Goal: Task Accomplishment & Management: Manage account settings

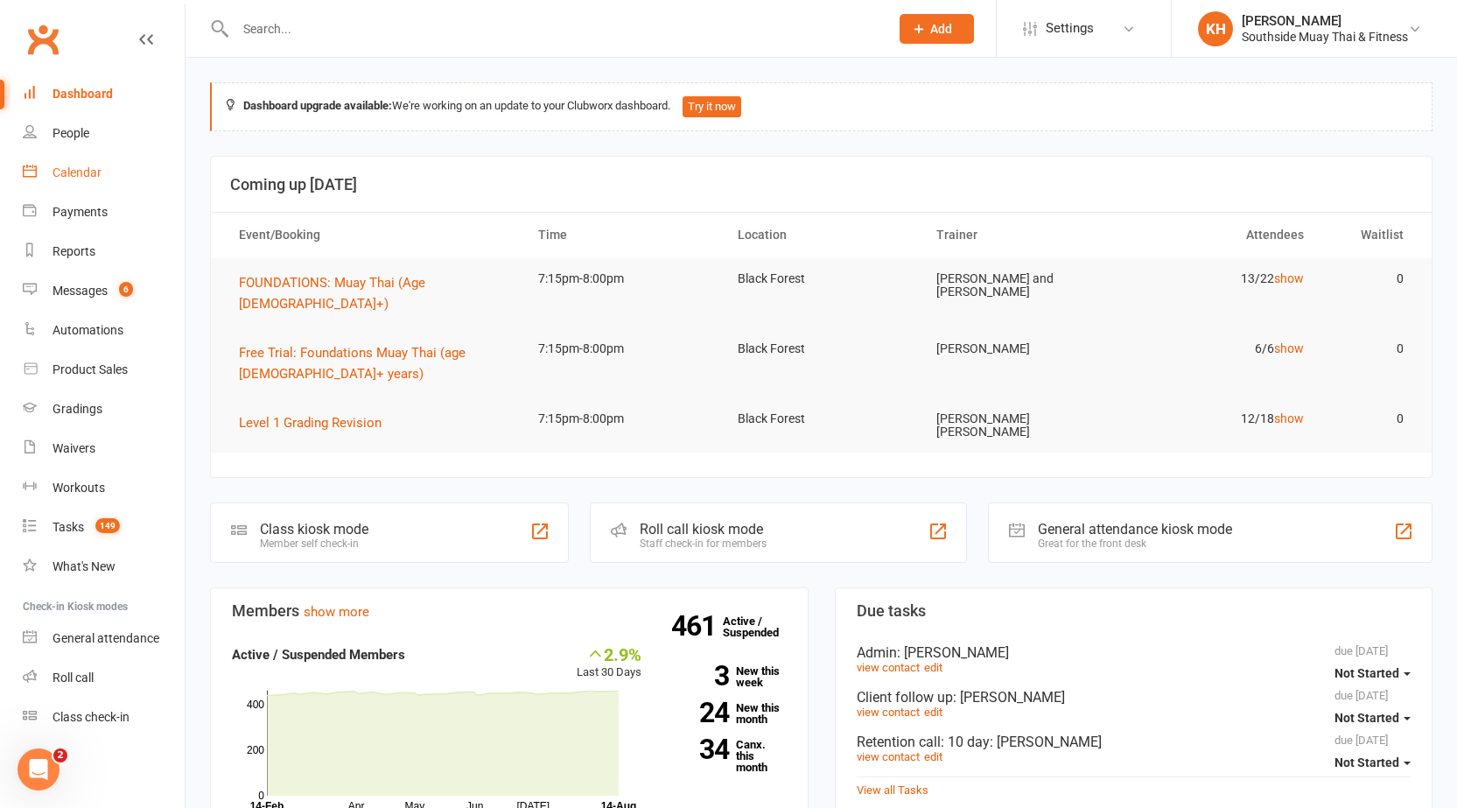
click at [81, 174] on div "Calendar" at bounding box center [77, 172] width 49 height 14
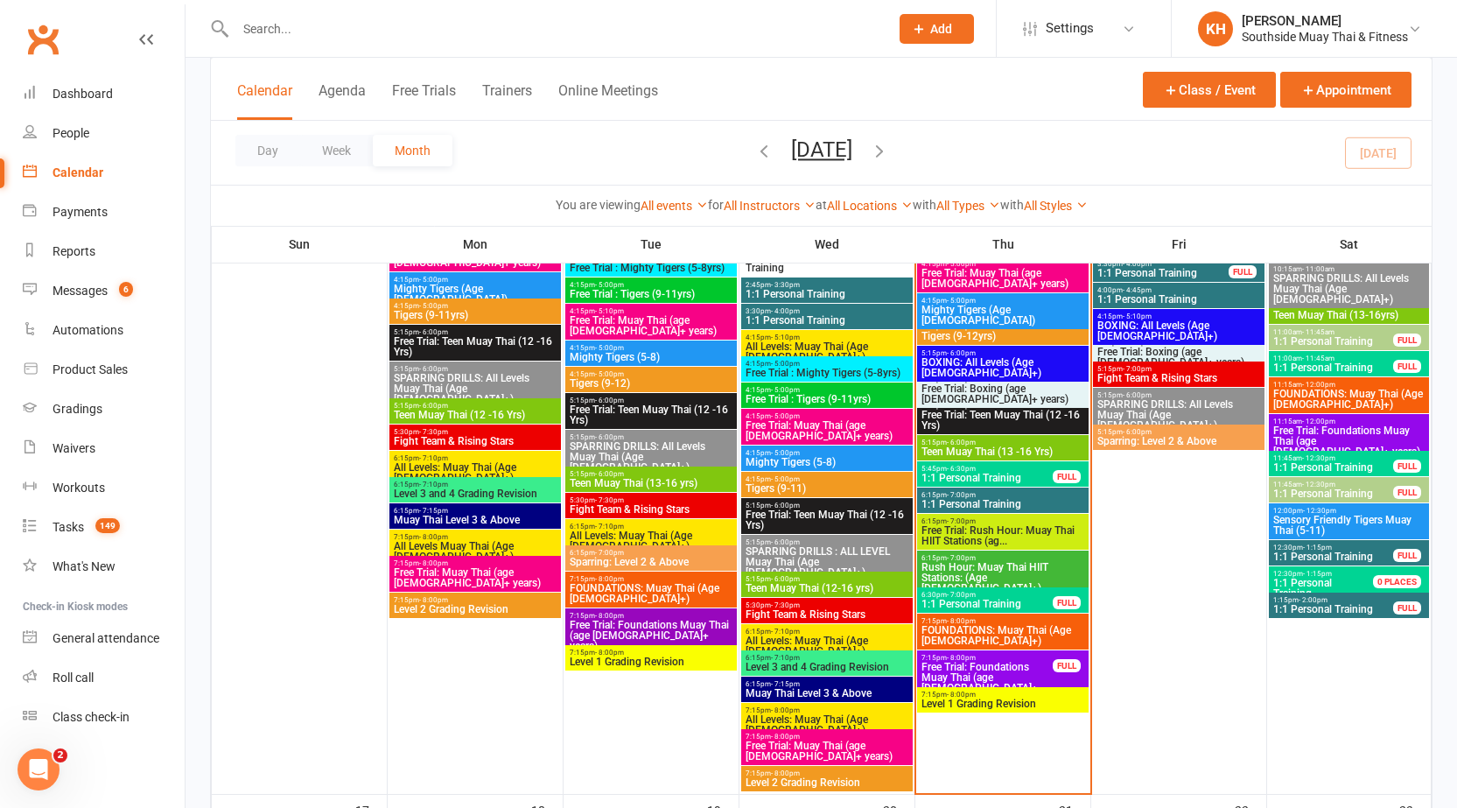
scroll to position [2450, 0]
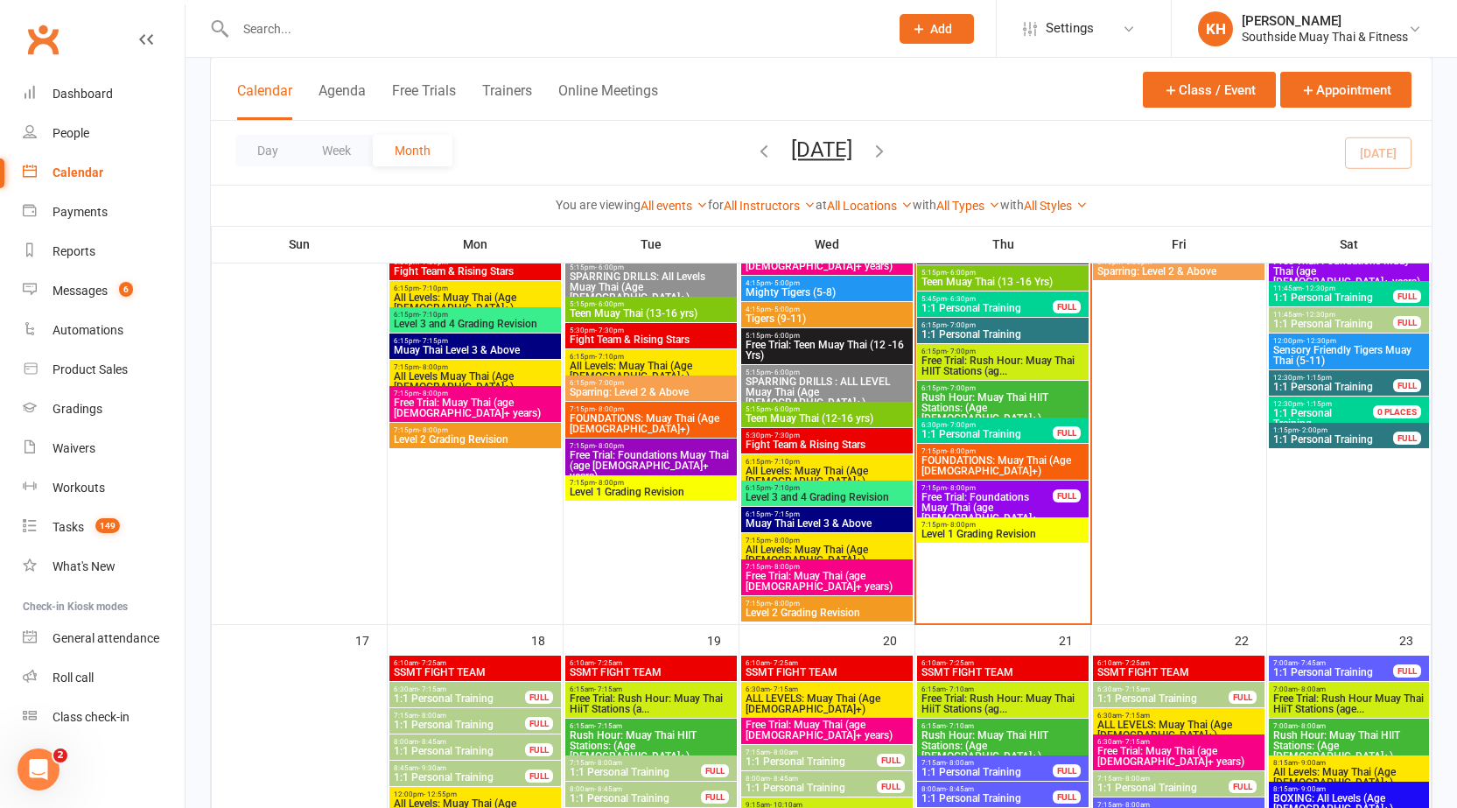
click at [1004, 500] on span "Free Trial: Foundations Muay Thai (age [DEMOGRAPHIC_DATA]+ years)" at bounding box center [987, 513] width 133 height 42
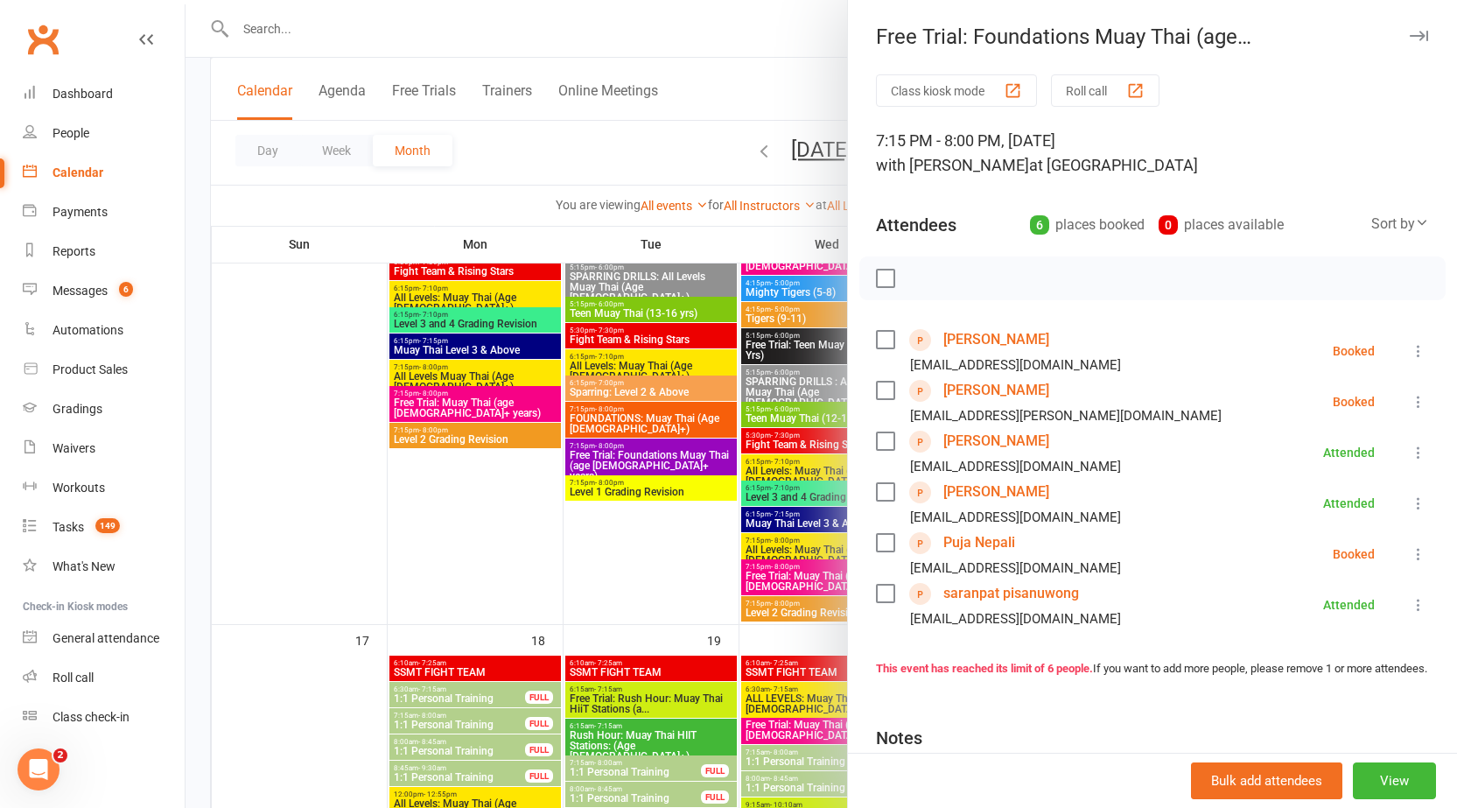
click at [1408, 28] on button "button" at bounding box center [1418, 35] width 21 height 21
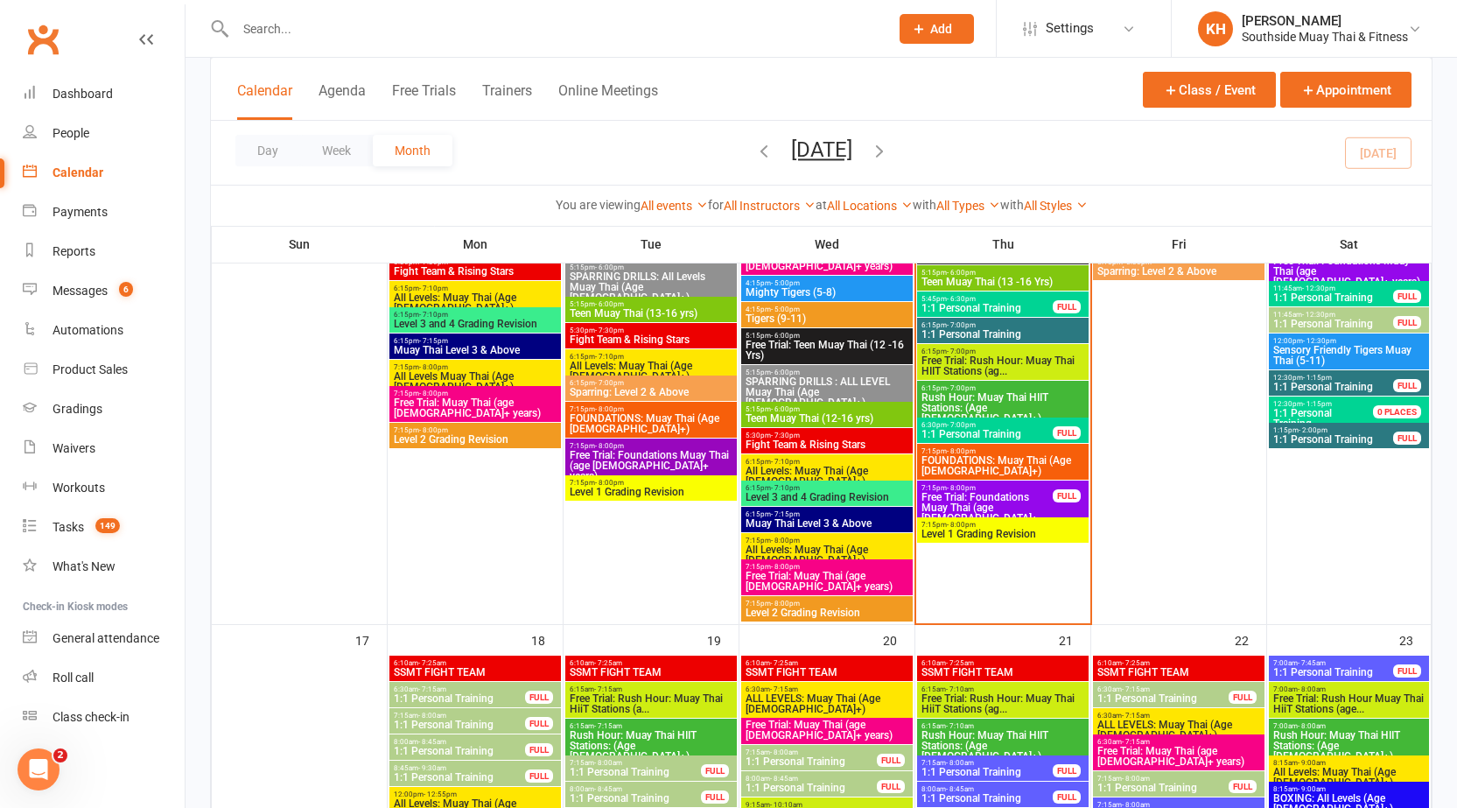
click at [1004, 469] on span "FOUNDATIONS: Muay Thai (Age [DEMOGRAPHIC_DATA]+)" at bounding box center [1003, 465] width 165 height 21
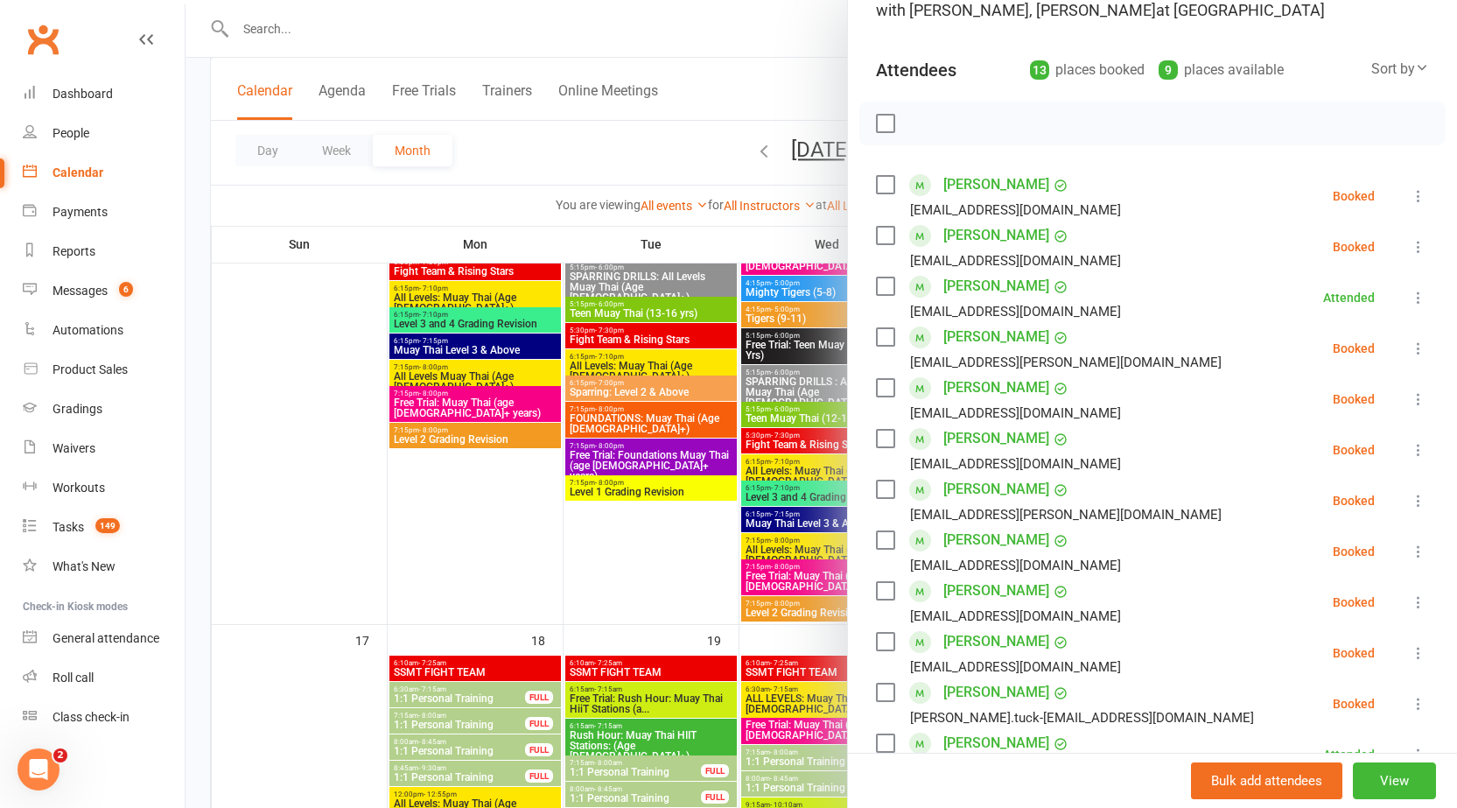
scroll to position [0, 0]
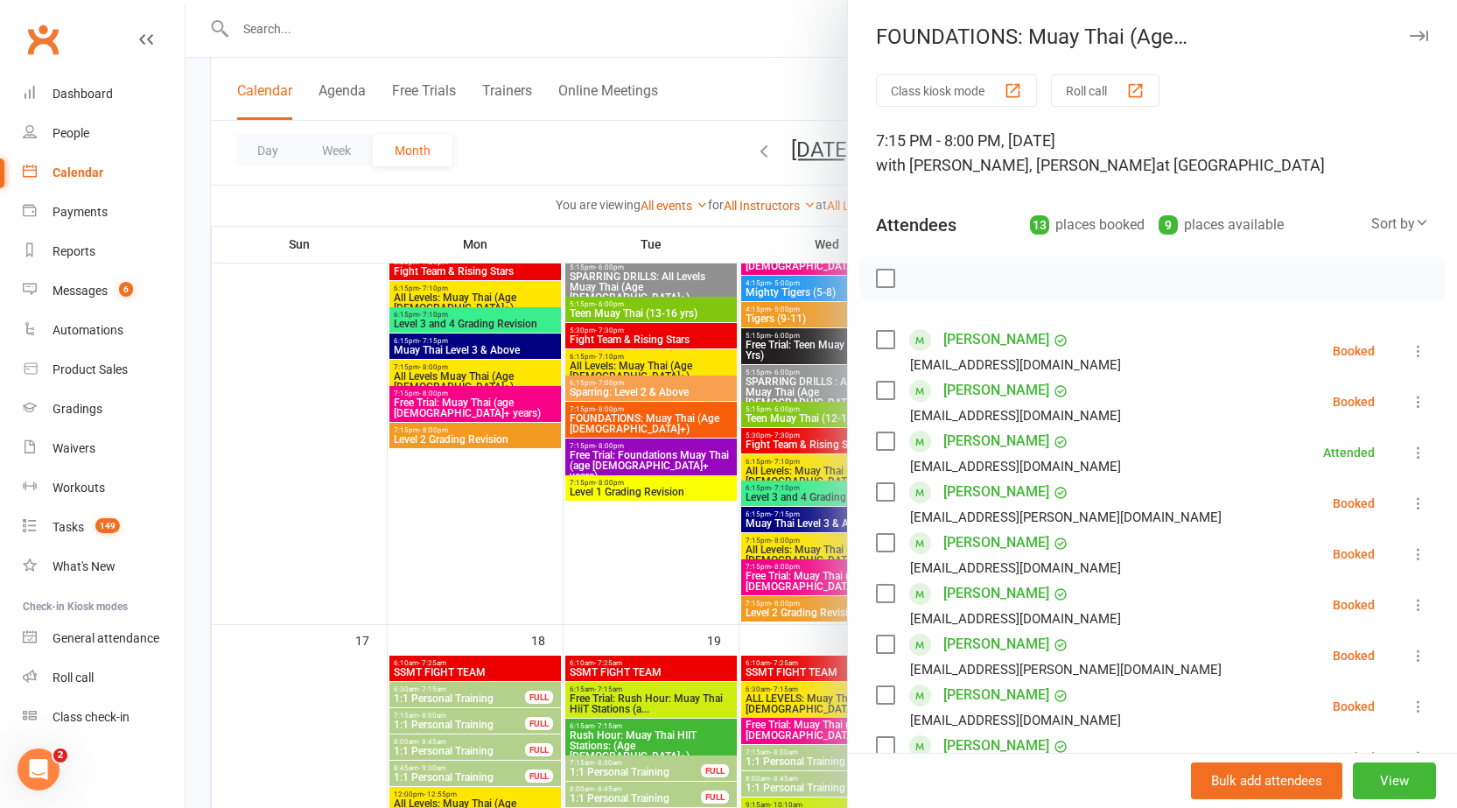
click at [1408, 29] on button "button" at bounding box center [1418, 35] width 21 height 21
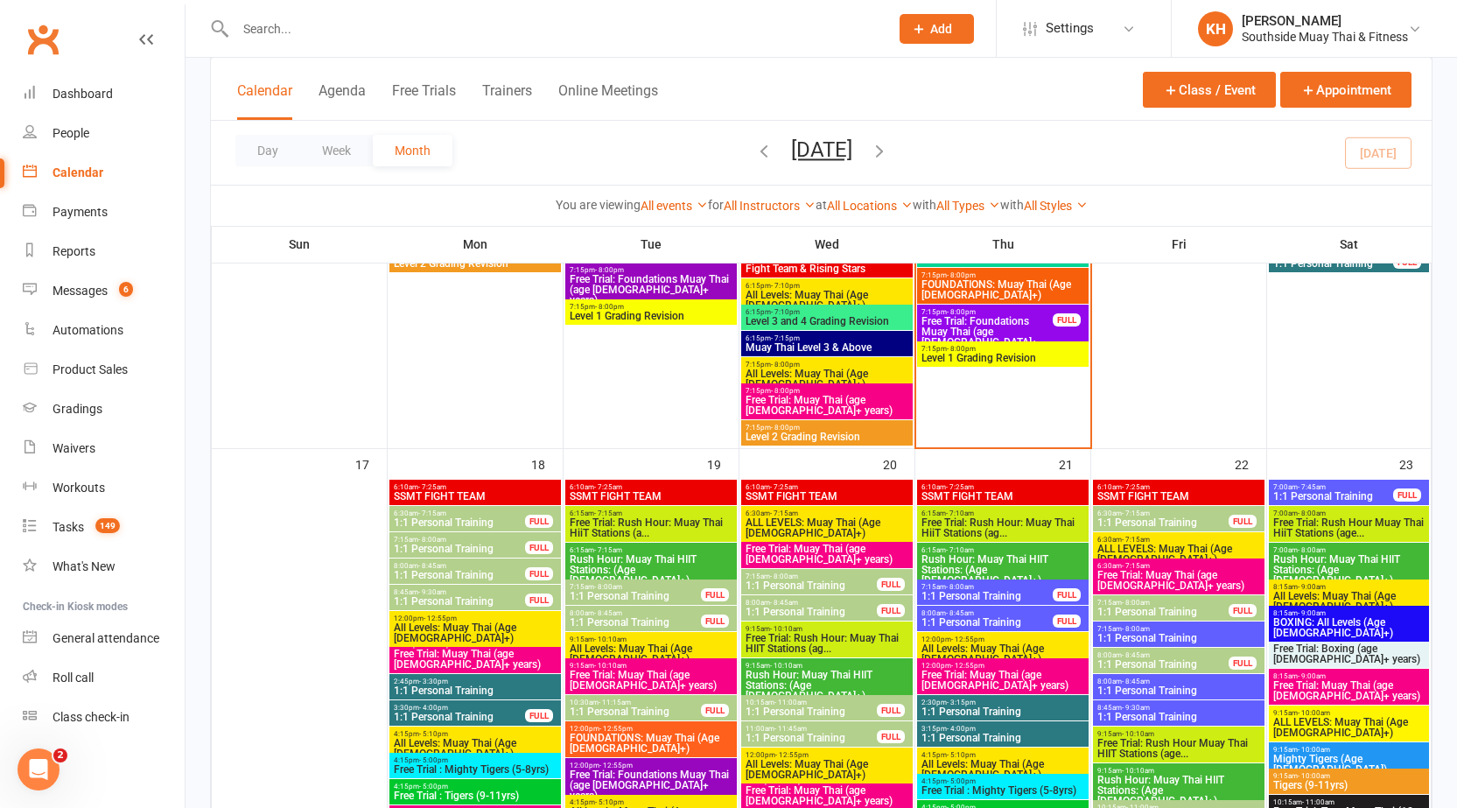
scroll to position [2625, 0]
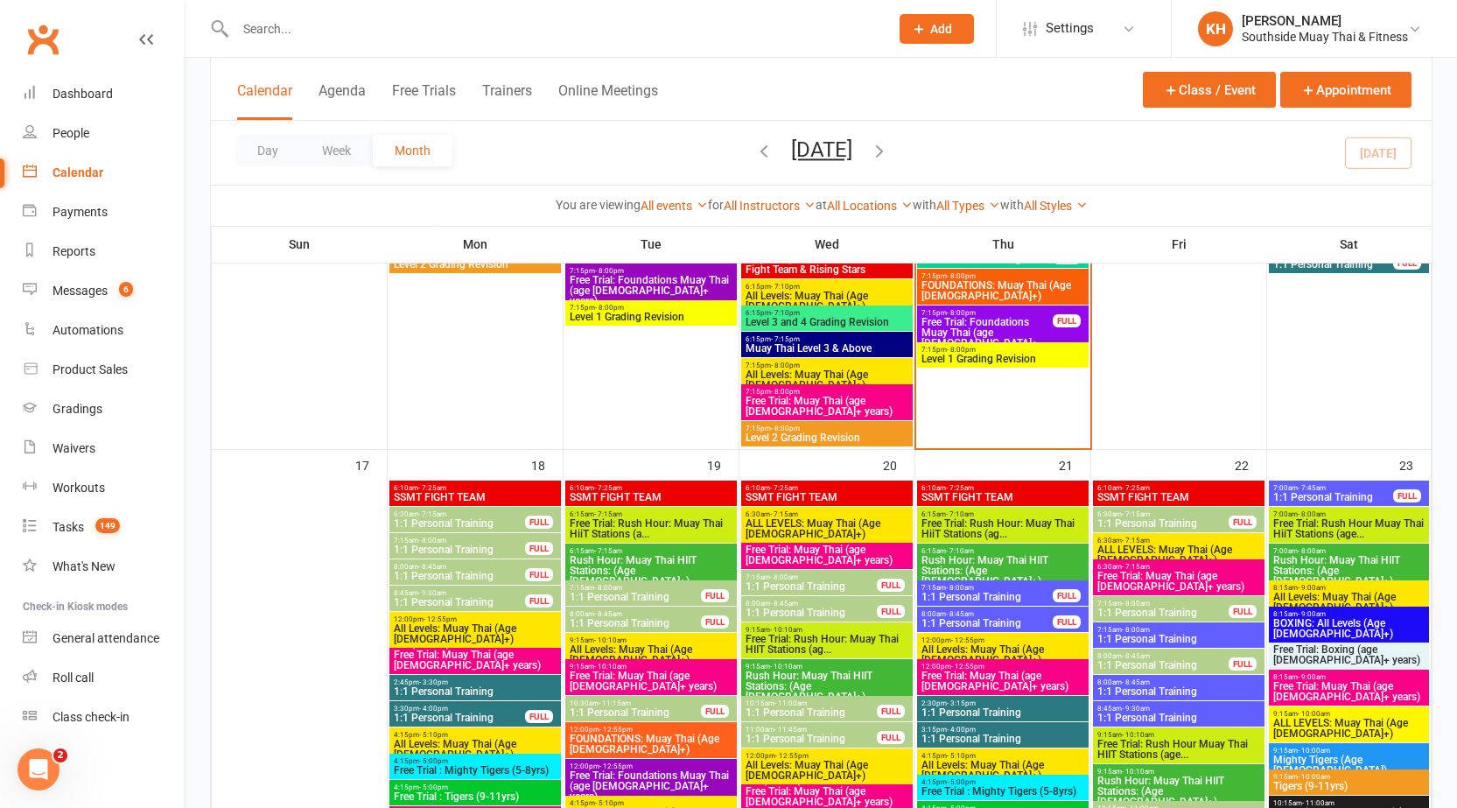
click at [958, 361] on span "Level 1 Grading Revision" at bounding box center [1003, 359] width 165 height 11
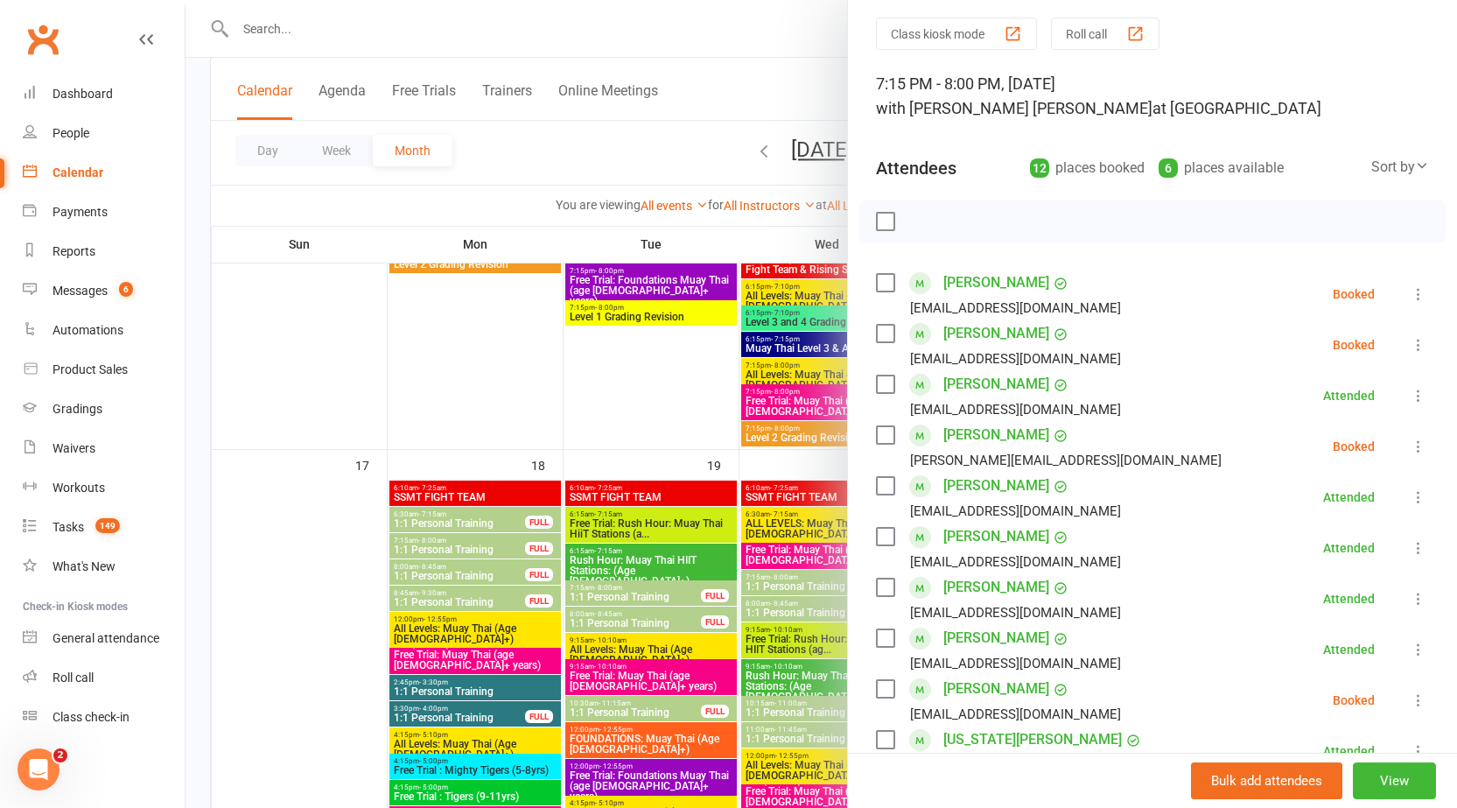
scroll to position [88, 0]
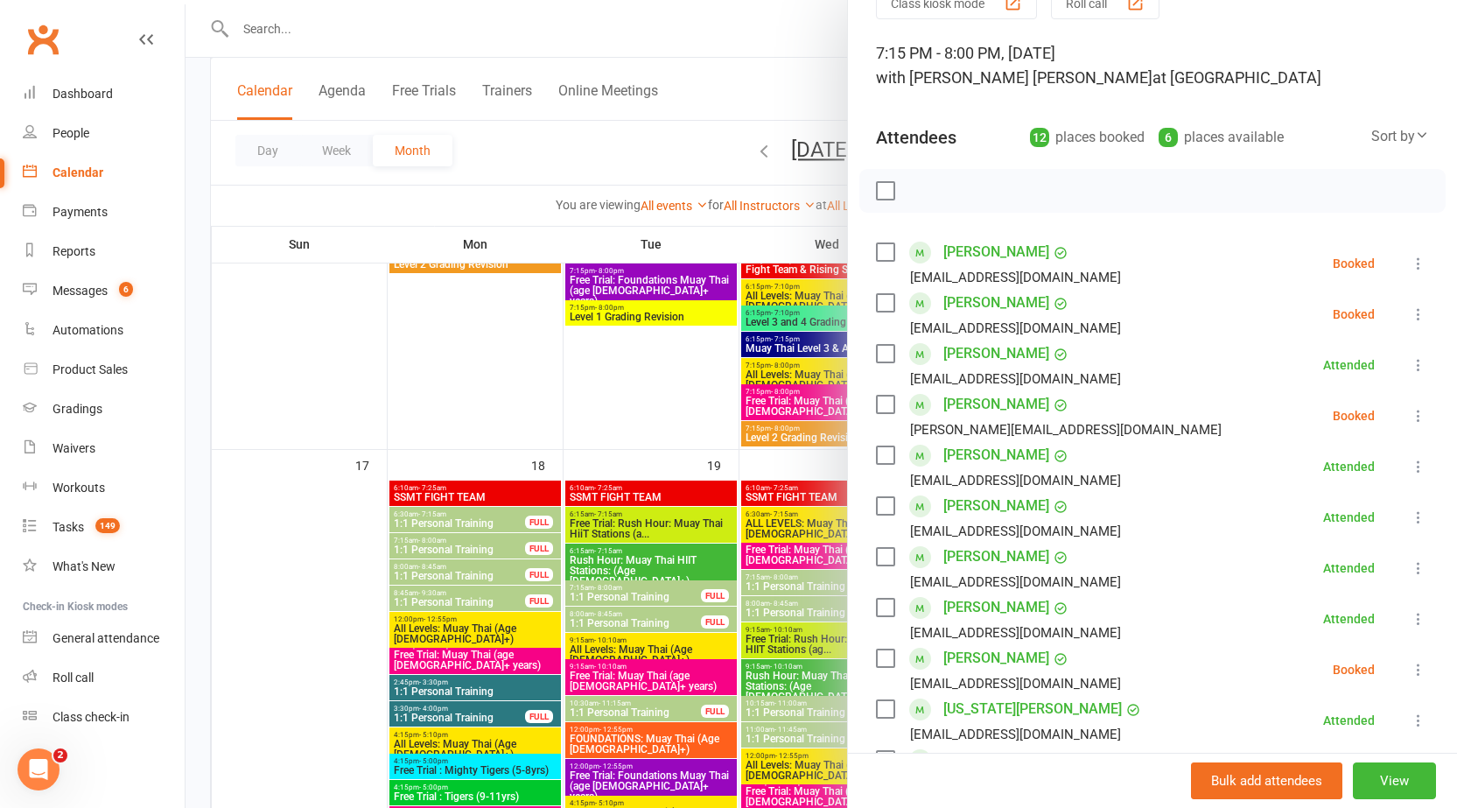
click at [1410, 416] on icon at bounding box center [1419, 416] width 18 height 18
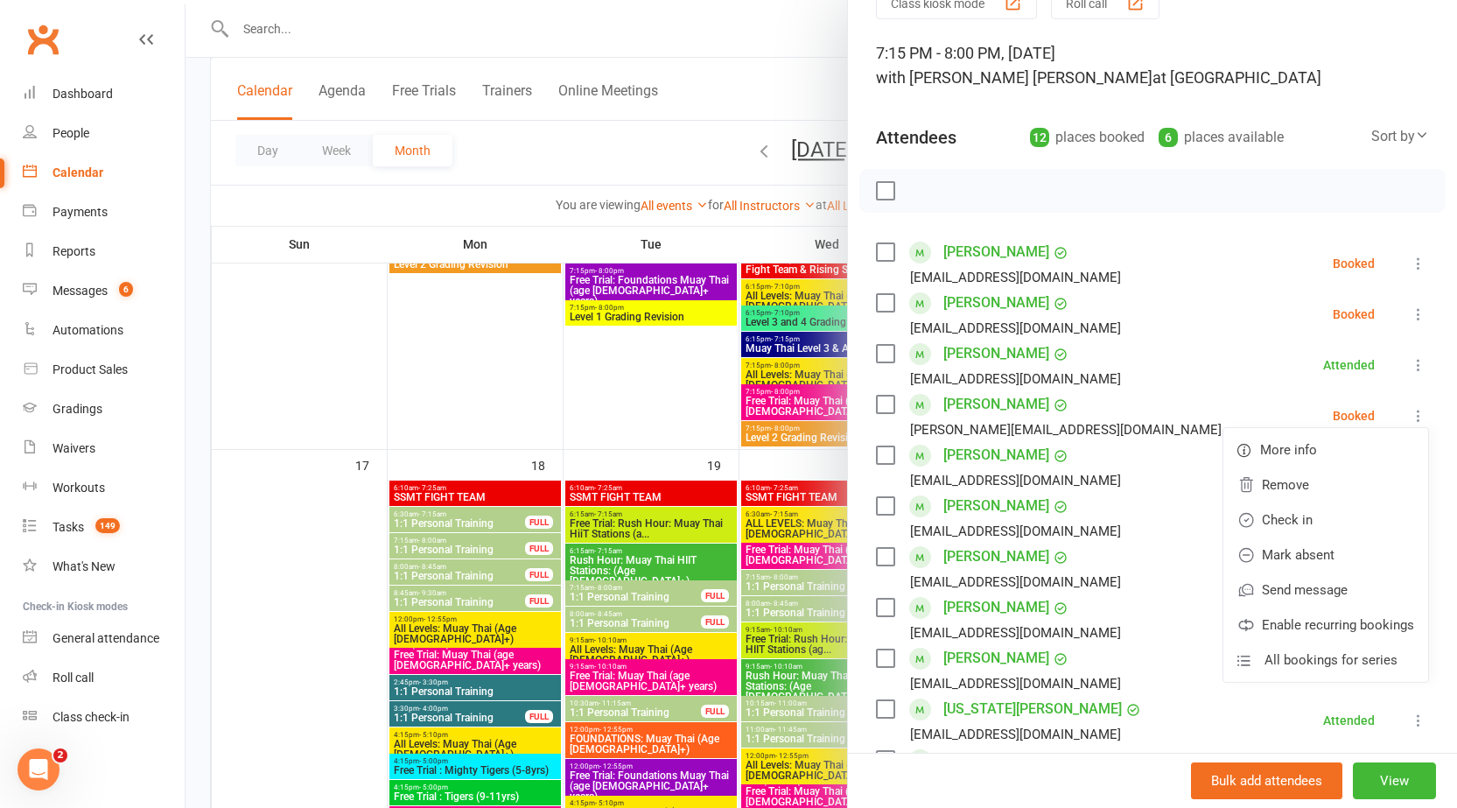
click at [1416, 400] on div "Class kiosk mode Roll call 7:15 PM - 8:00 PM, [DATE] with [PERSON_NAME] [PERSON…" at bounding box center [1152, 574] width 609 height 1174
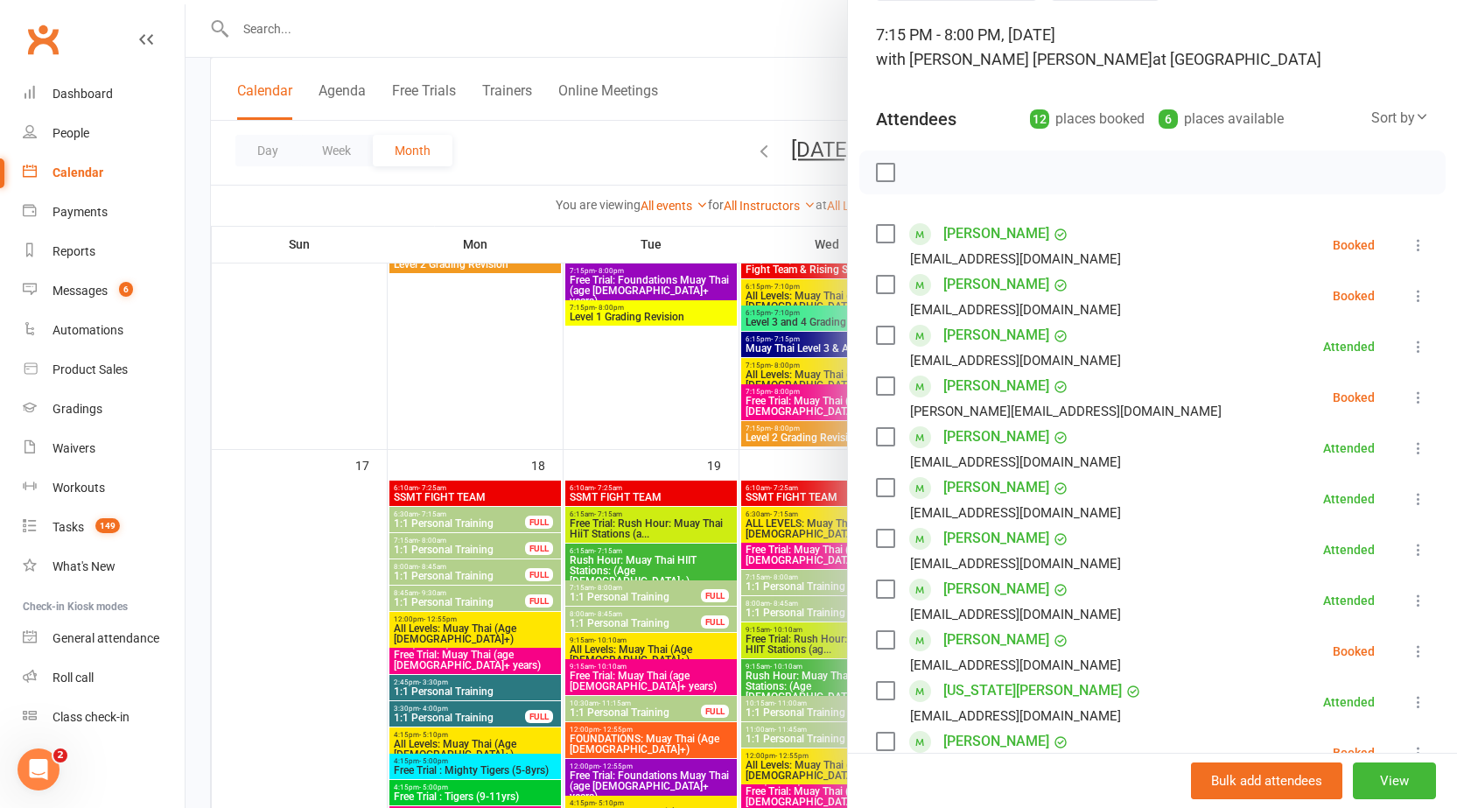
scroll to position [0, 0]
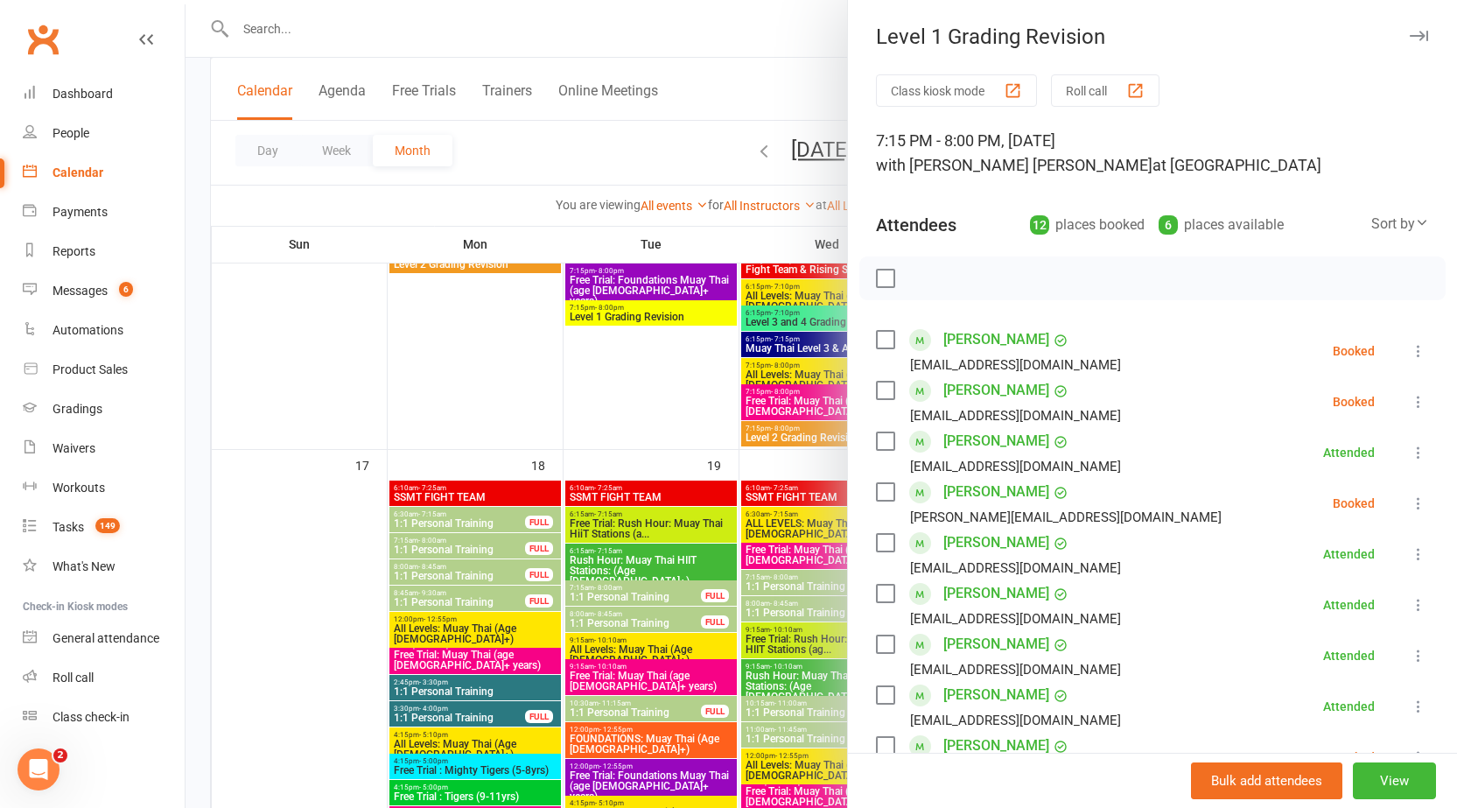
click at [1408, 30] on button "button" at bounding box center [1418, 35] width 21 height 21
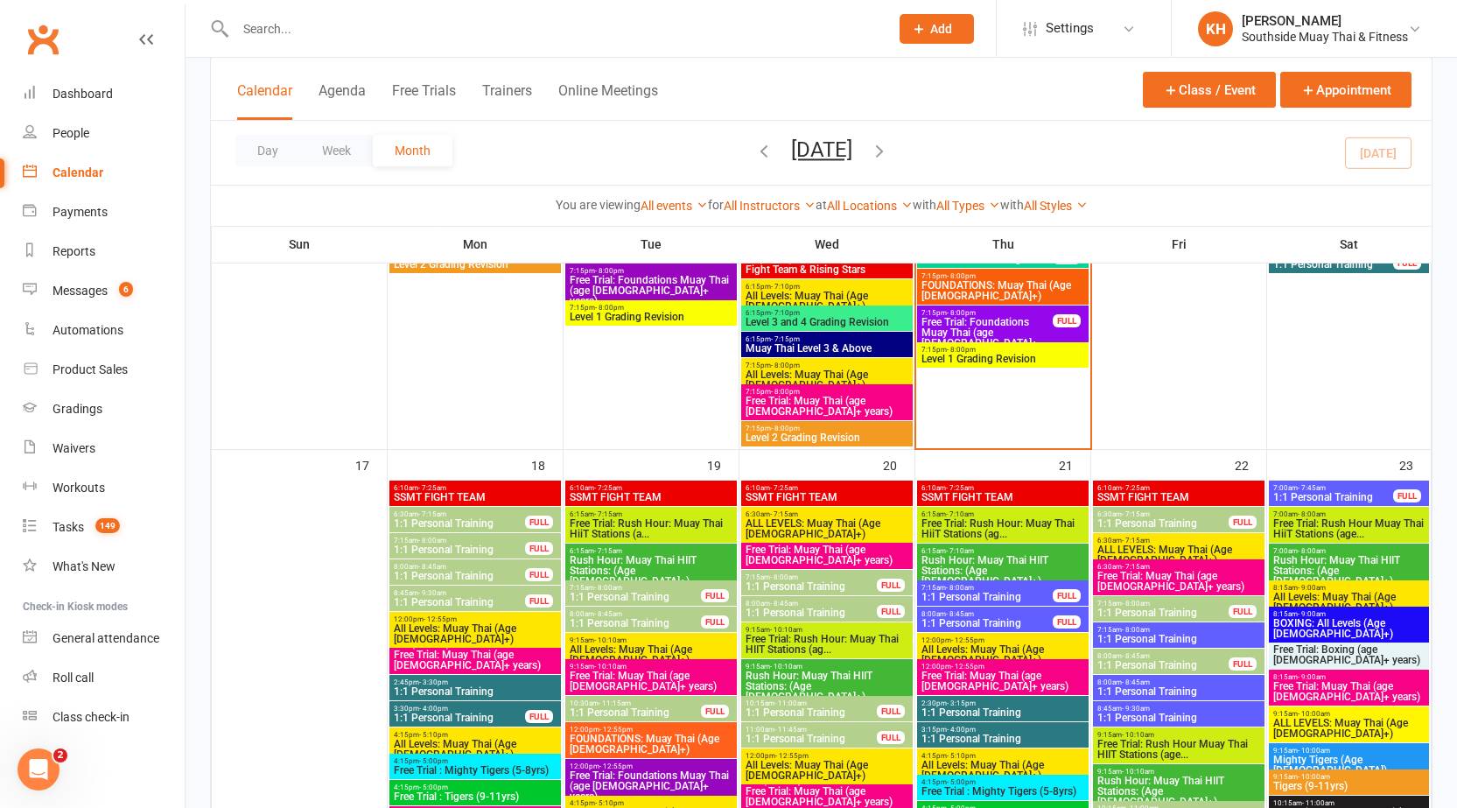
scroll to position [2538, 0]
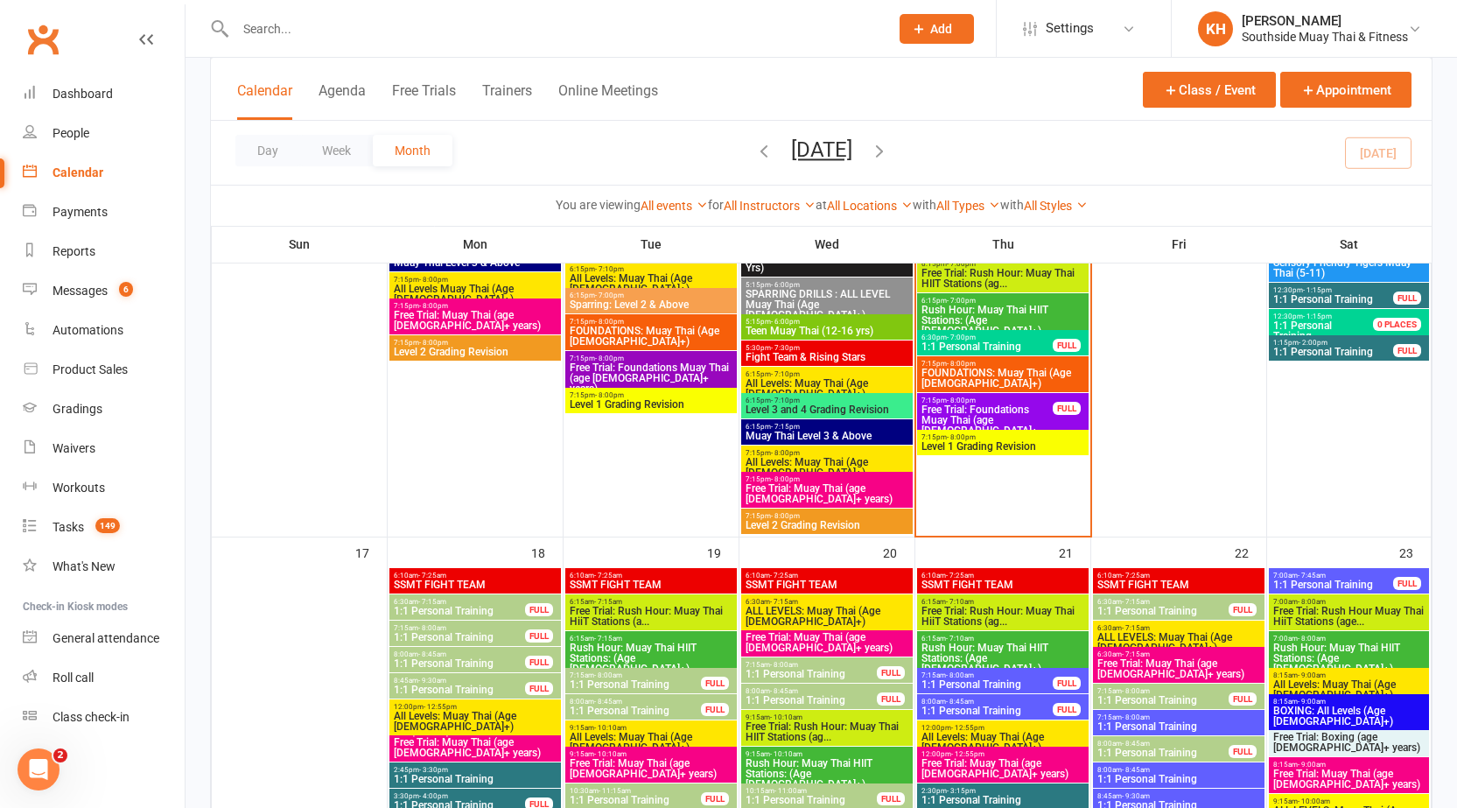
click at [977, 381] on span "FOUNDATIONS: Muay Thai (Age [DEMOGRAPHIC_DATA]+)" at bounding box center [1003, 378] width 165 height 21
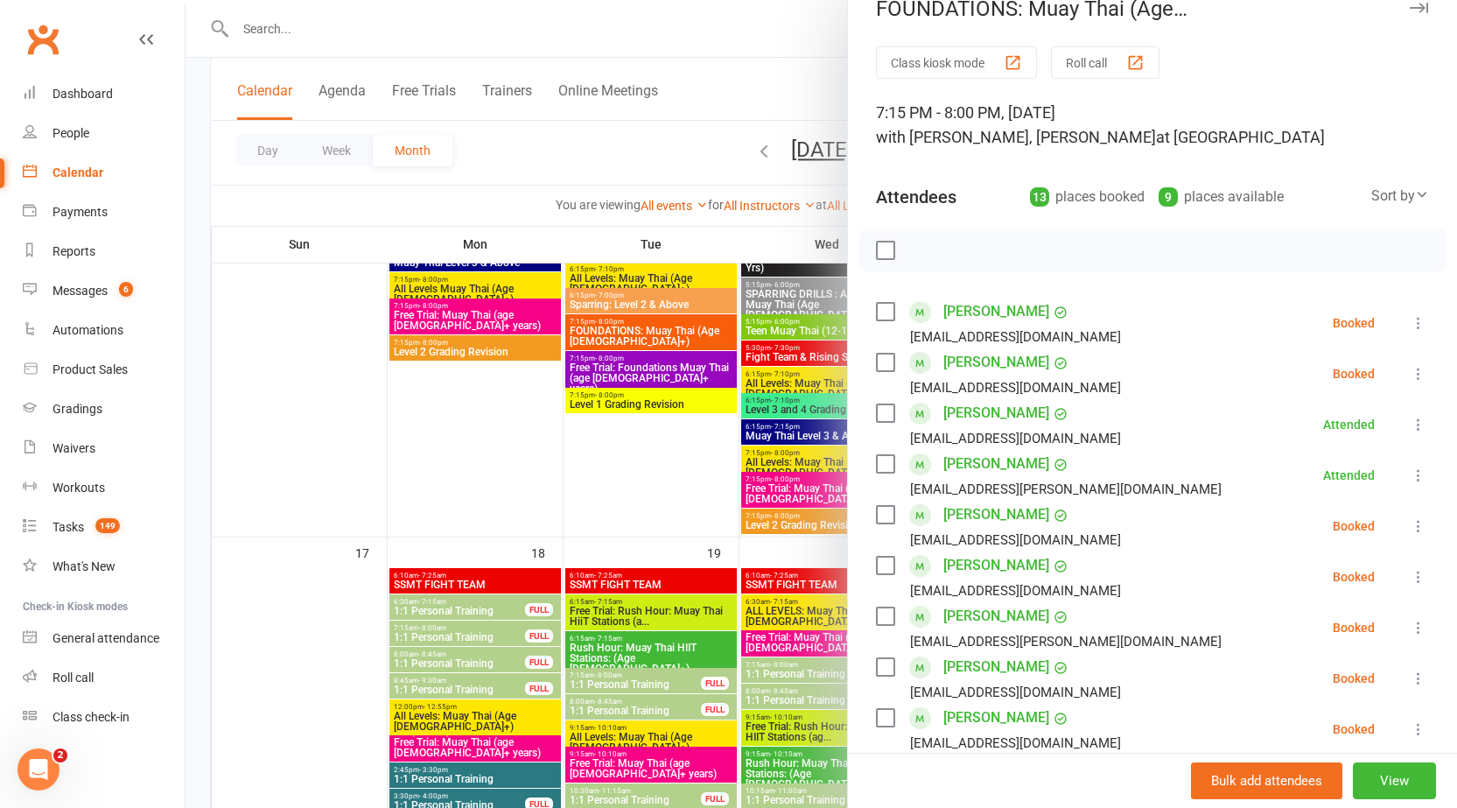
scroll to position [0, 0]
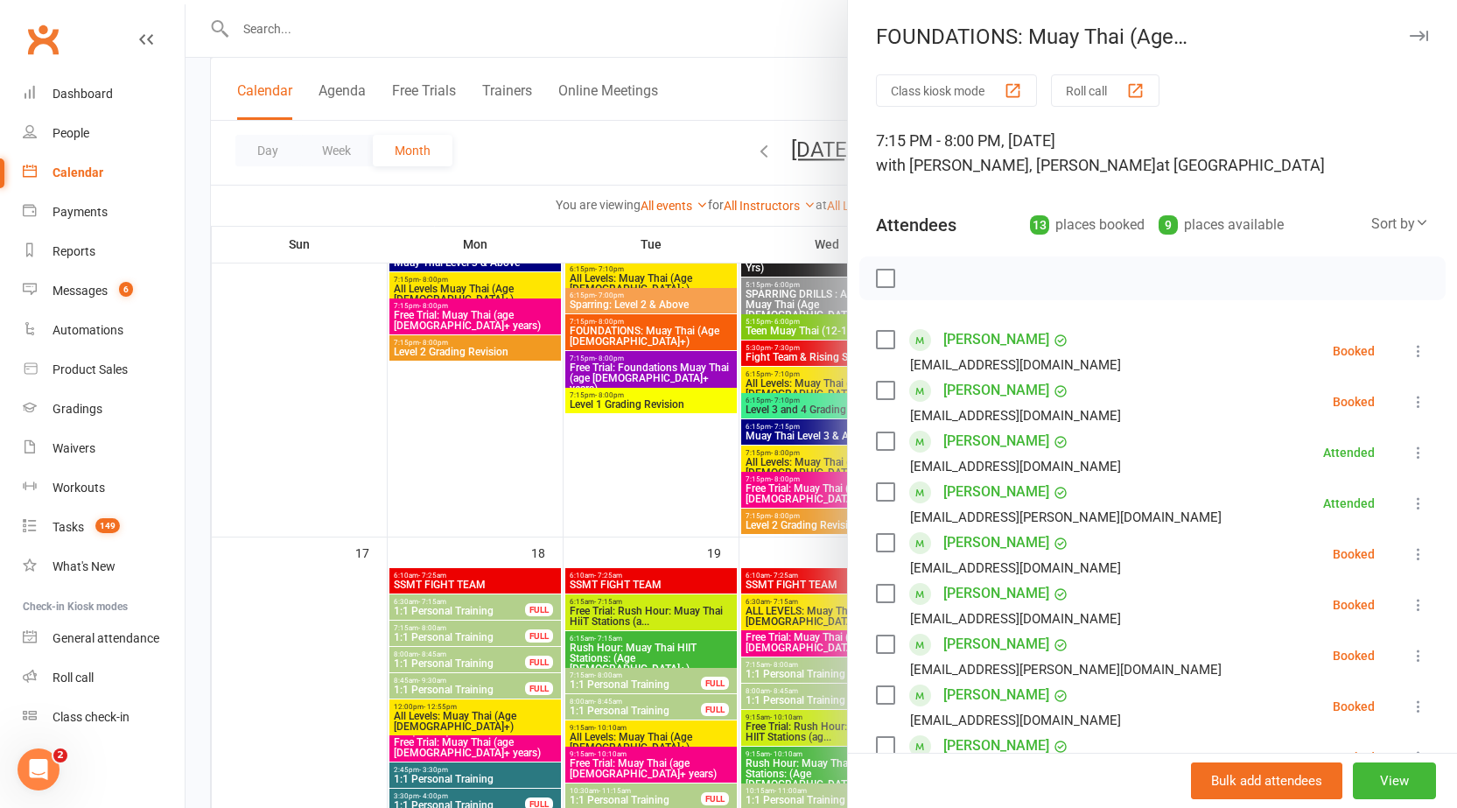
drag, startPoint x: 1383, startPoint y: 29, endPoint x: 1372, endPoint y: 53, distance: 26.7
click at [1408, 28] on button "button" at bounding box center [1418, 35] width 21 height 21
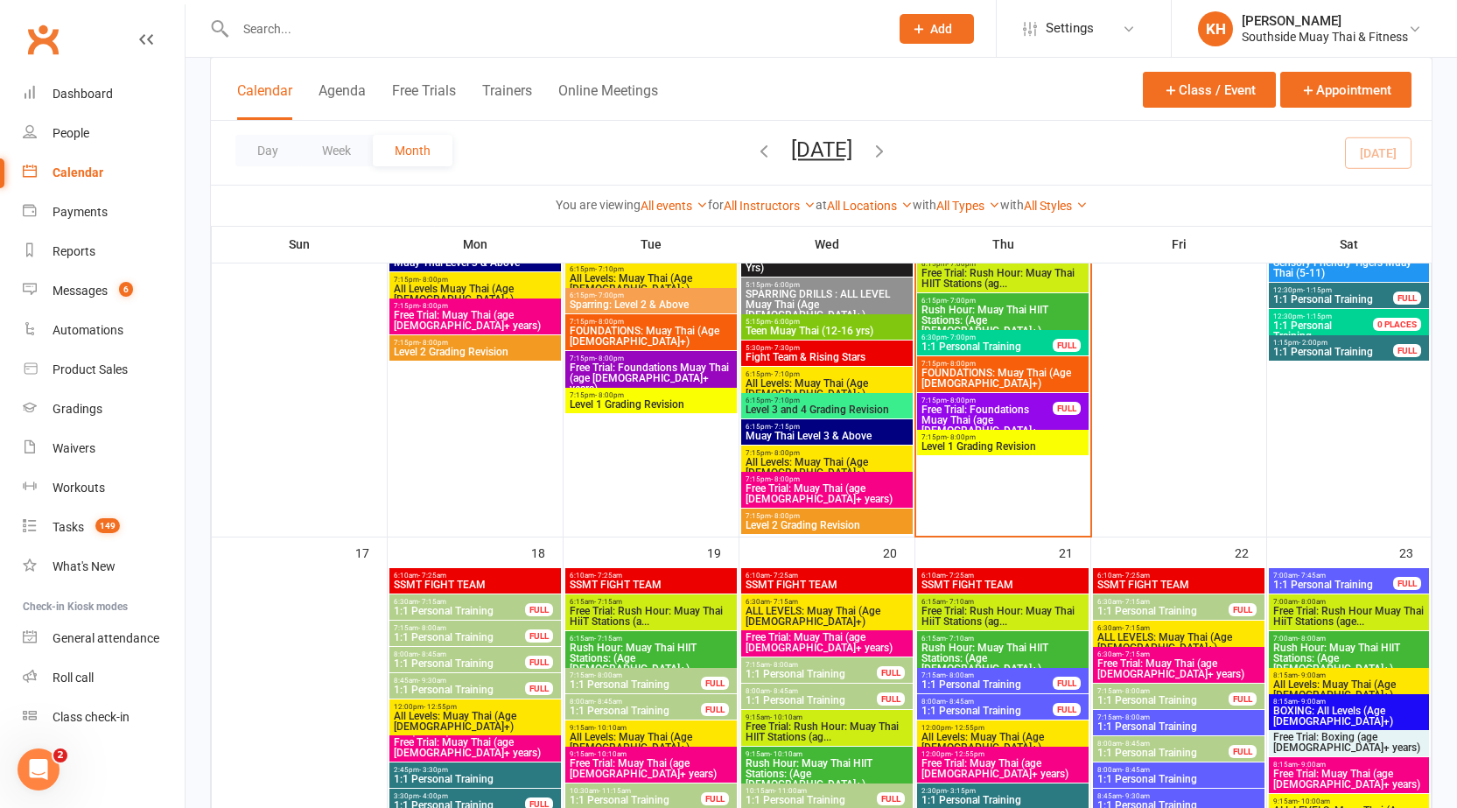
click at [979, 313] on span "Rush Hour: Muay Thai HIIT Stations: (Age [DEMOGRAPHIC_DATA]+)" at bounding box center [1003, 321] width 165 height 32
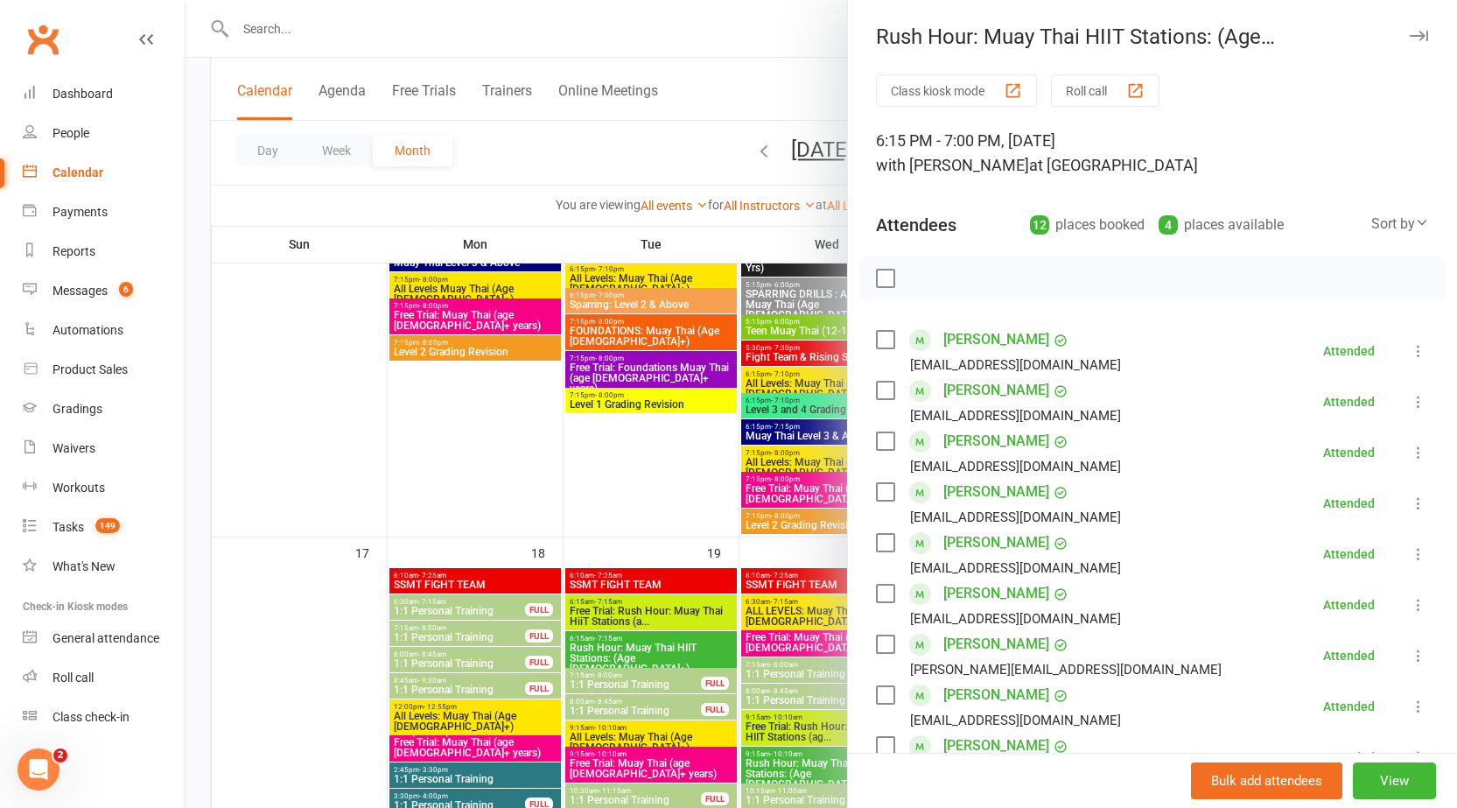
click at [1381, 35] on div "Rush Hour: Muay Thai HIIT Stations: (Age [DEMOGRAPHIC_DATA]+)" at bounding box center [1152, 37] width 609 height 25
drag, startPoint x: 1385, startPoint y: 33, endPoint x: 1362, endPoint y: 68, distance: 41.7
click at [1410, 32] on icon "button" at bounding box center [1419, 36] width 18 height 11
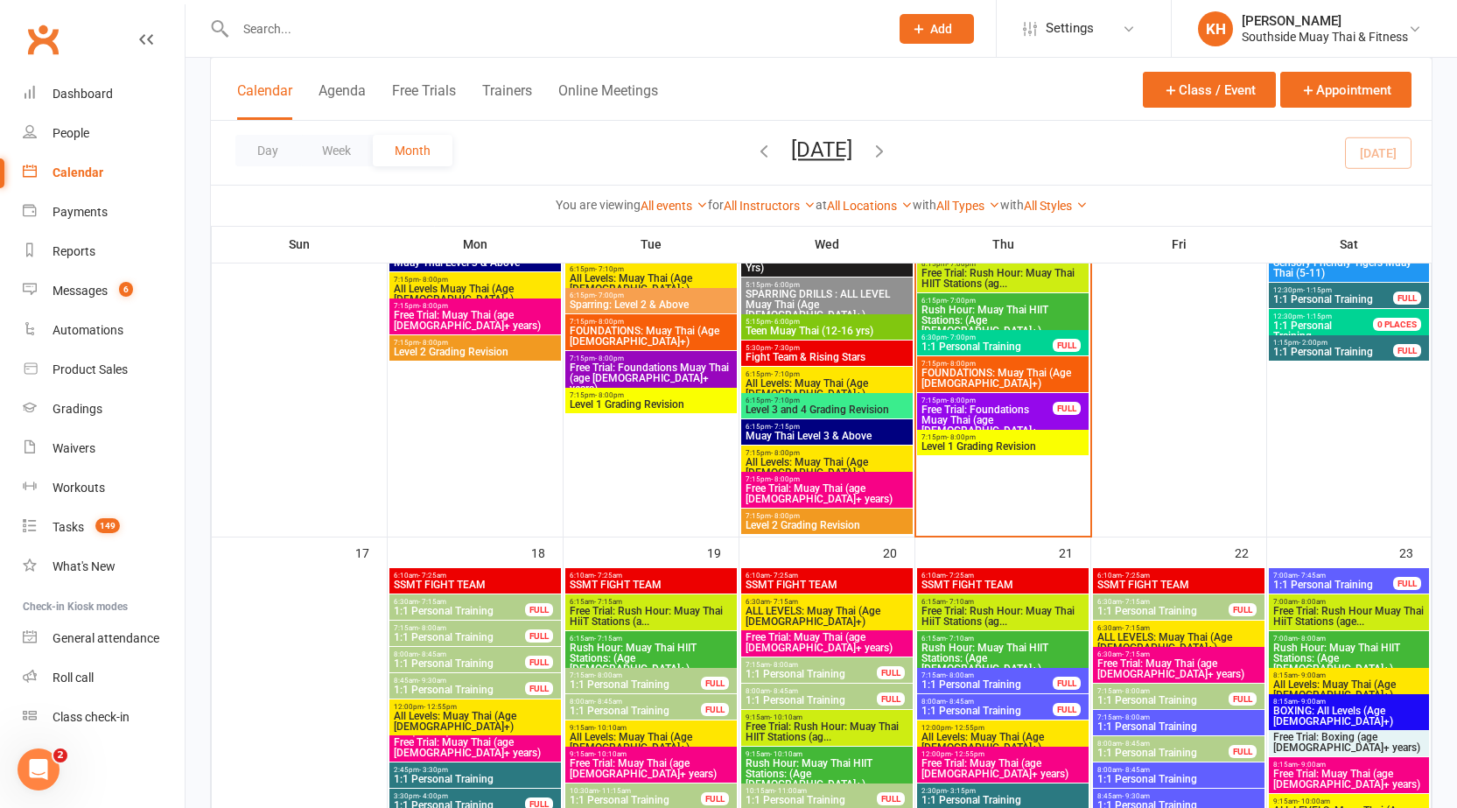
click at [1003, 374] on span "FOUNDATIONS: Muay Thai (Age [DEMOGRAPHIC_DATA]+)" at bounding box center [1003, 378] width 165 height 21
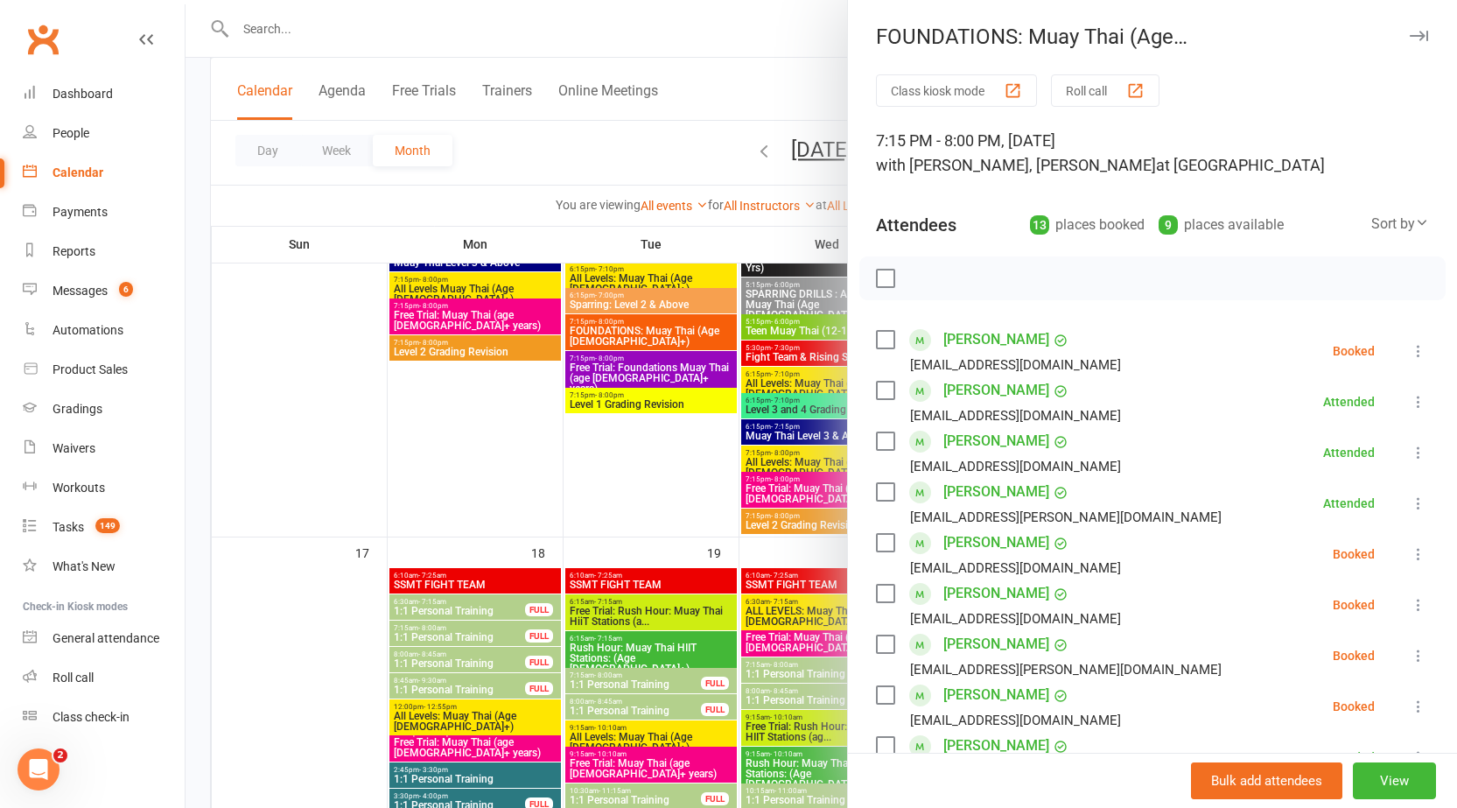
click at [1410, 353] on icon at bounding box center [1419, 351] width 18 height 18
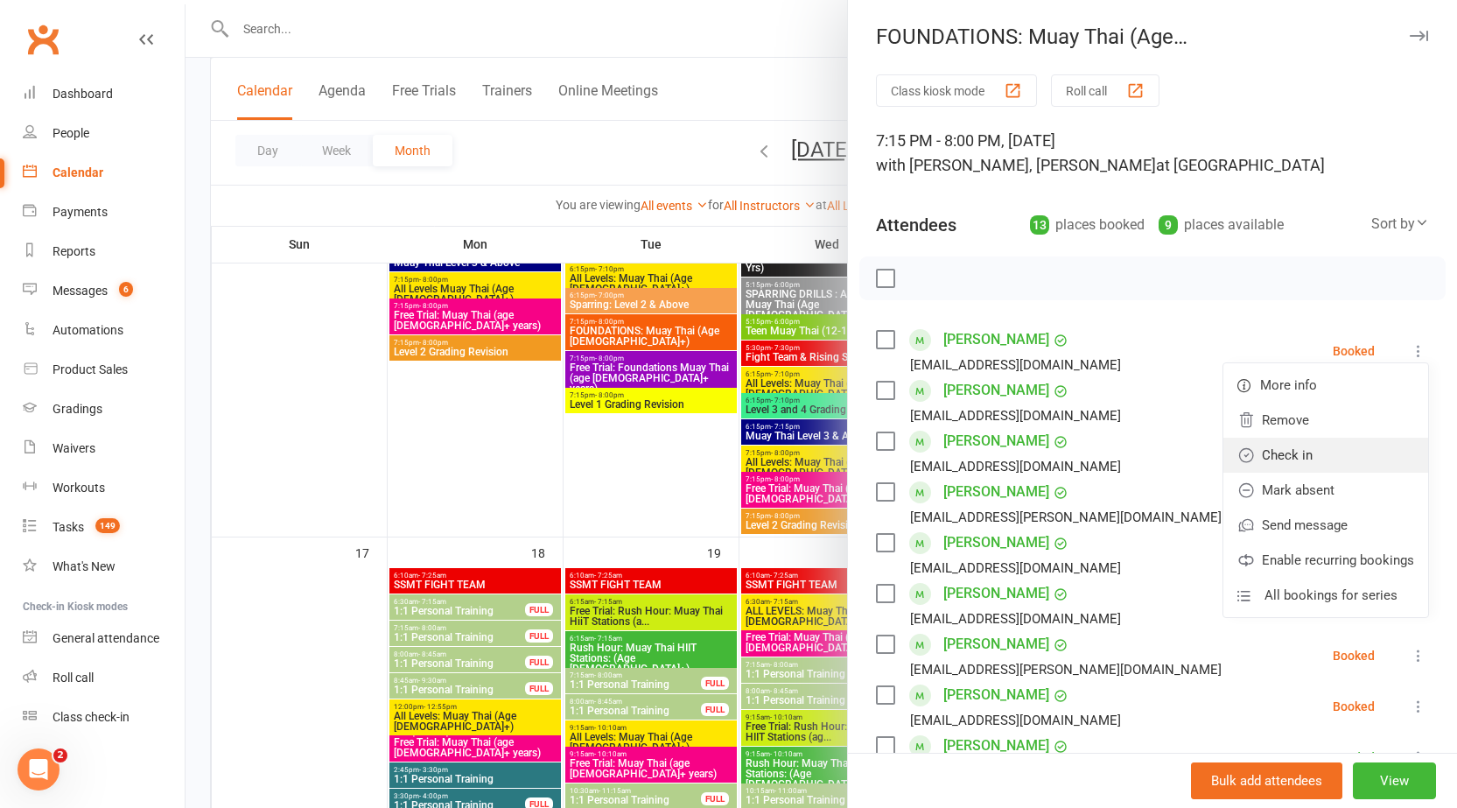
click at [1286, 446] on link "Check in" at bounding box center [1325, 455] width 205 height 35
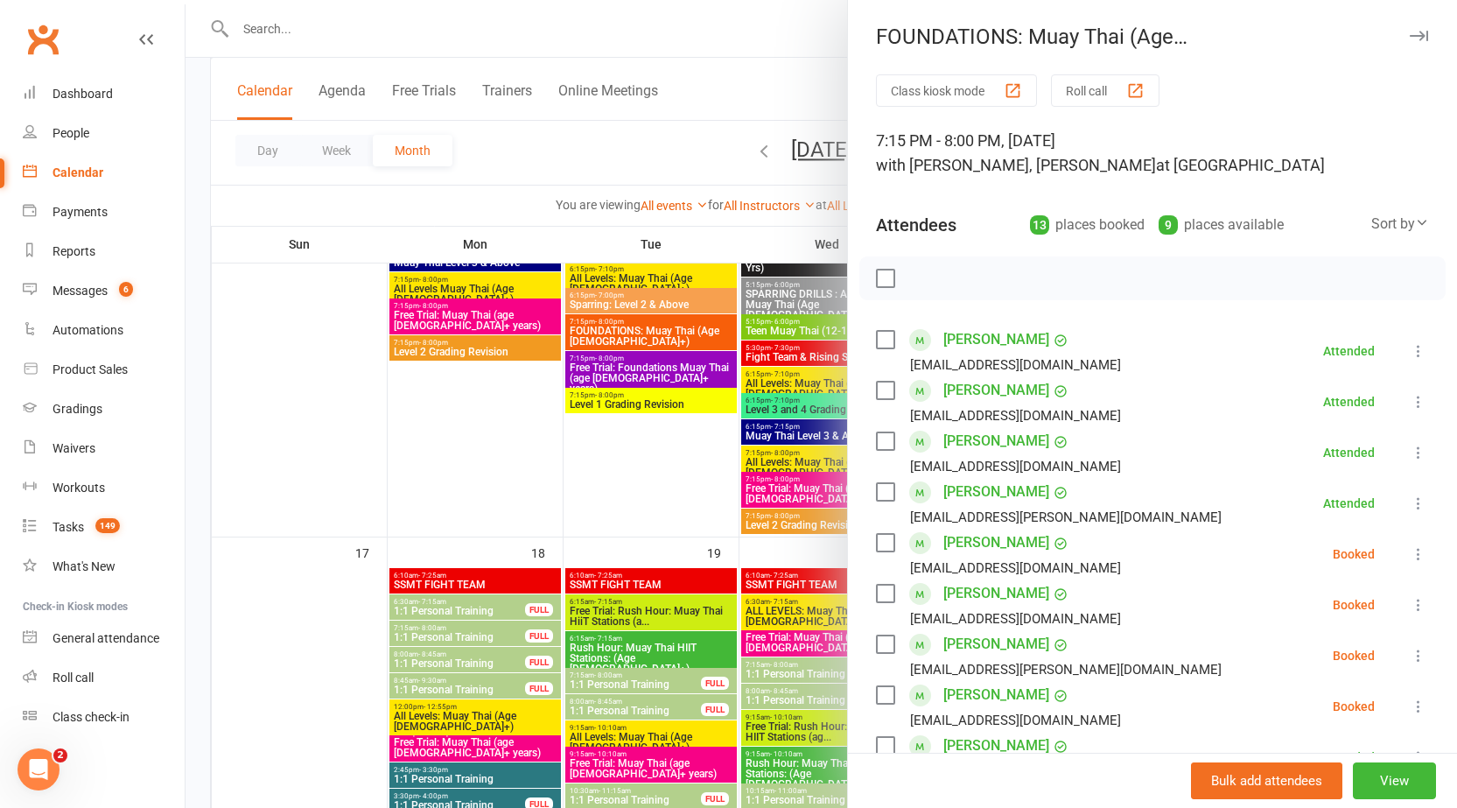
click at [1408, 41] on button "button" at bounding box center [1418, 35] width 21 height 21
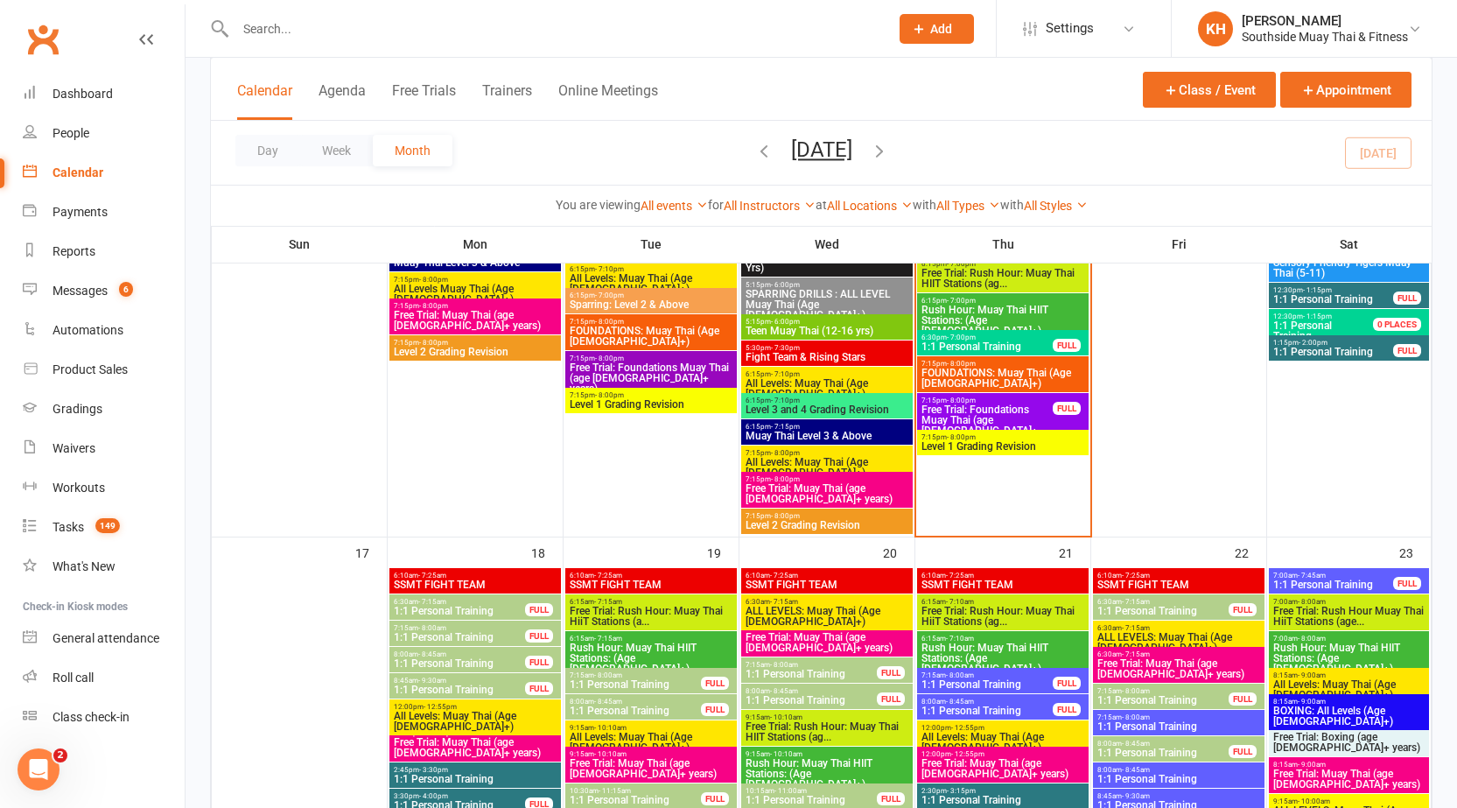
click at [991, 410] on span "Free Trial: Foundations Muay Thai (age [DEMOGRAPHIC_DATA]+ years)" at bounding box center [987, 425] width 133 height 42
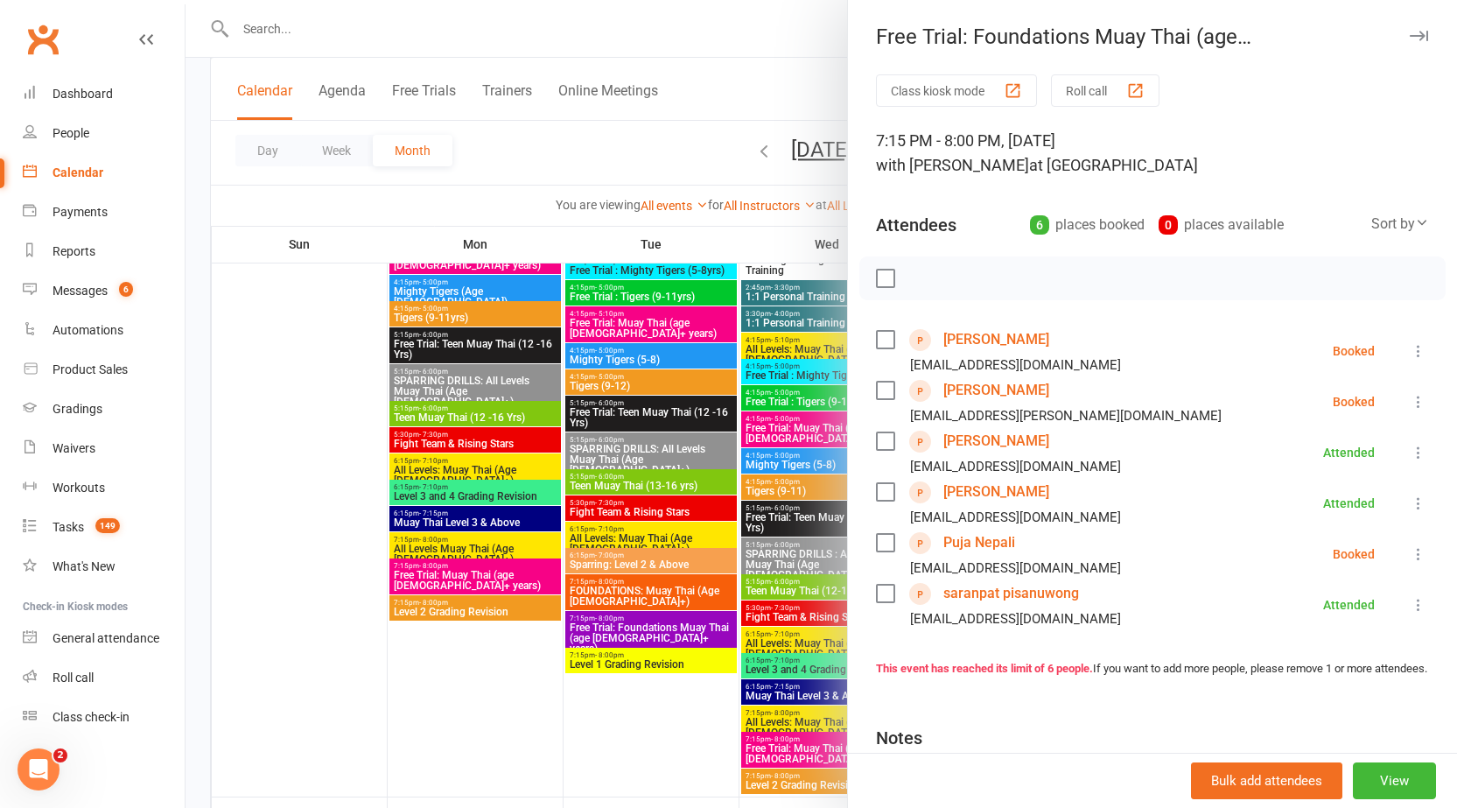
scroll to position [2275, 0]
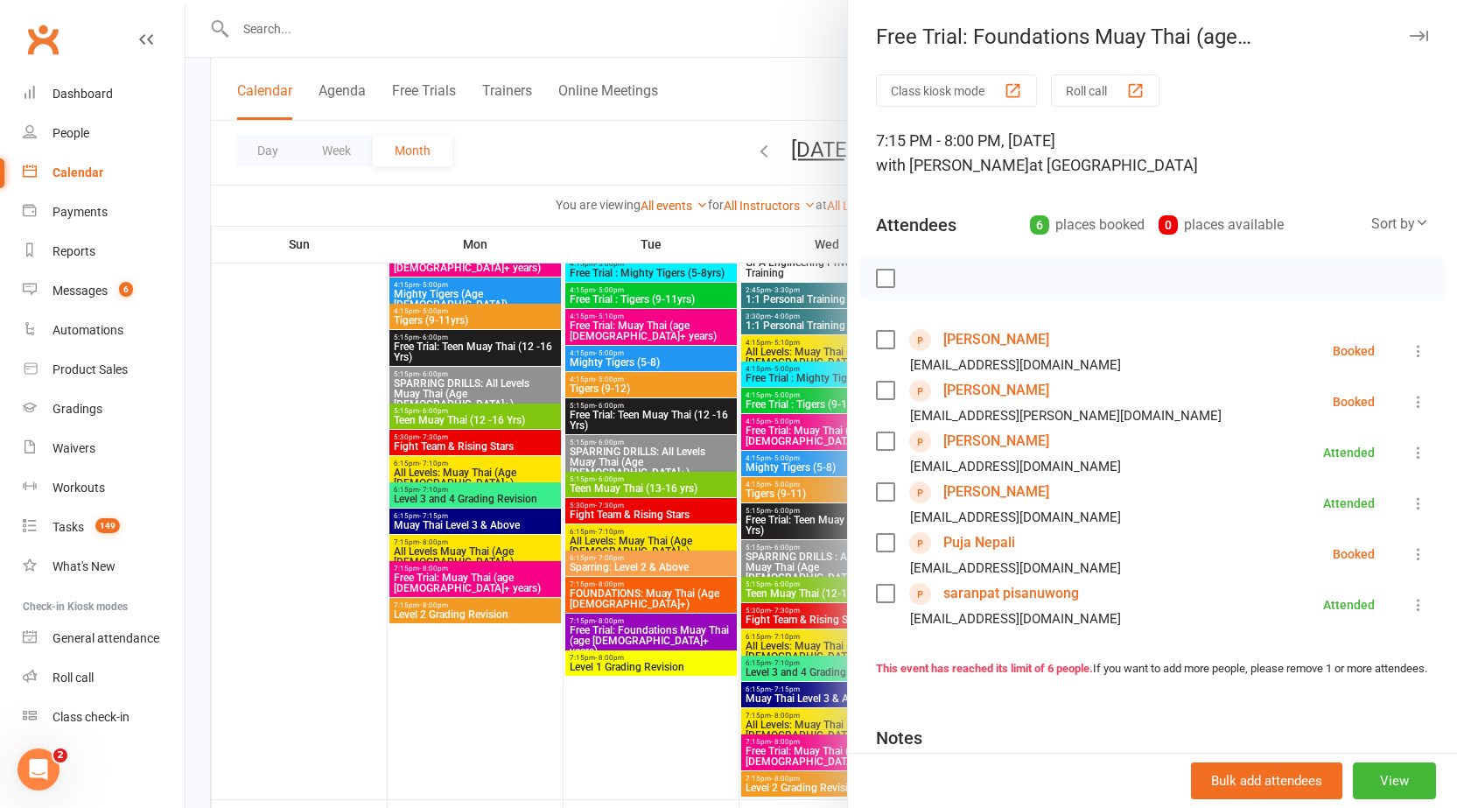
click at [1410, 39] on icon "button" at bounding box center [1419, 36] width 18 height 11
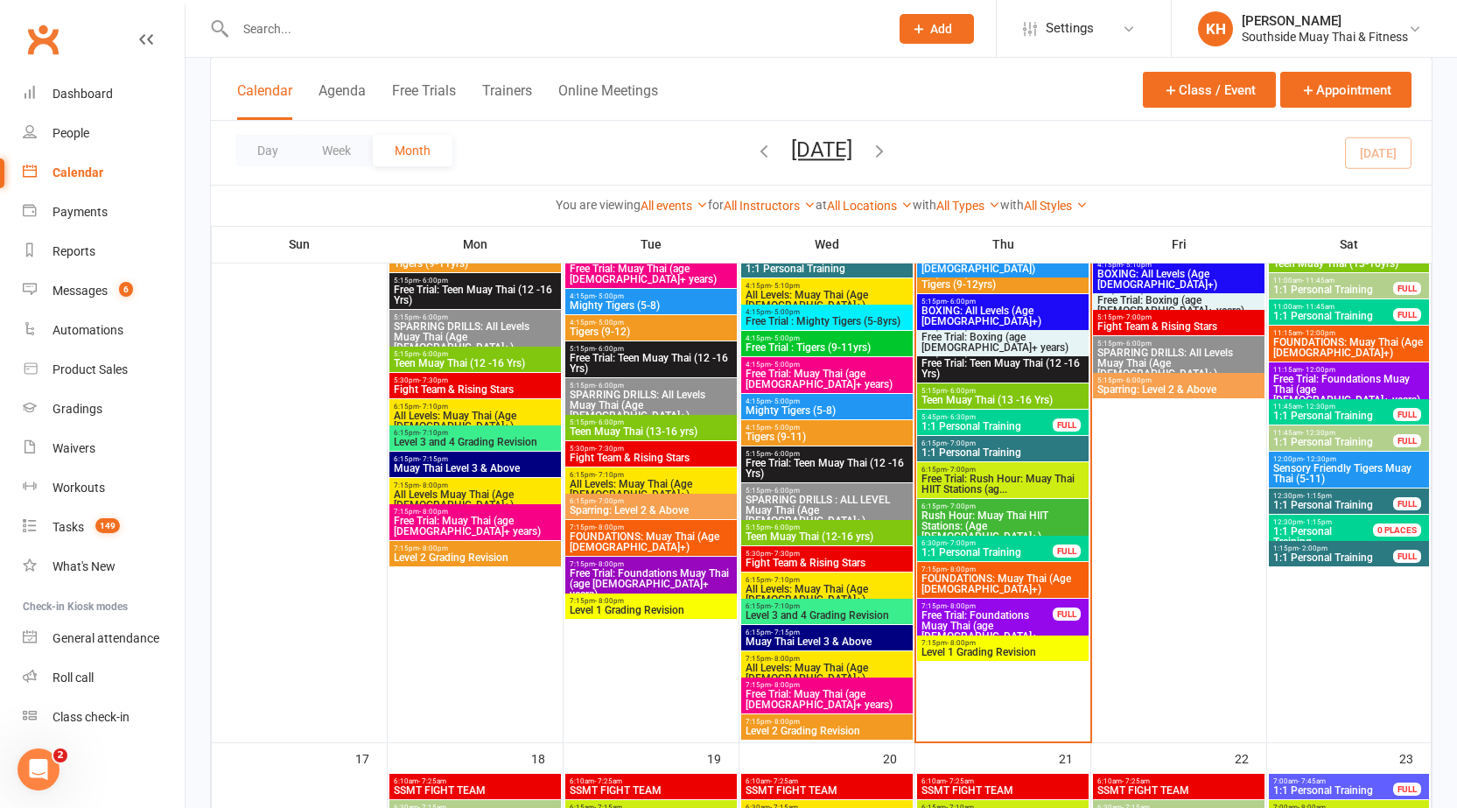
scroll to position [2363, 0]
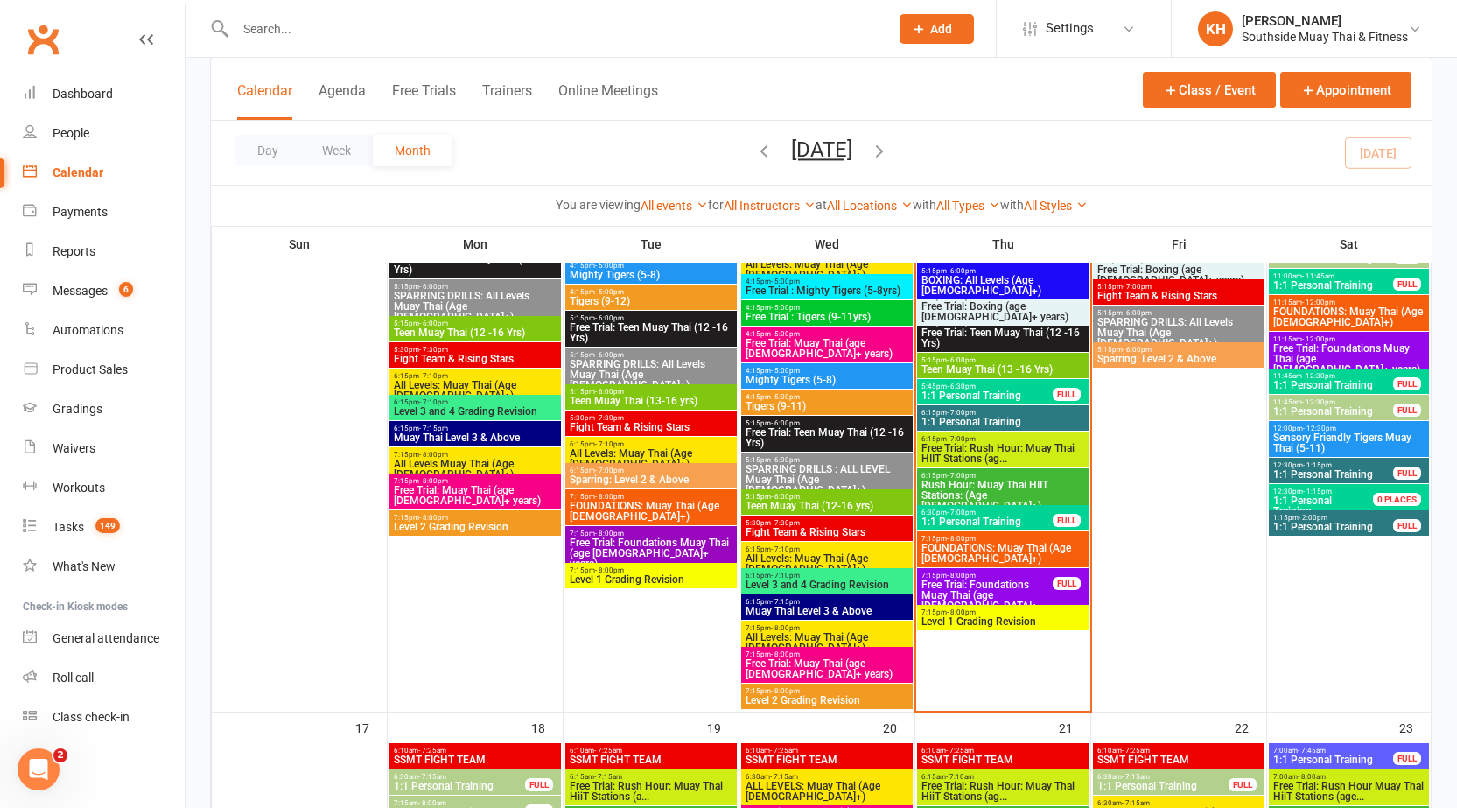
click at [1026, 592] on span "Free Trial: Foundations Muay Thai (age [DEMOGRAPHIC_DATA]+ years)" at bounding box center [987, 600] width 133 height 42
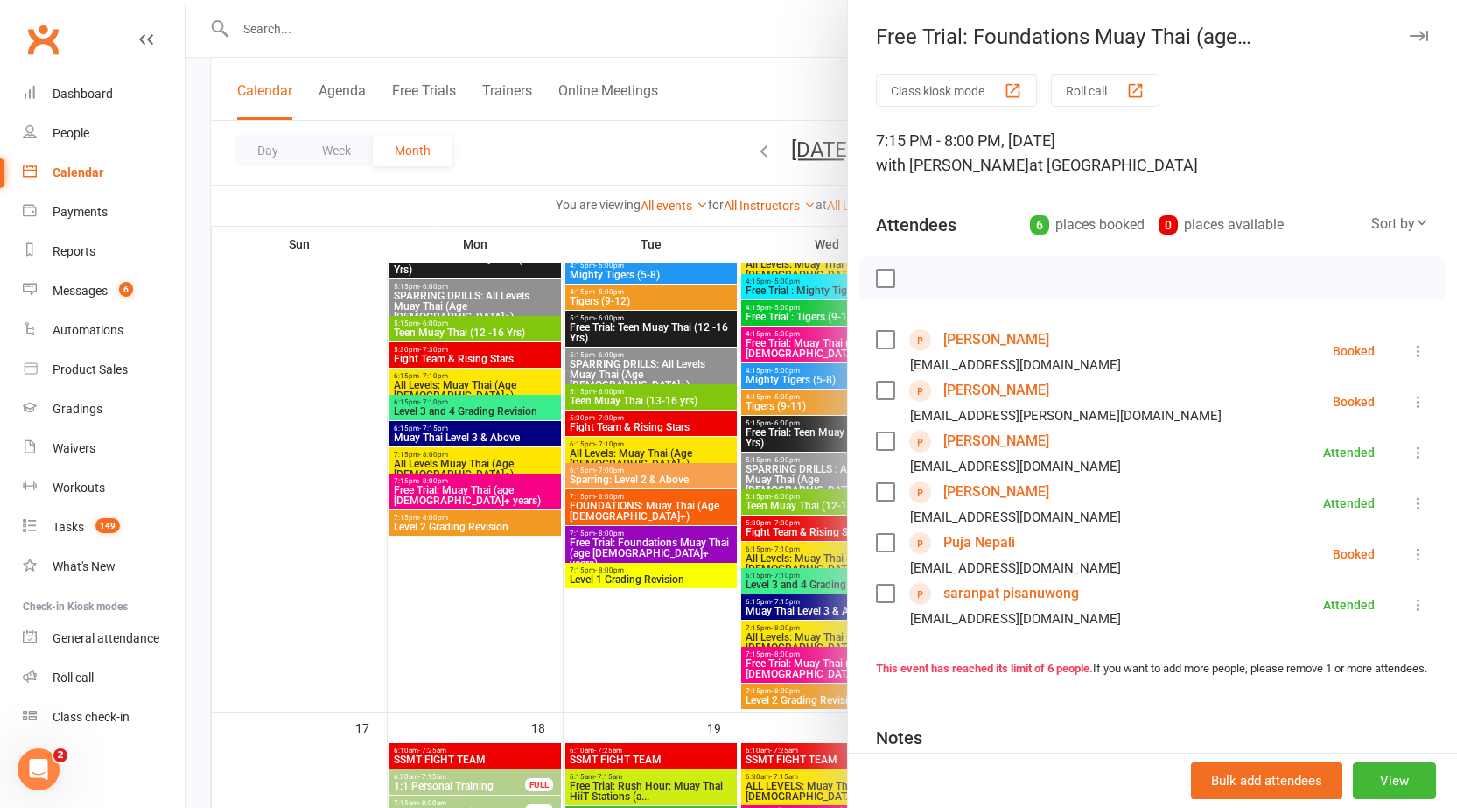
click at [747, 89] on div at bounding box center [821, 404] width 1271 height 808
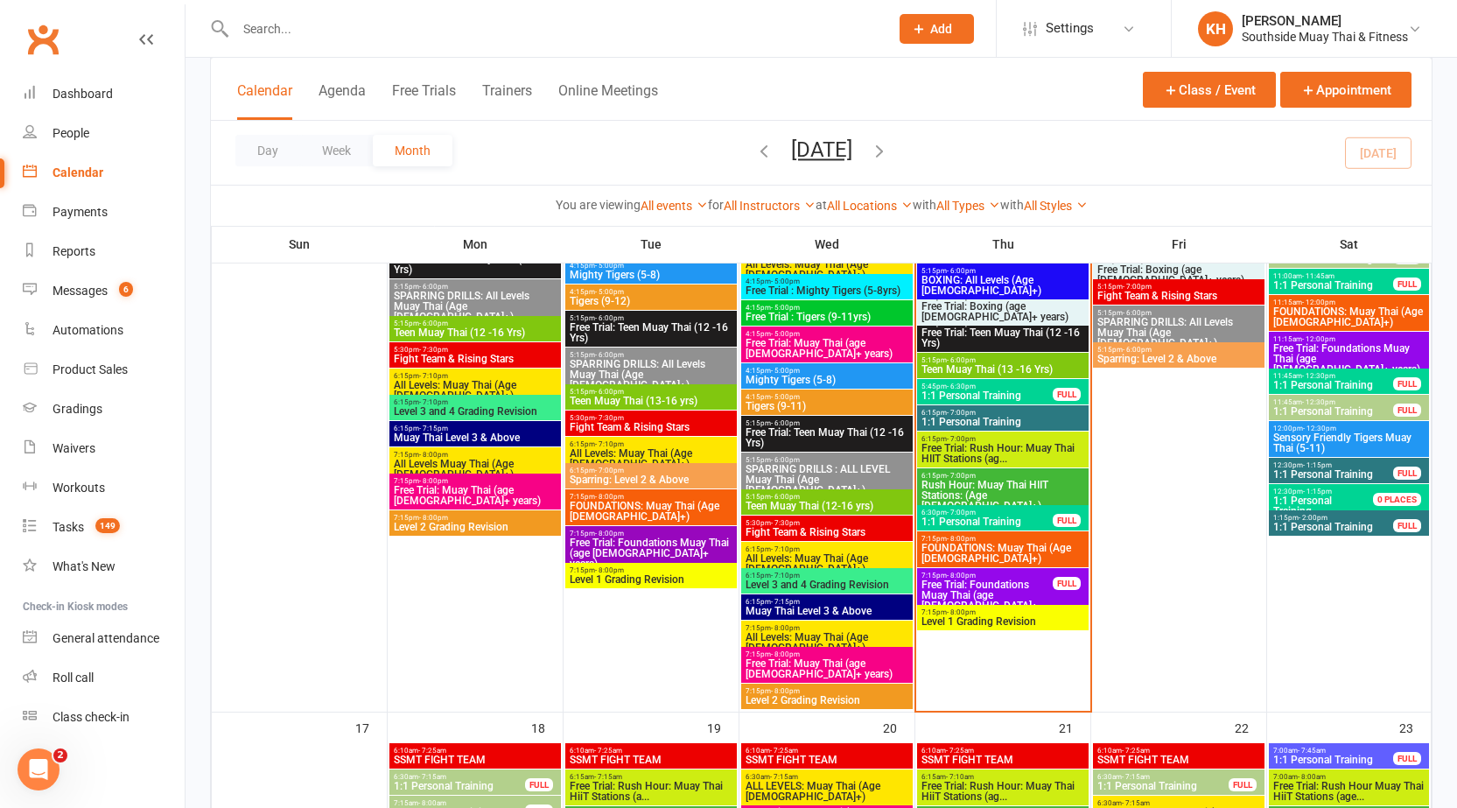
click at [971, 556] on span "FOUNDATIONS: Muay Thai (Age [DEMOGRAPHIC_DATA]+)" at bounding box center [1003, 553] width 165 height 21
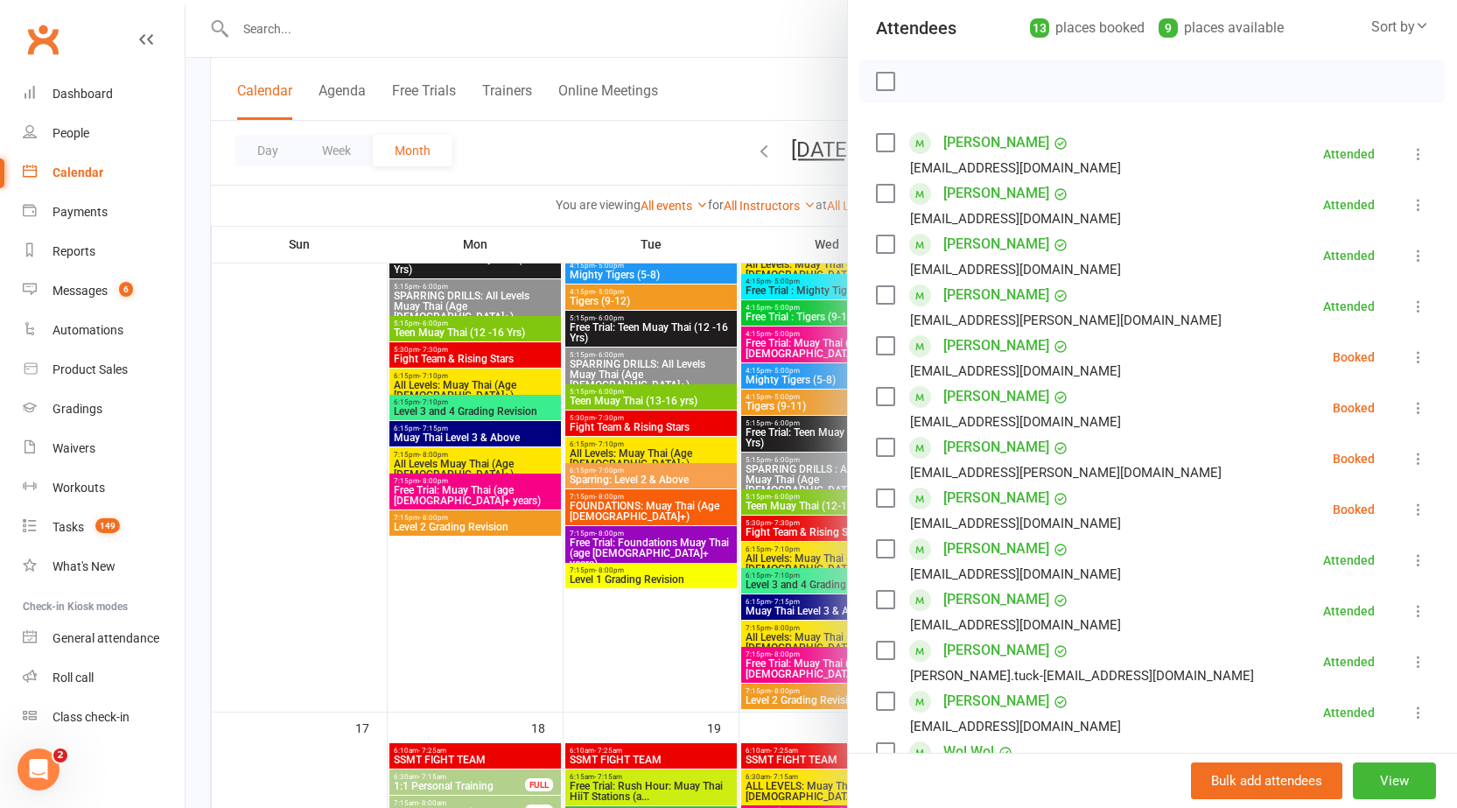
scroll to position [0, 0]
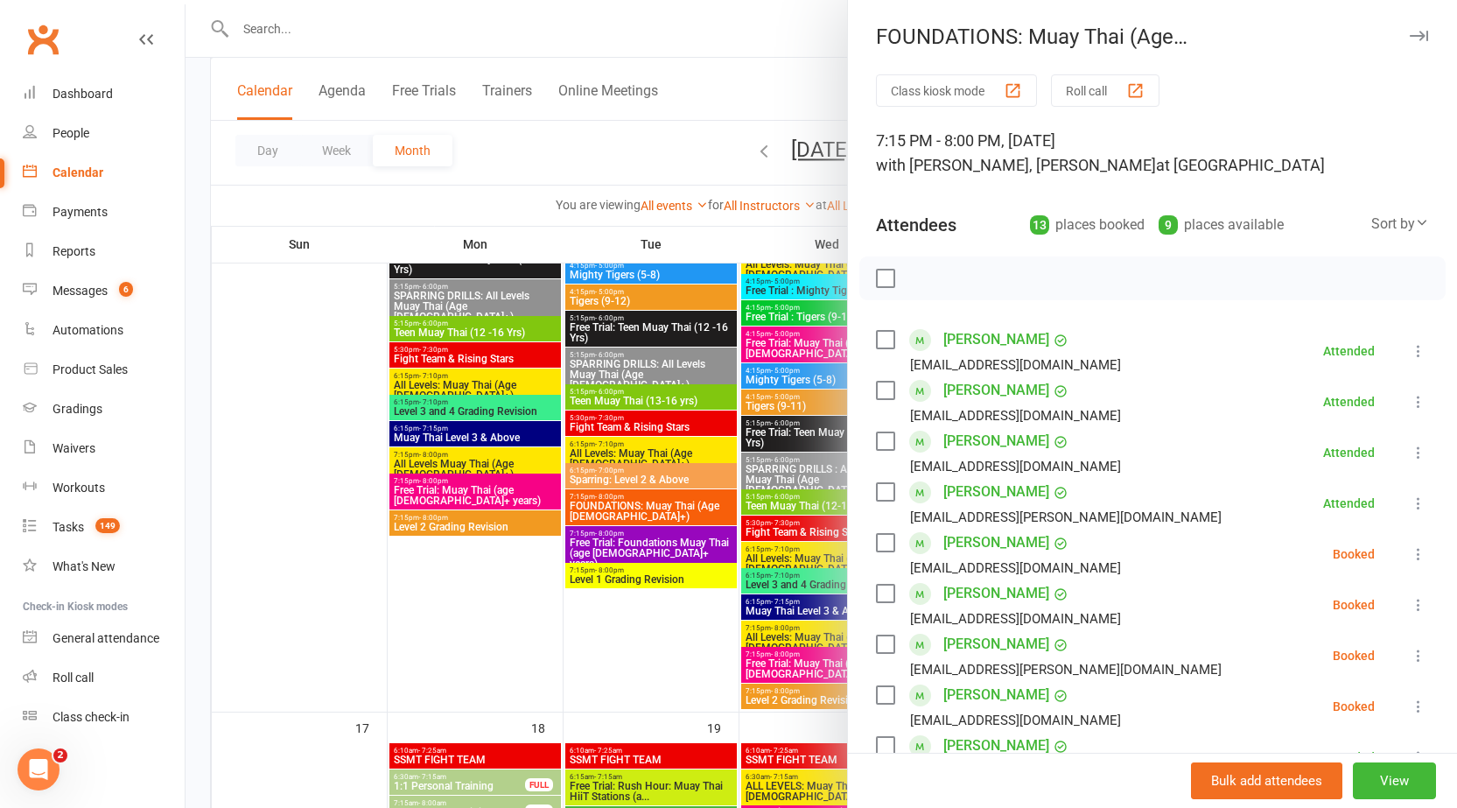
click at [1410, 32] on icon "button" at bounding box center [1419, 36] width 18 height 11
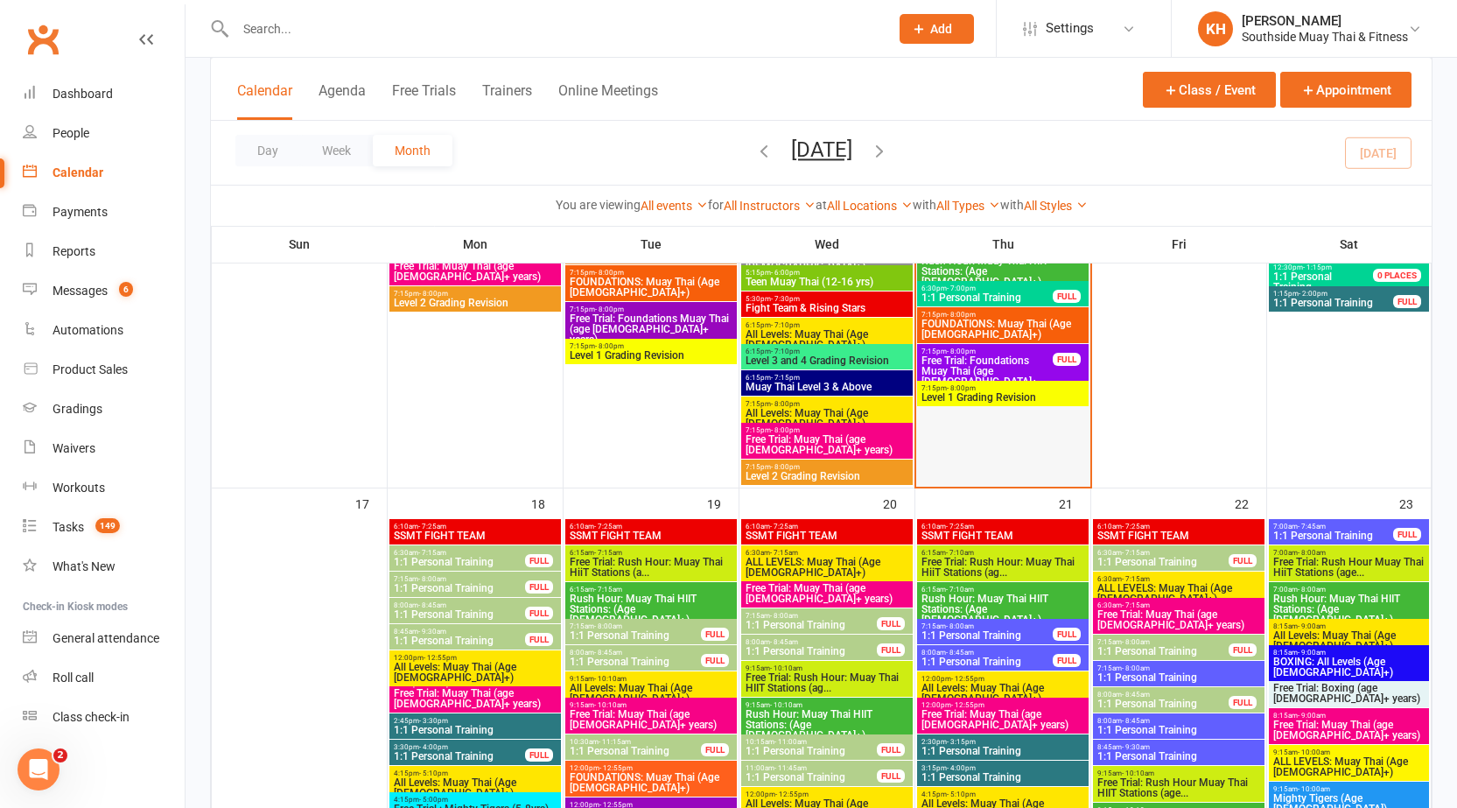
scroll to position [2625, 0]
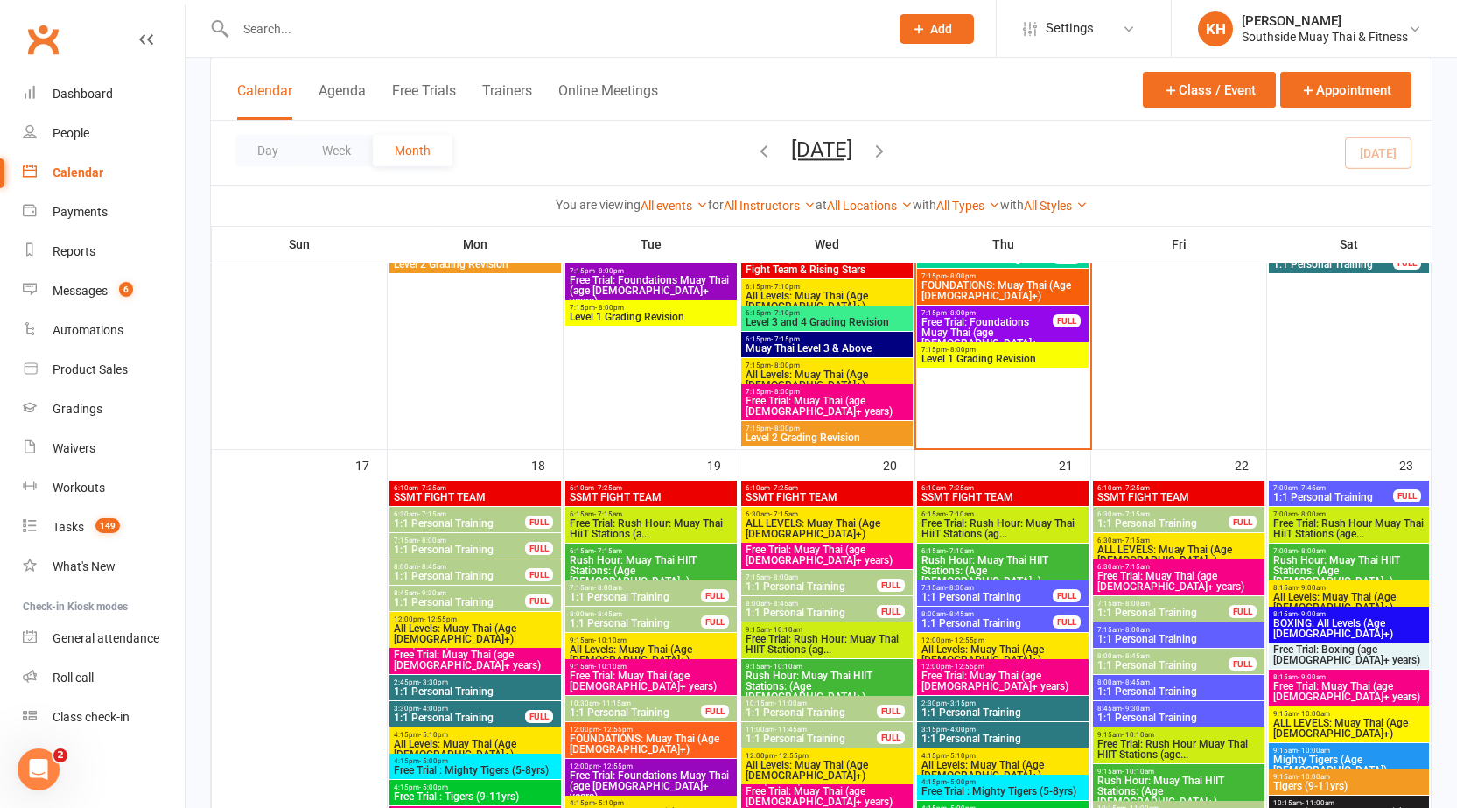
click at [991, 360] on span "Level 1 Grading Revision" at bounding box center [1003, 359] width 165 height 11
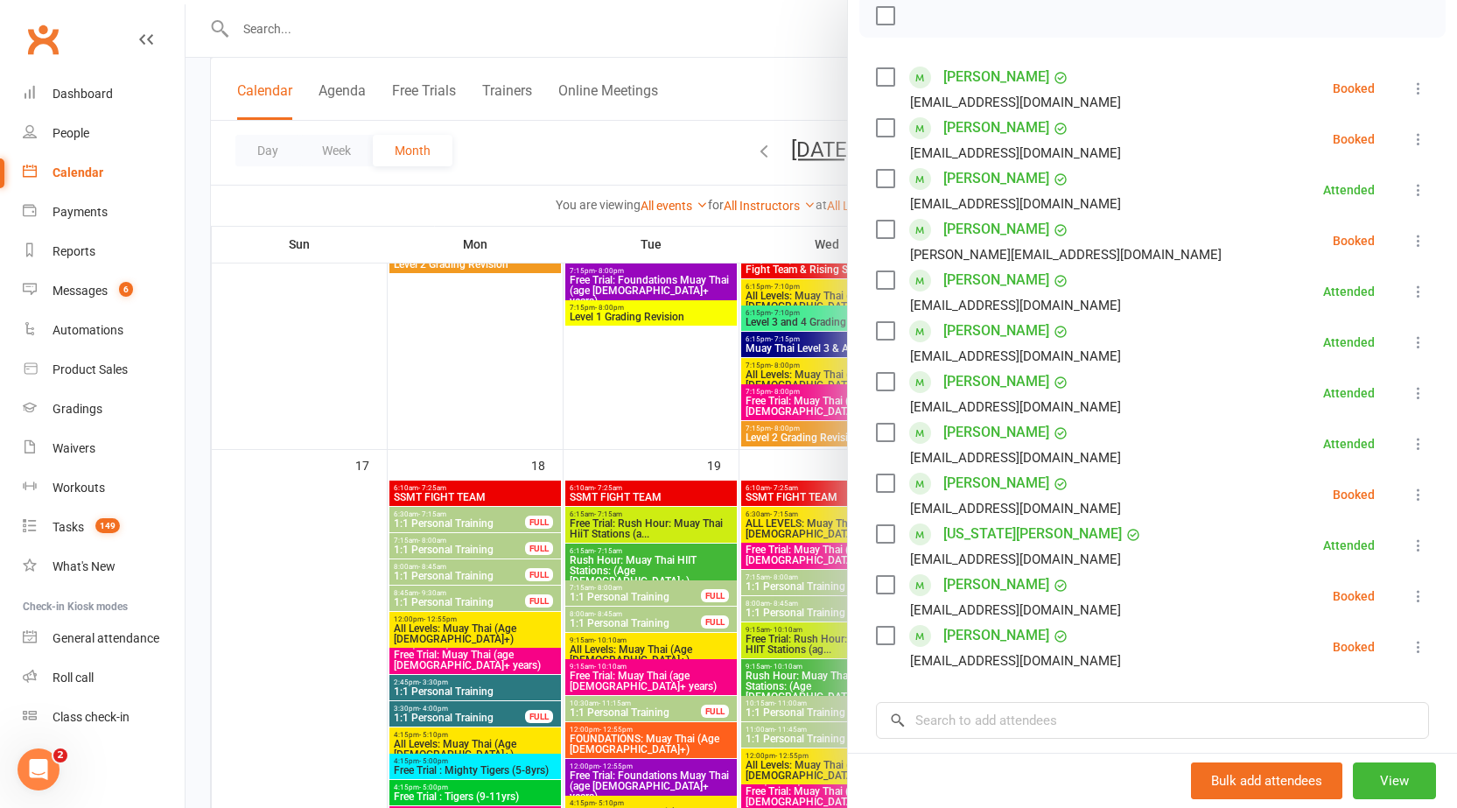
scroll to position [175, 0]
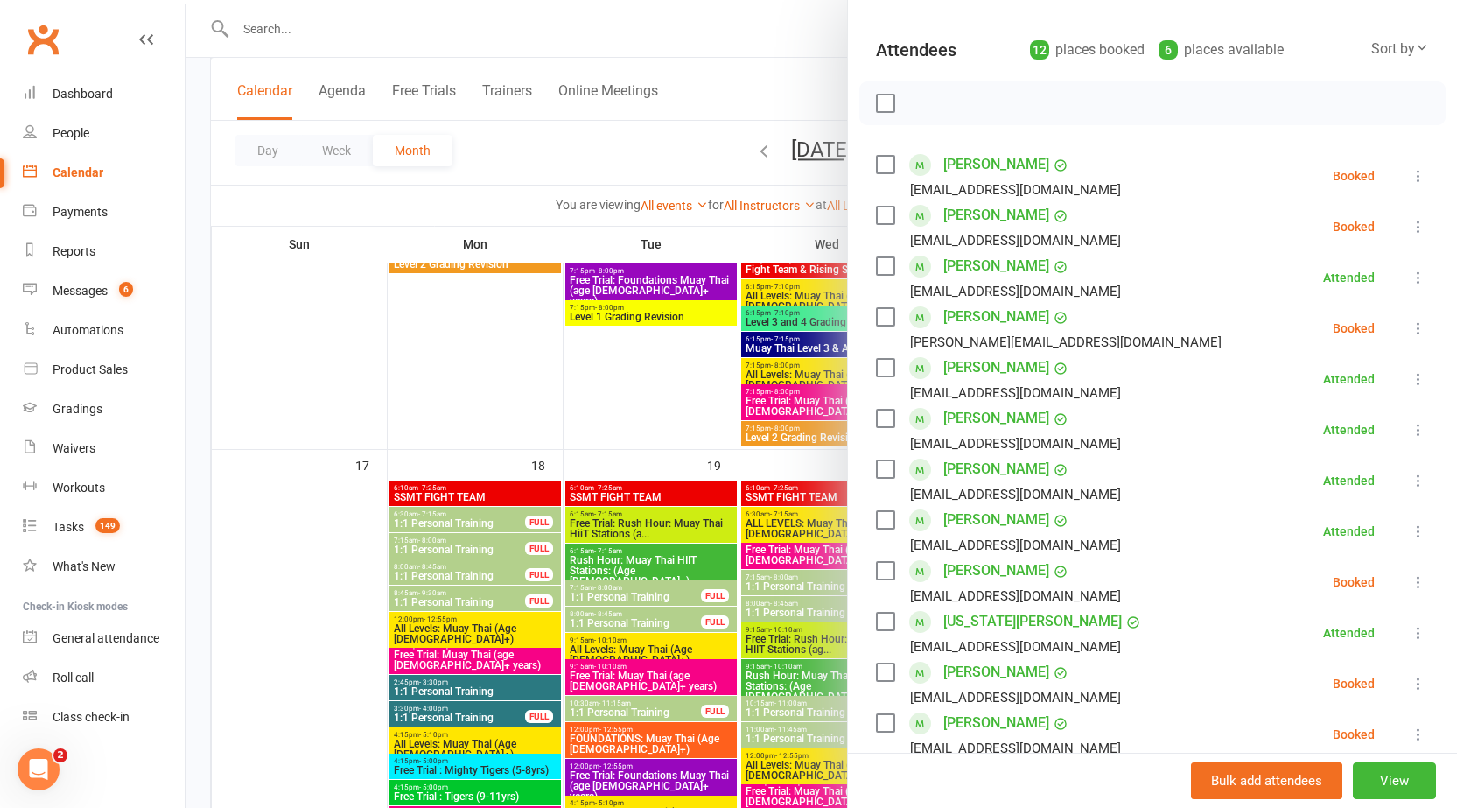
click at [1410, 227] on icon at bounding box center [1419, 227] width 18 height 18
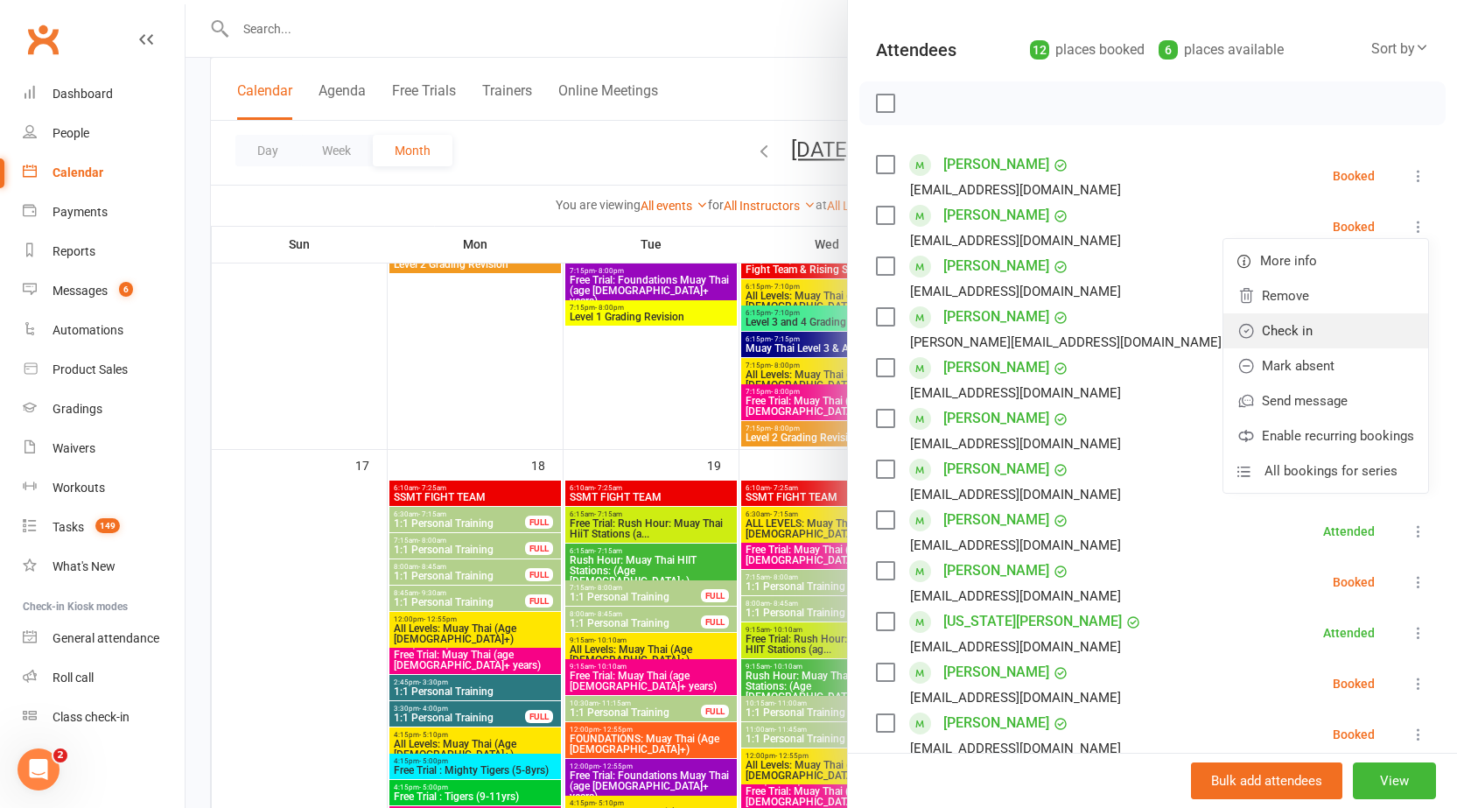
click at [1301, 326] on link "Check in" at bounding box center [1325, 330] width 205 height 35
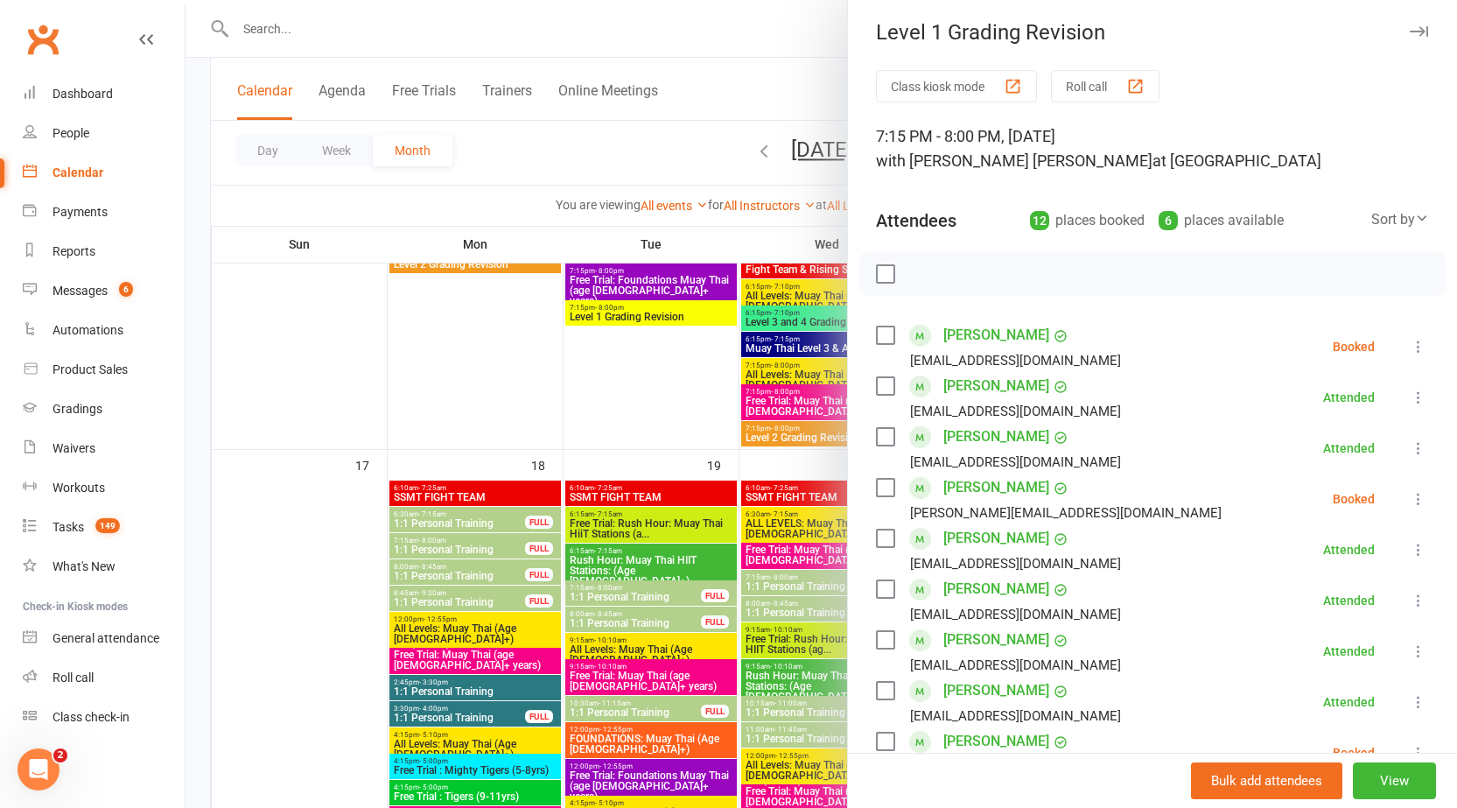
scroll to position [0, 0]
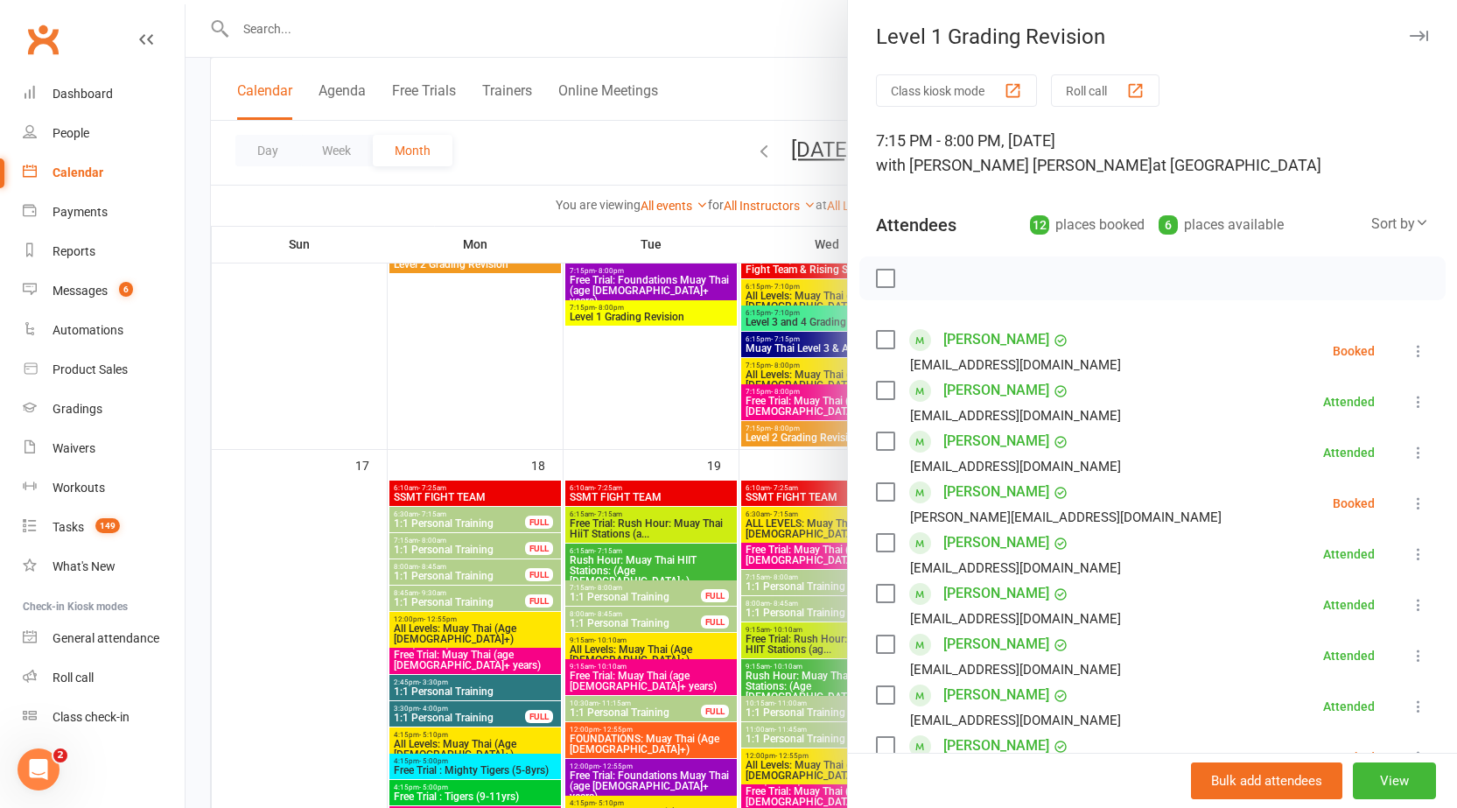
click at [1404, 26] on div "Level 1 Grading Revision" at bounding box center [1152, 37] width 609 height 25
click at [1408, 42] on button "button" at bounding box center [1418, 35] width 21 height 21
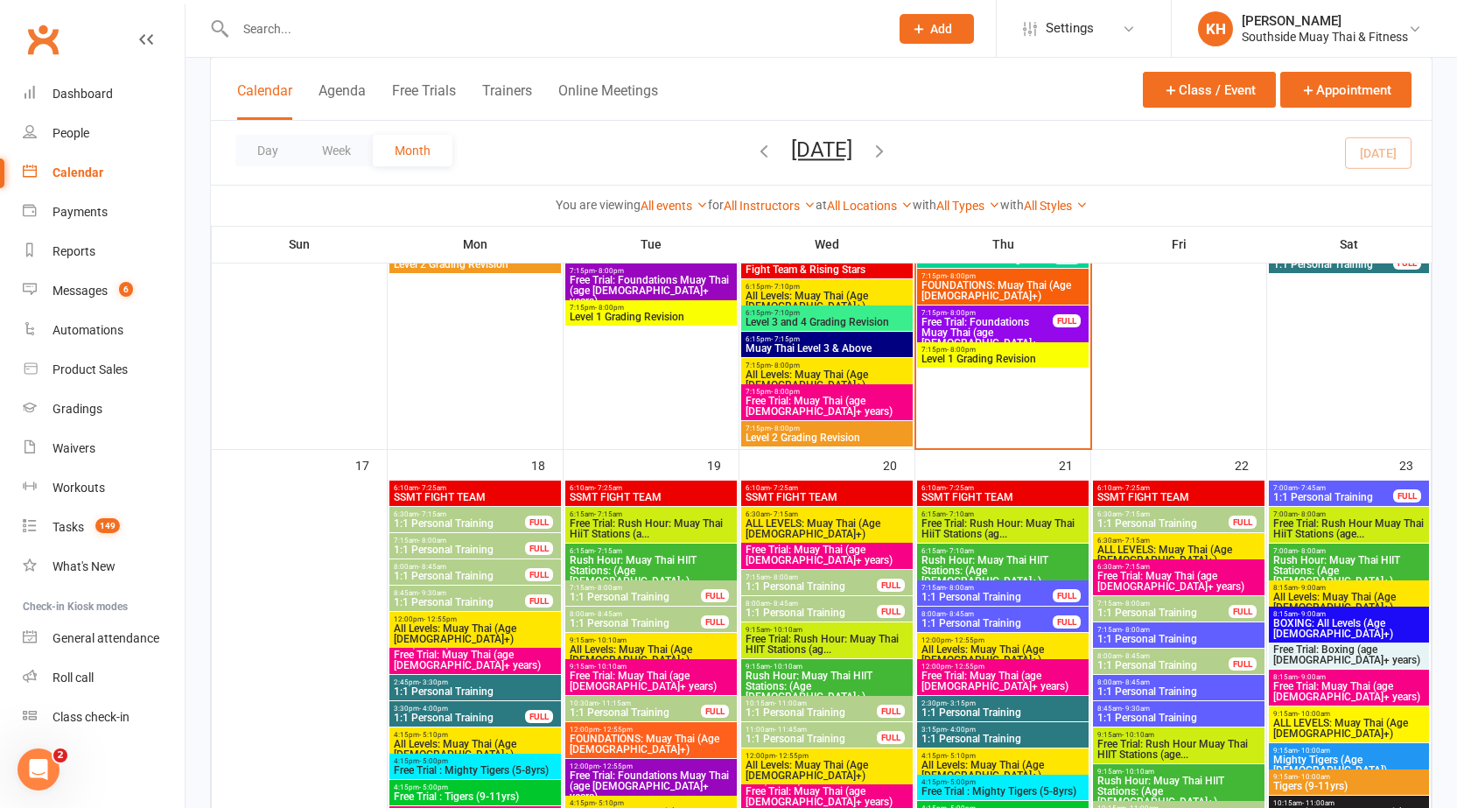
drag, startPoint x: 992, startPoint y: 277, endPoint x: 1014, endPoint y: 291, distance: 26.0
click at [1009, 288] on div "7:15pm - 8:00pm FOUNDATIONS: Muay Thai (Age [DEMOGRAPHIC_DATA]+)" at bounding box center [1003, 287] width 172 height 36
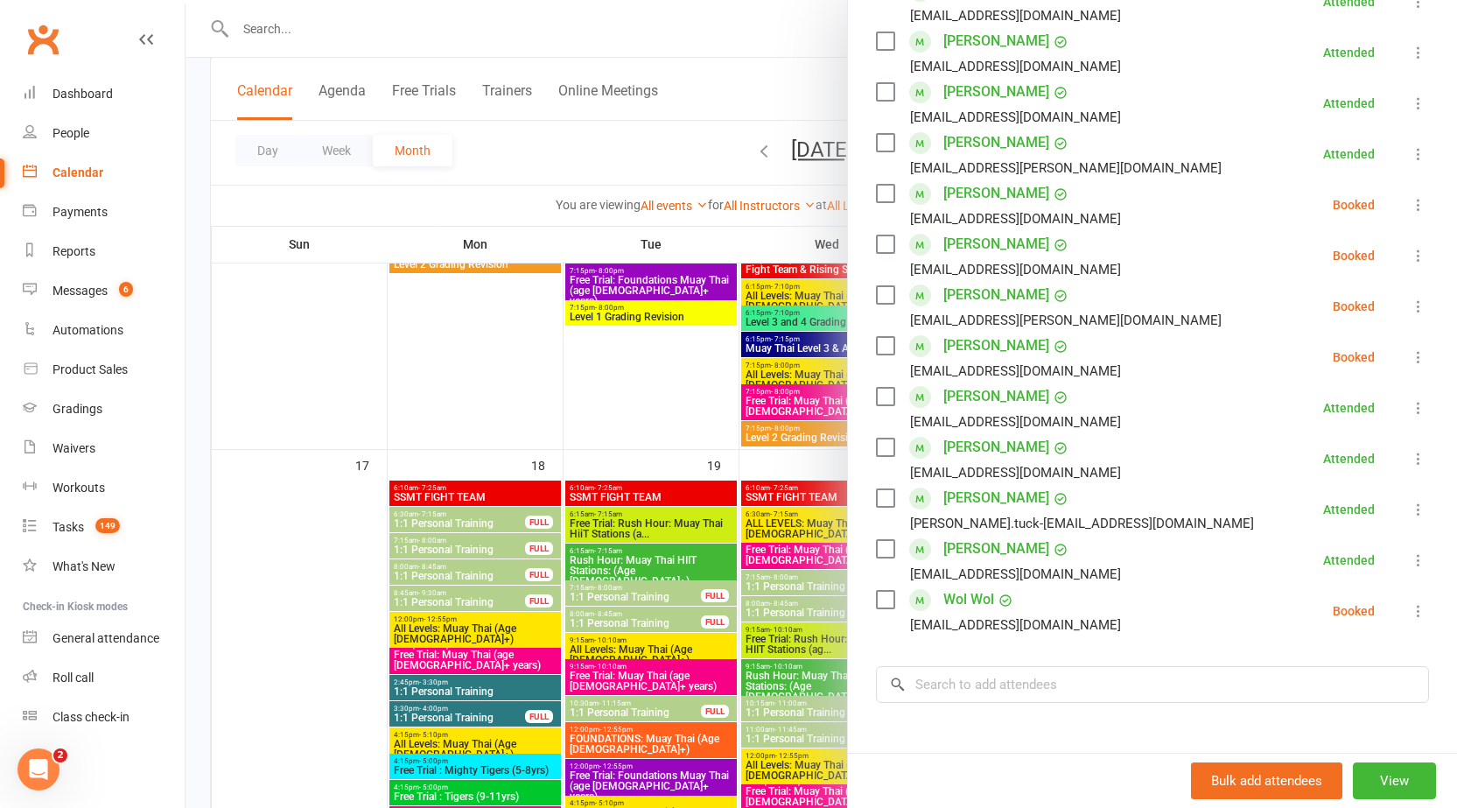
scroll to position [350, 0]
click at [1410, 609] on icon at bounding box center [1419, 610] width 18 height 18
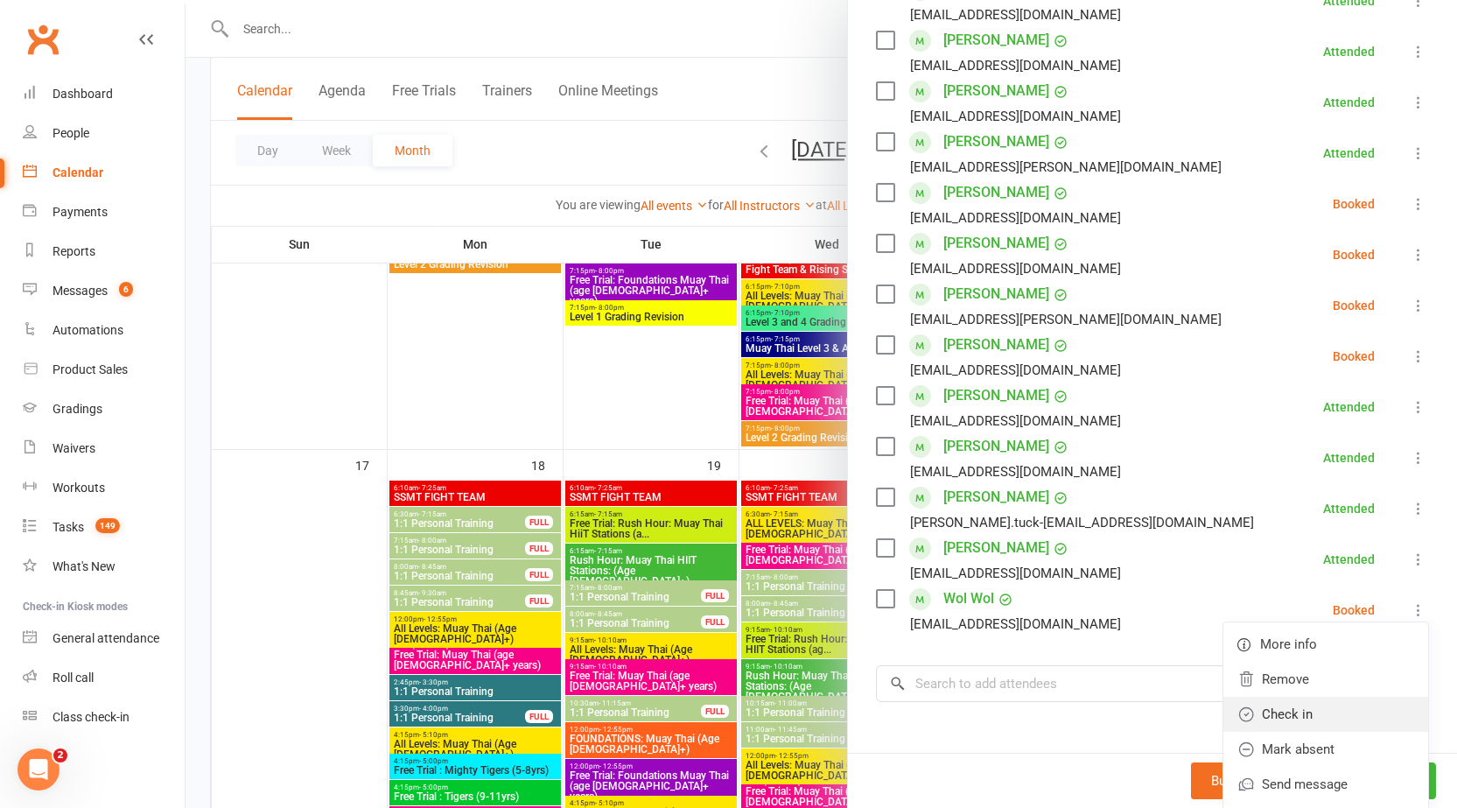
click at [1268, 713] on link "Check in" at bounding box center [1325, 714] width 205 height 35
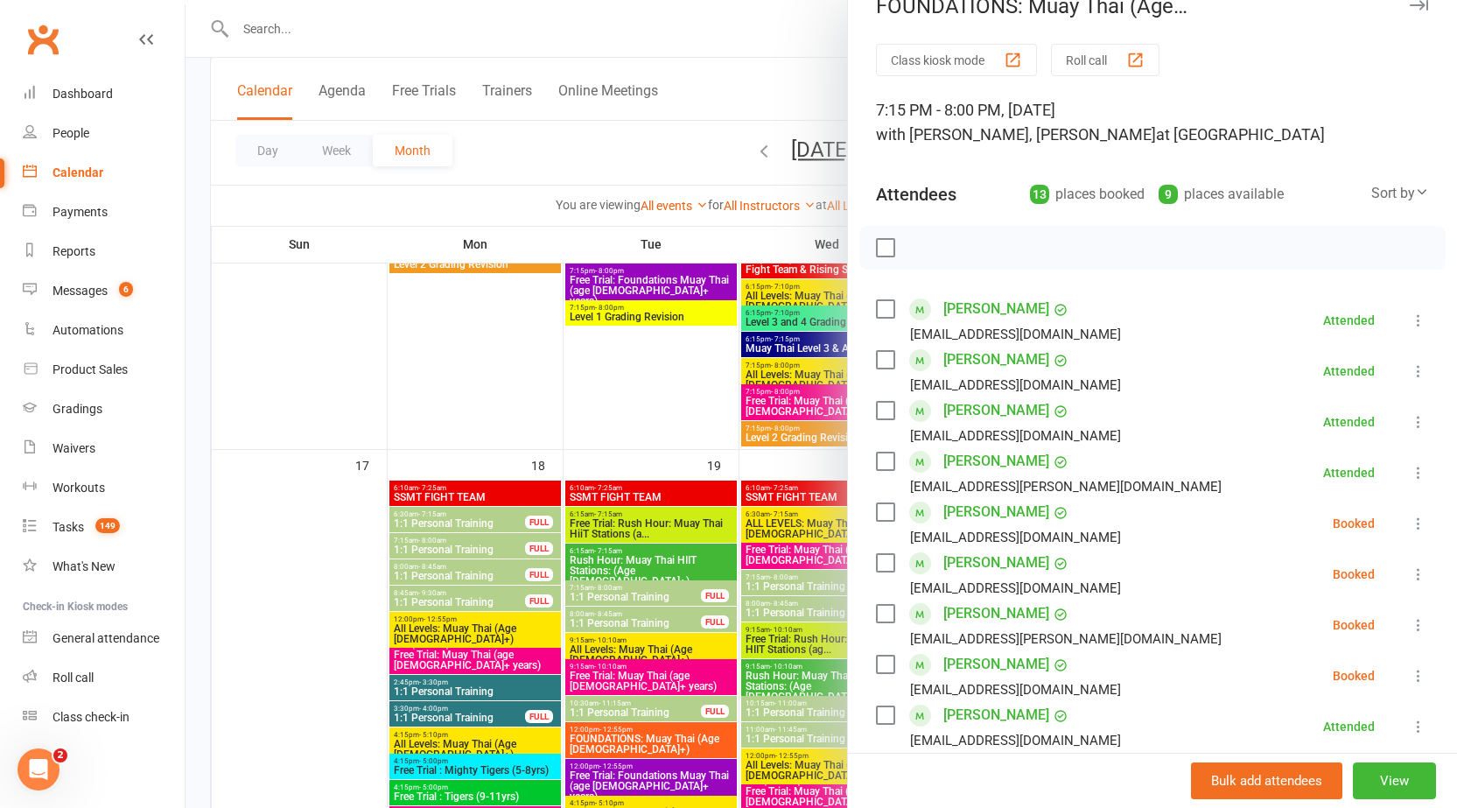
scroll to position [0, 0]
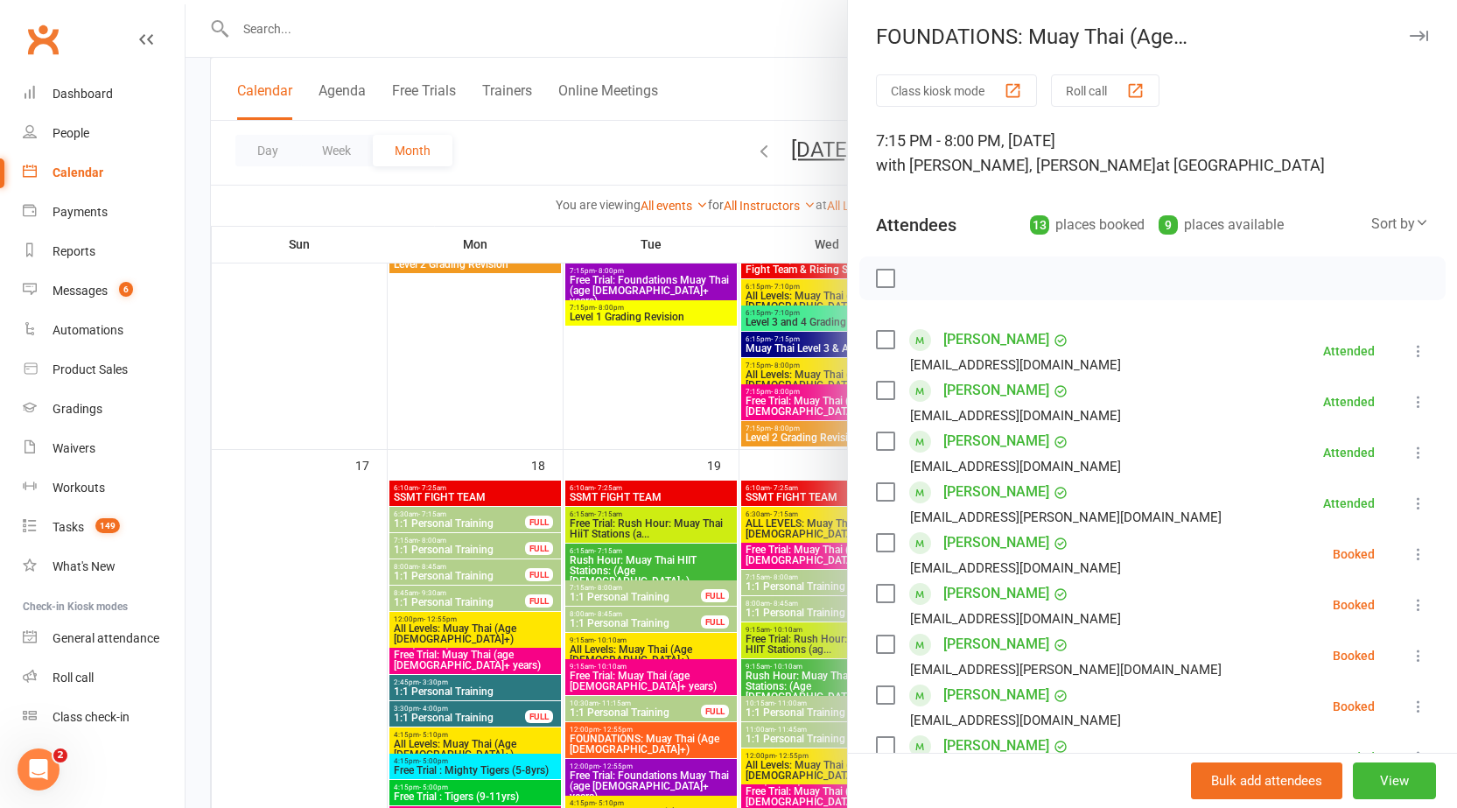
click at [1408, 44] on button "button" at bounding box center [1418, 35] width 21 height 21
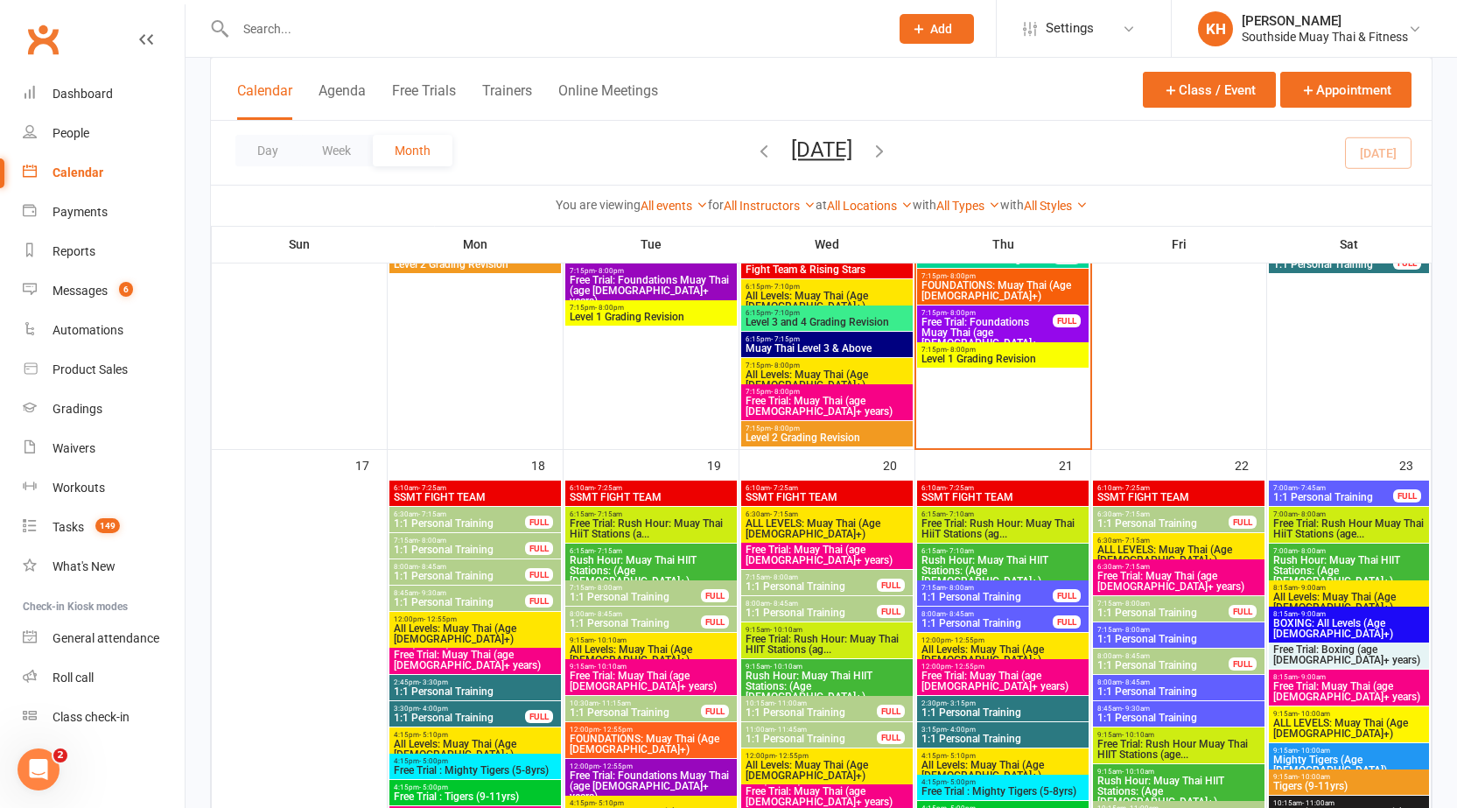
click at [994, 284] on span "FOUNDATIONS: Muay Thai (Age [DEMOGRAPHIC_DATA]+)" at bounding box center [1003, 290] width 165 height 21
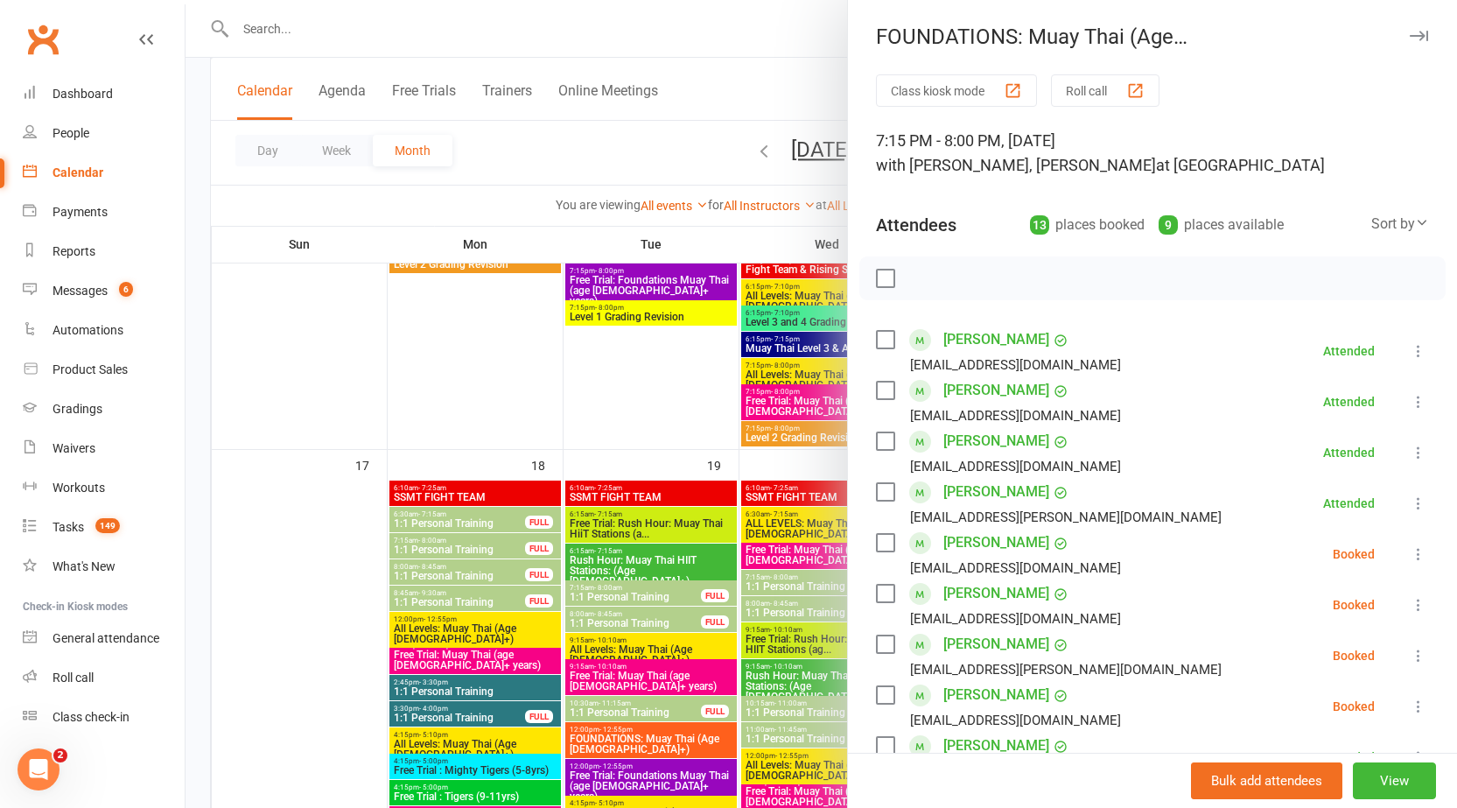
click at [1408, 42] on button "button" at bounding box center [1418, 35] width 21 height 21
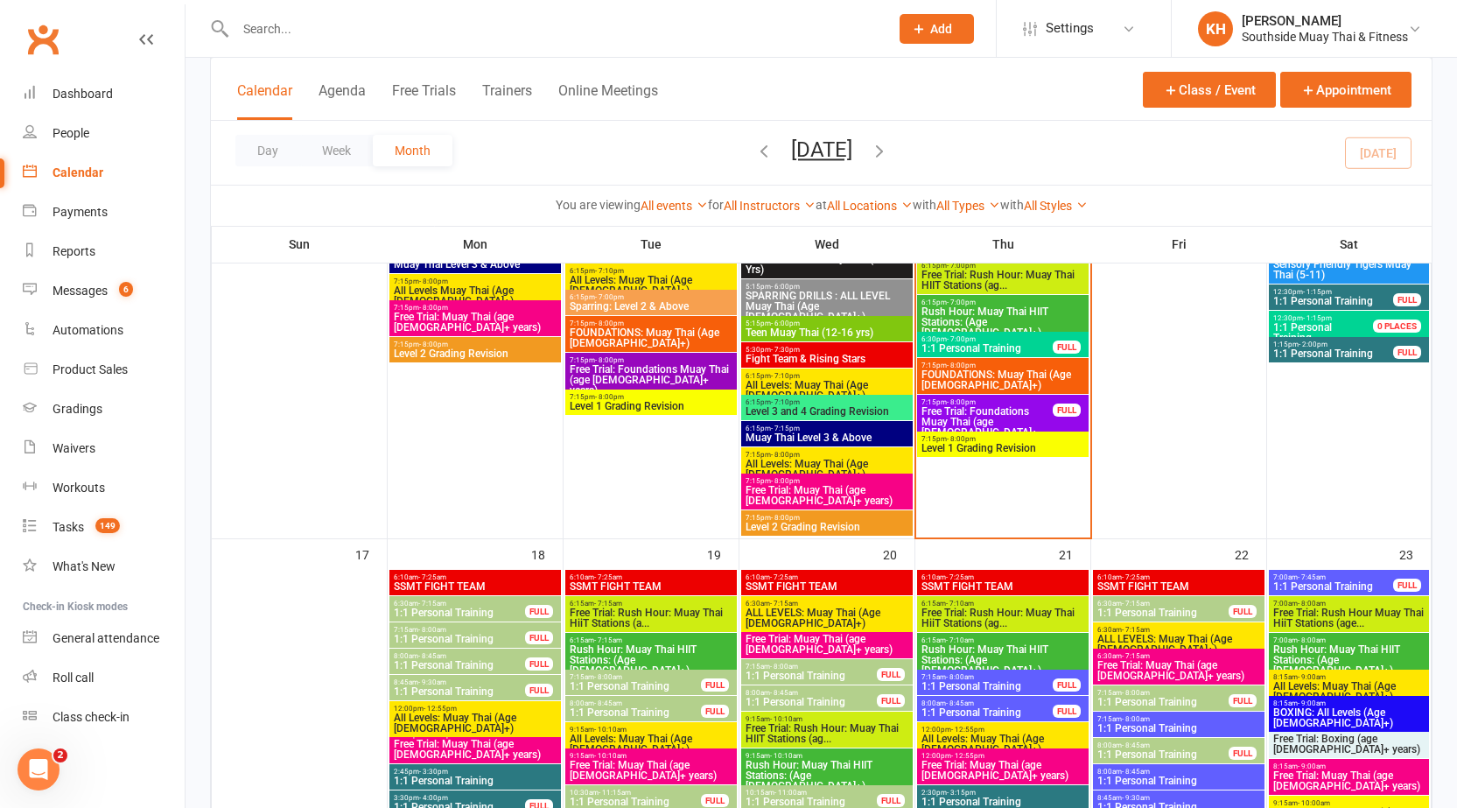
scroll to position [2450, 0]
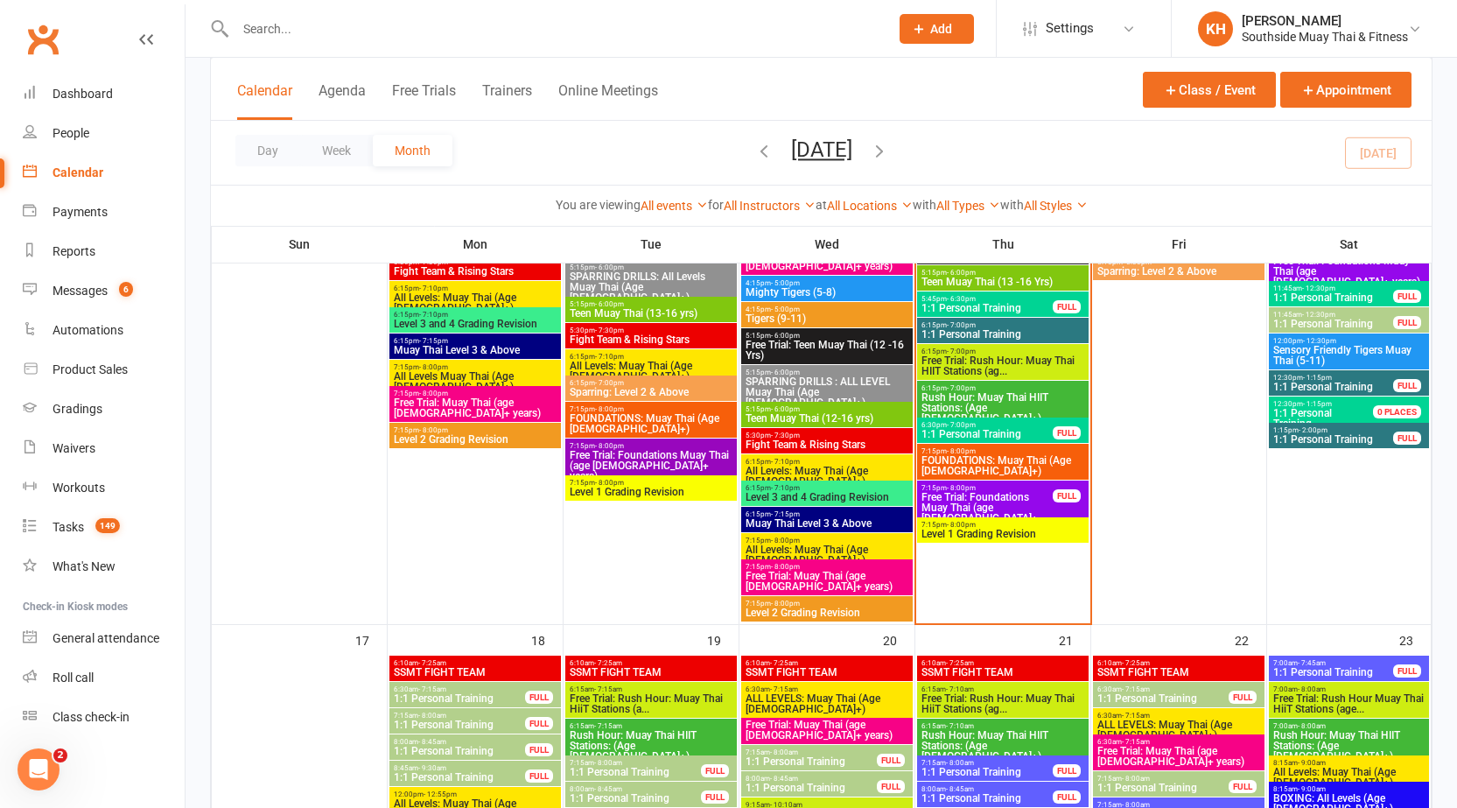
click at [992, 533] on span "Level 1 Grading Revision" at bounding box center [1003, 534] width 165 height 11
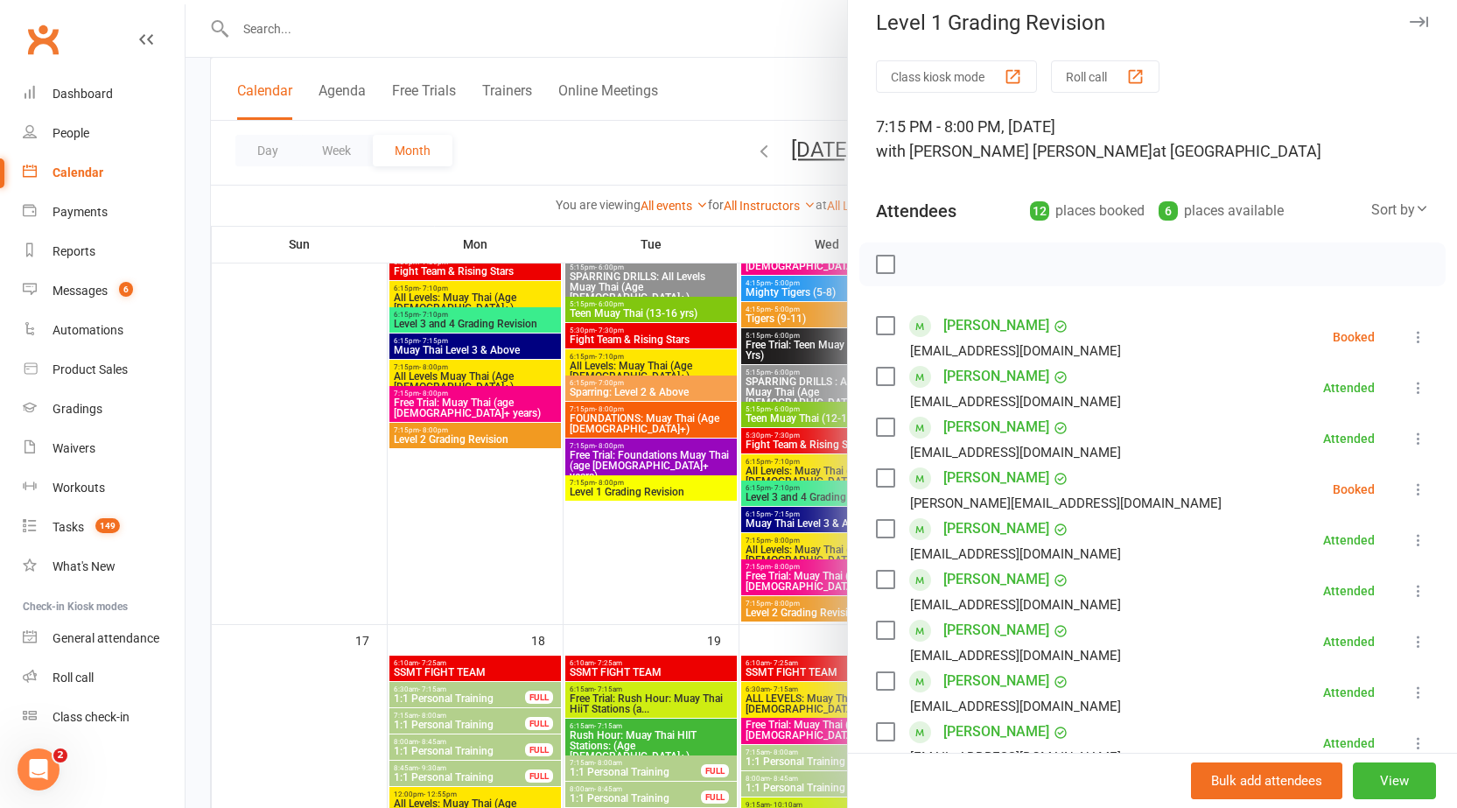
scroll to position [0, 0]
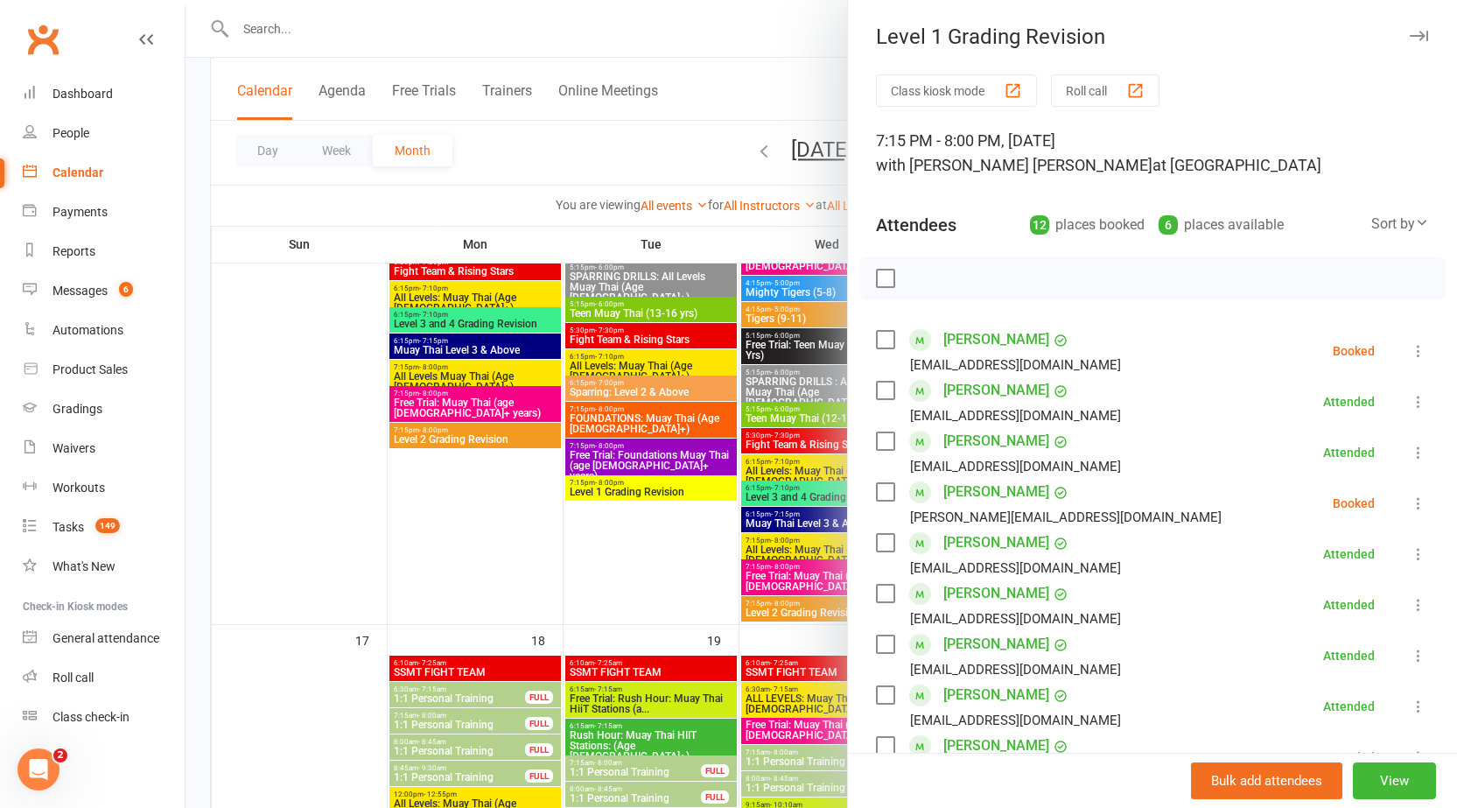
click at [1408, 30] on button "button" at bounding box center [1418, 35] width 21 height 21
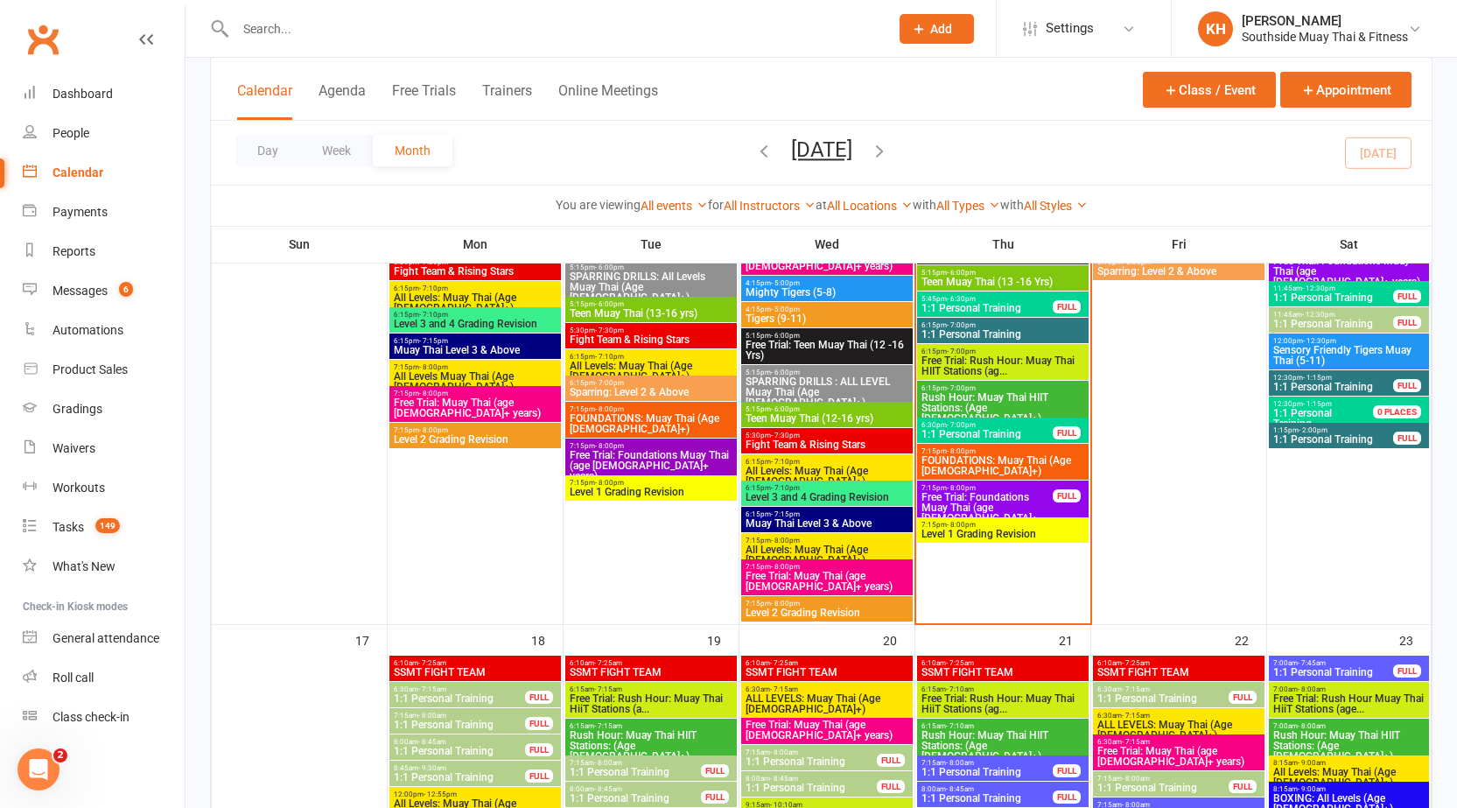
click at [1007, 500] on span "Free Trial: Foundations Muay Thai (age [DEMOGRAPHIC_DATA]+ years)" at bounding box center [987, 513] width 133 height 42
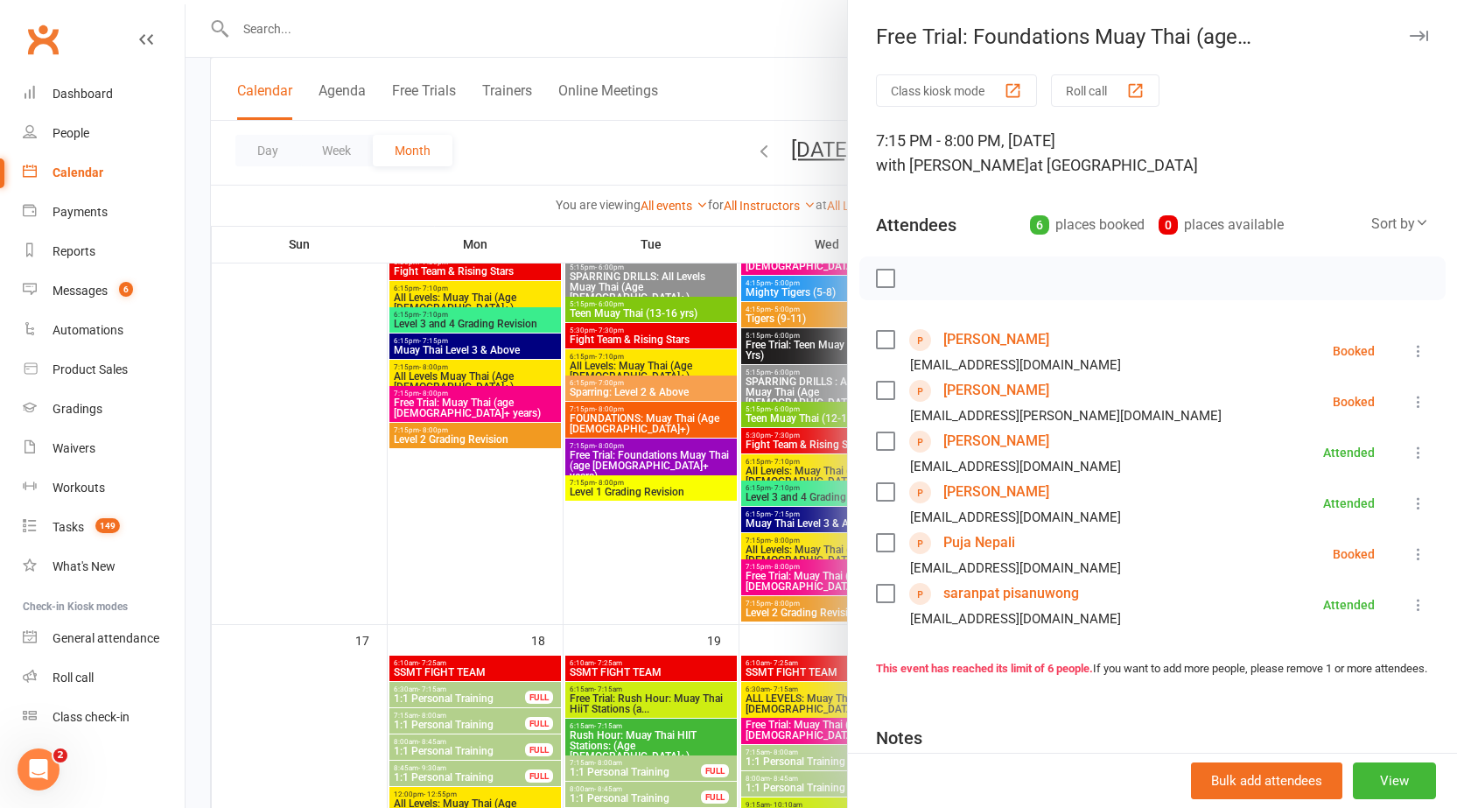
click at [1410, 31] on icon "button" at bounding box center [1419, 36] width 18 height 11
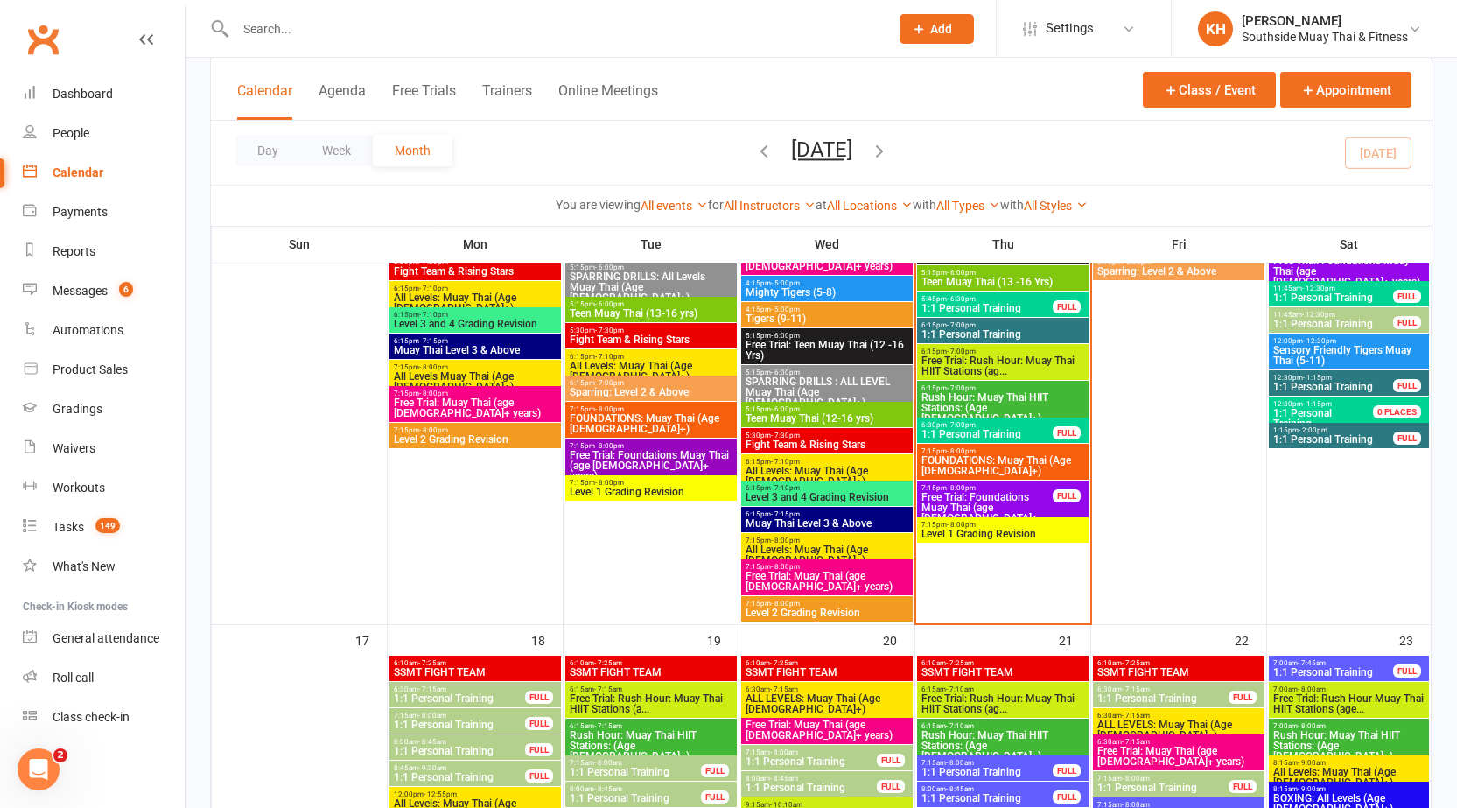
click at [997, 449] on span "7:15pm - 8:00pm" at bounding box center [1003, 451] width 165 height 8
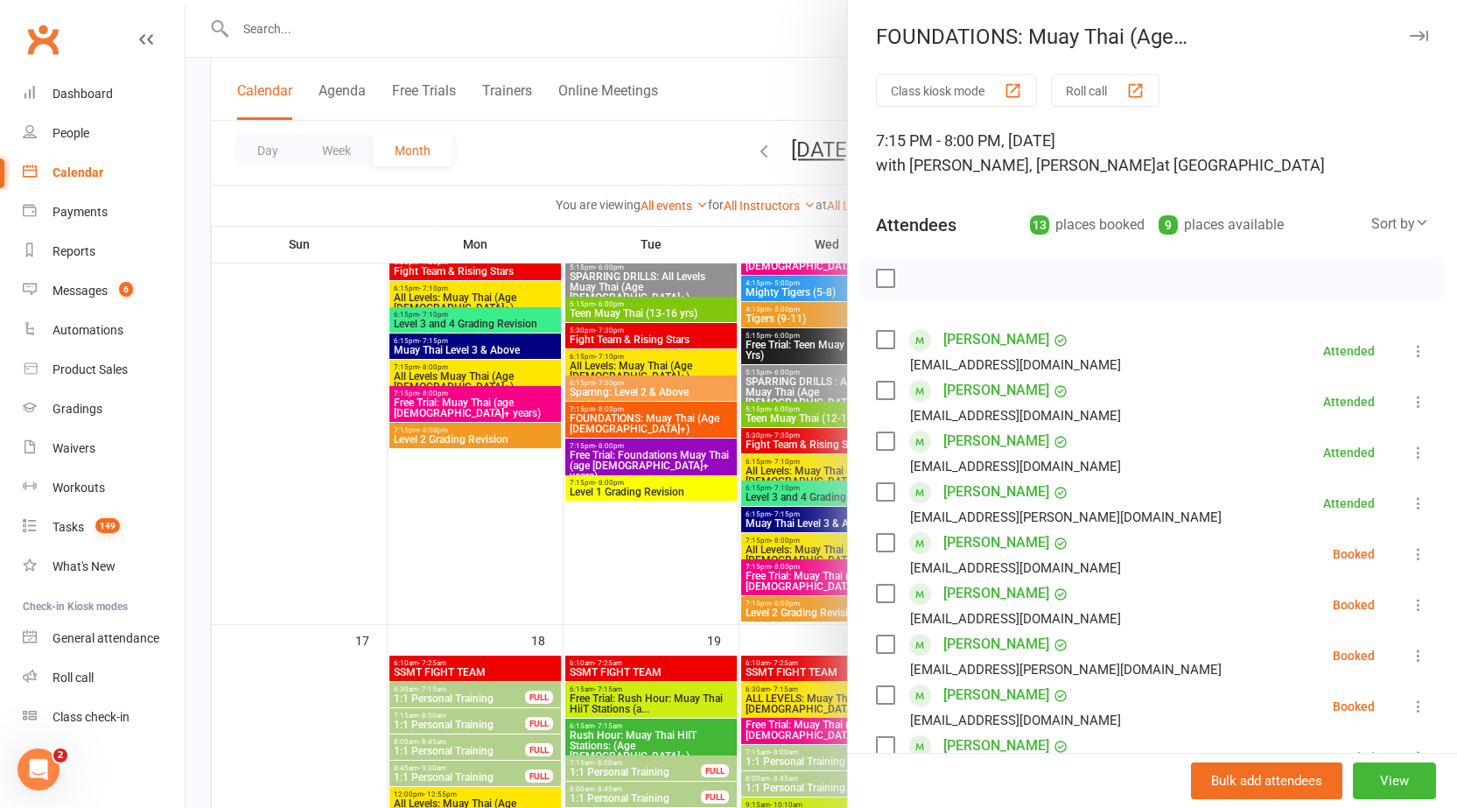
click at [1410, 31] on icon "button" at bounding box center [1419, 36] width 18 height 11
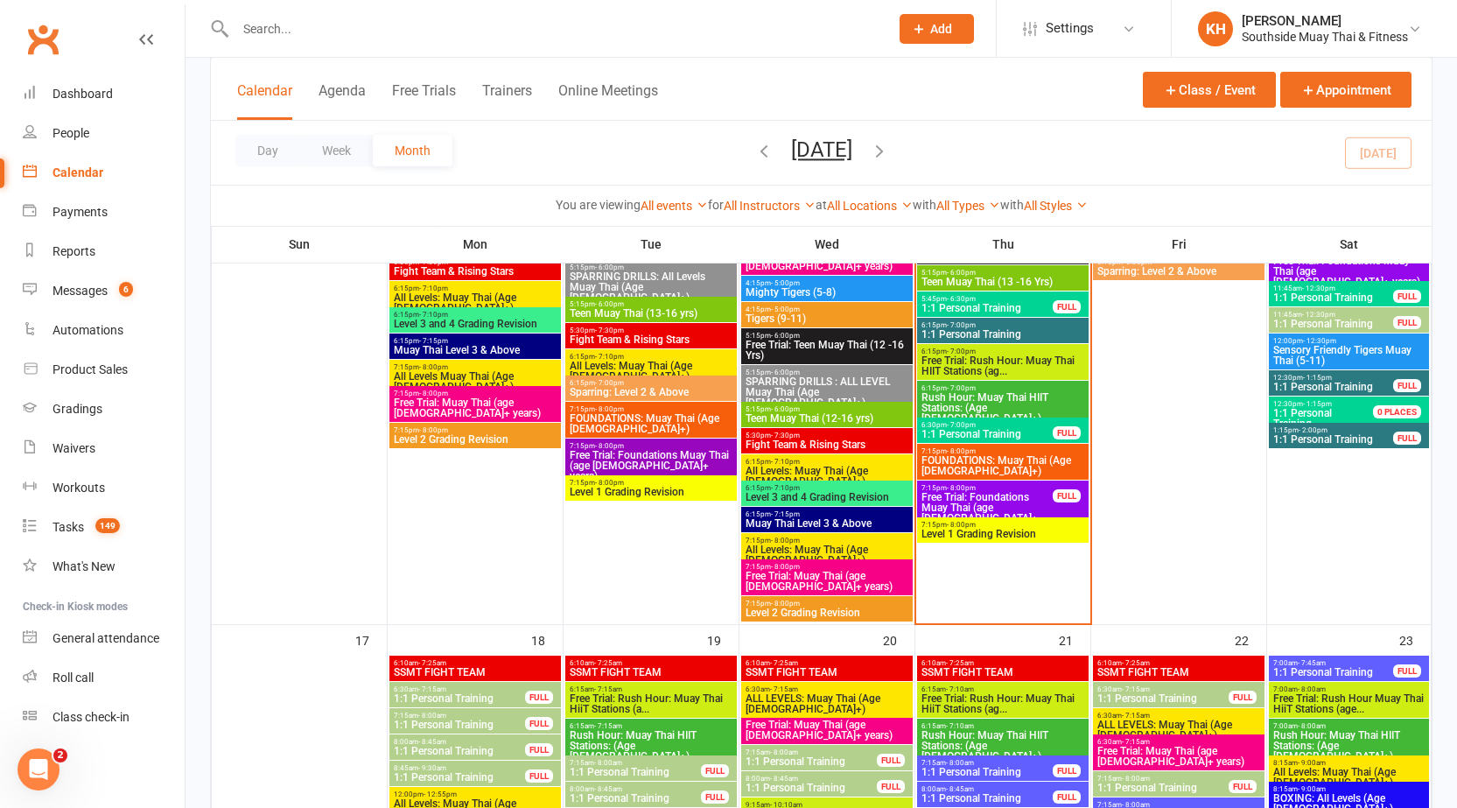
click at [1022, 525] on span "7:15pm - 8:00pm" at bounding box center [1003, 525] width 165 height 8
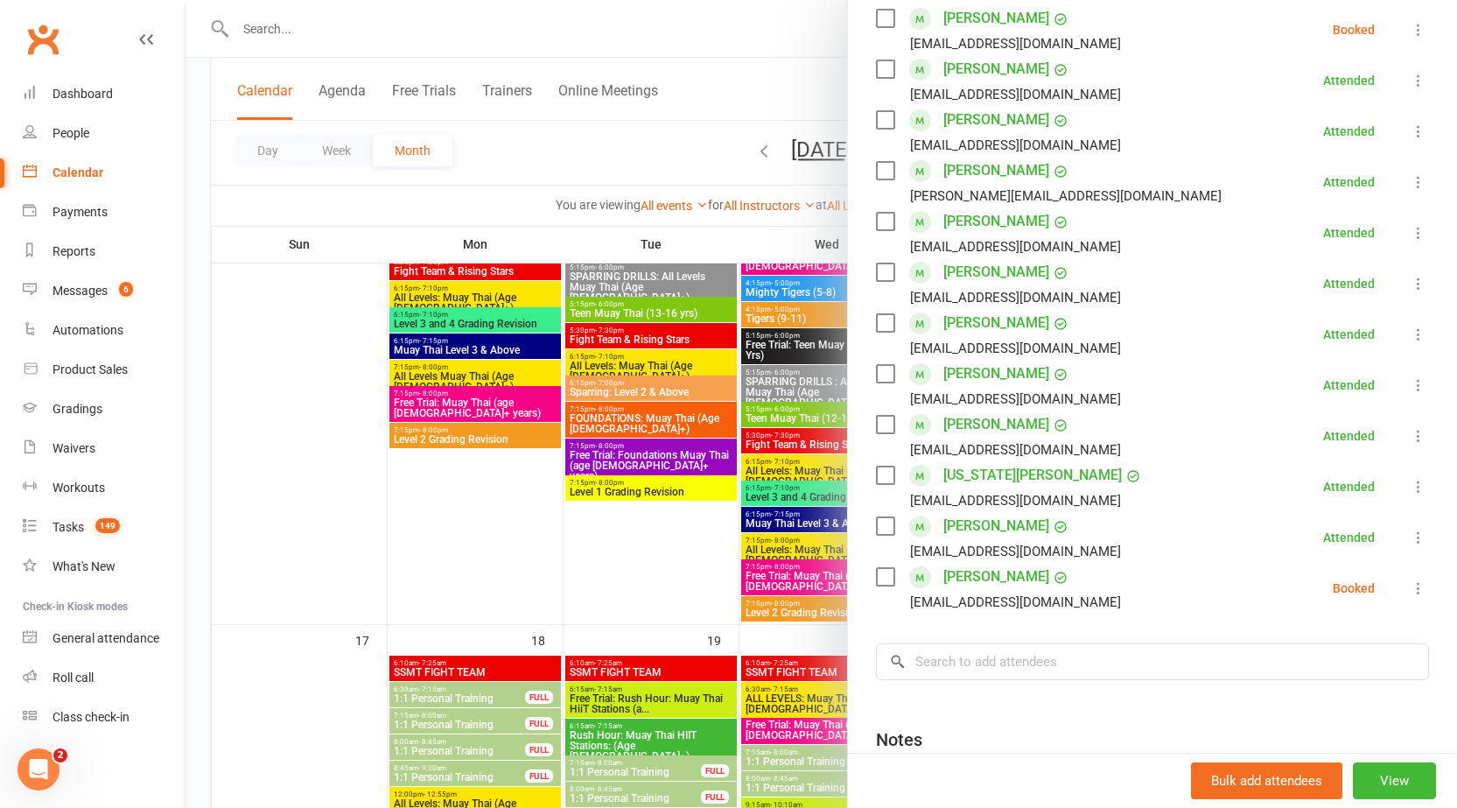
scroll to position [350, 0]
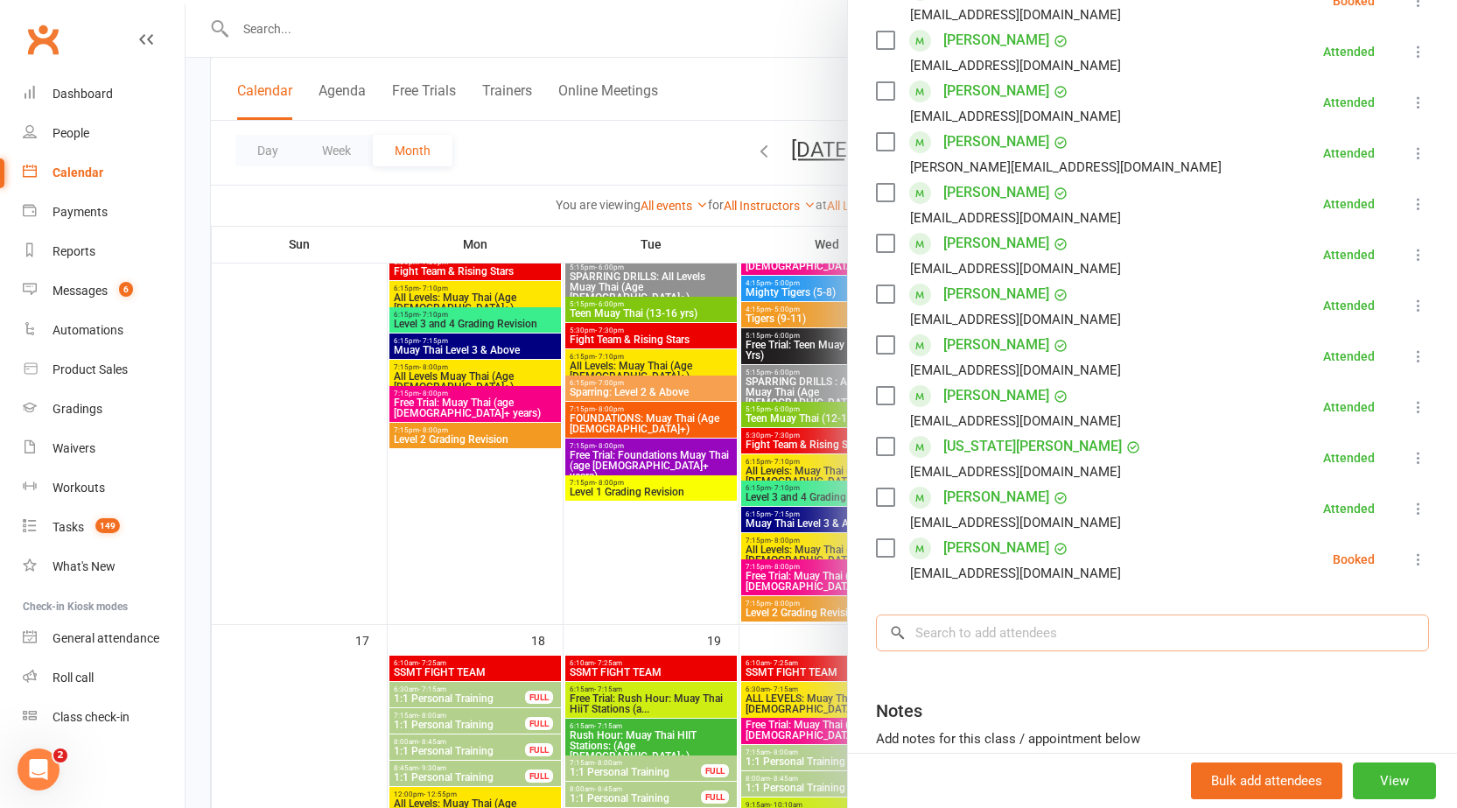
click at [1091, 634] on input "search" at bounding box center [1152, 632] width 553 height 37
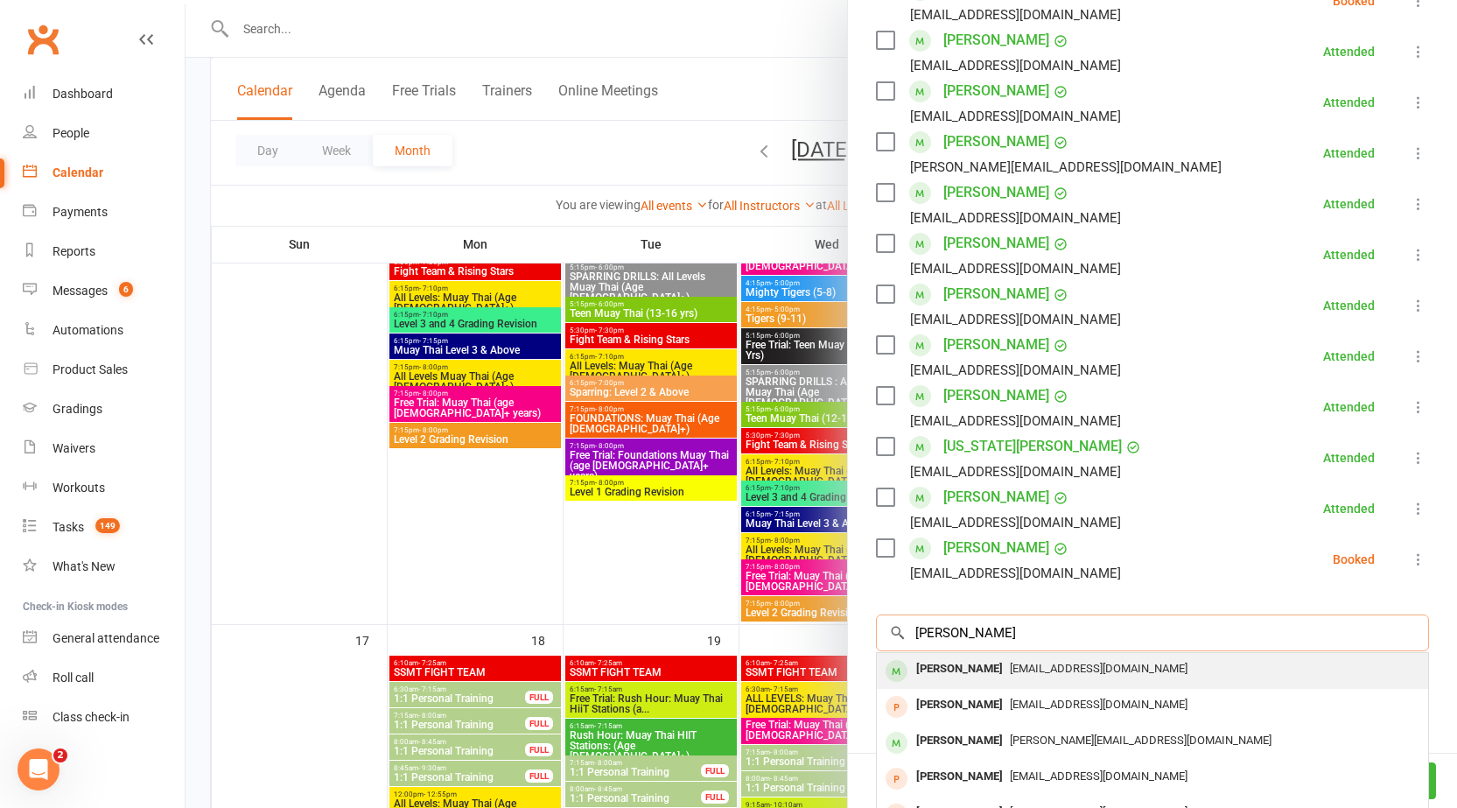
type input "[PERSON_NAME]"
click at [963, 666] on div "[PERSON_NAME]" at bounding box center [959, 668] width 101 height 25
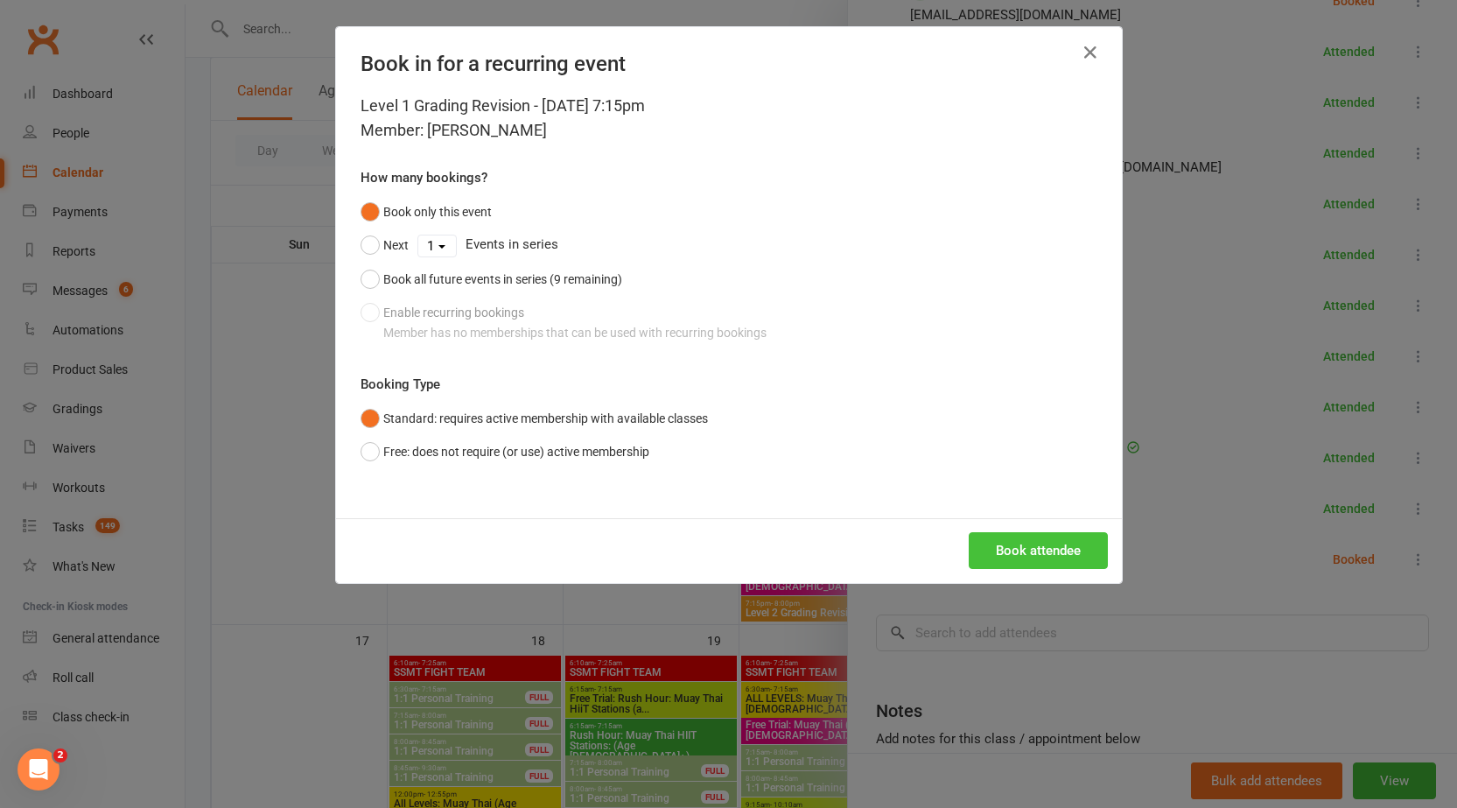
click at [1019, 549] on button "Book attendee" at bounding box center [1038, 550] width 139 height 37
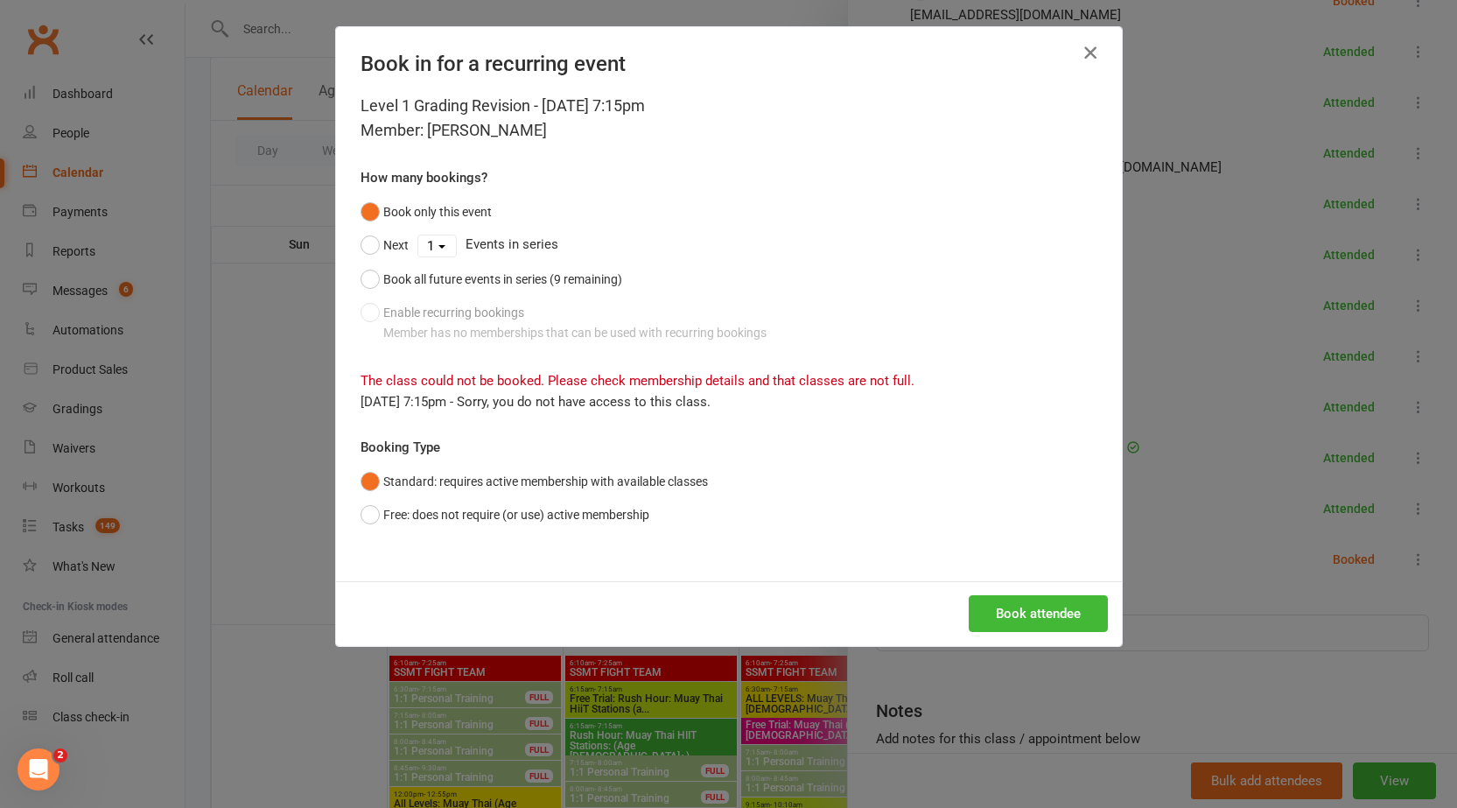
click at [1088, 56] on icon "button" at bounding box center [1090, 52] width 21 height 21
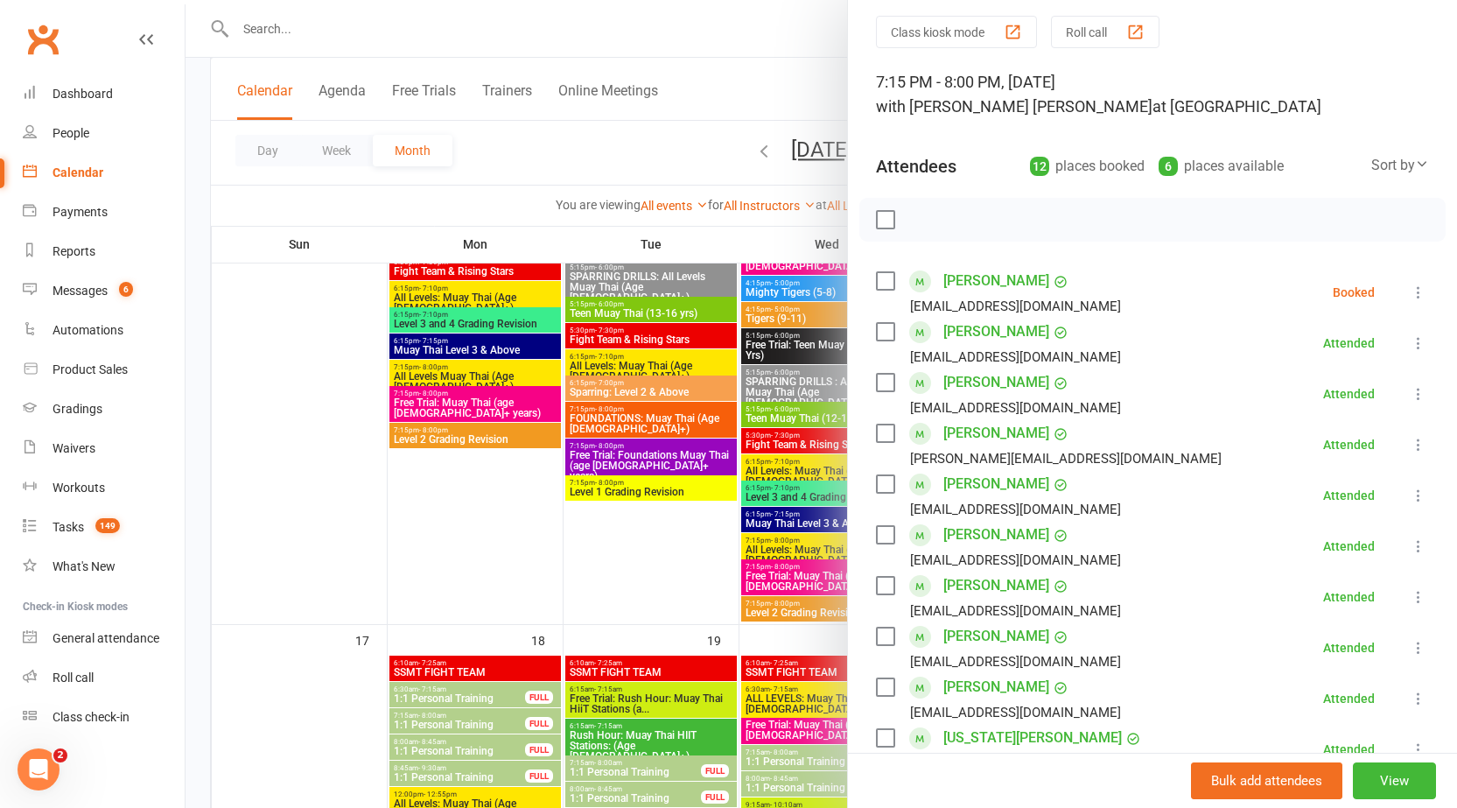
scroll to position [0, 0]
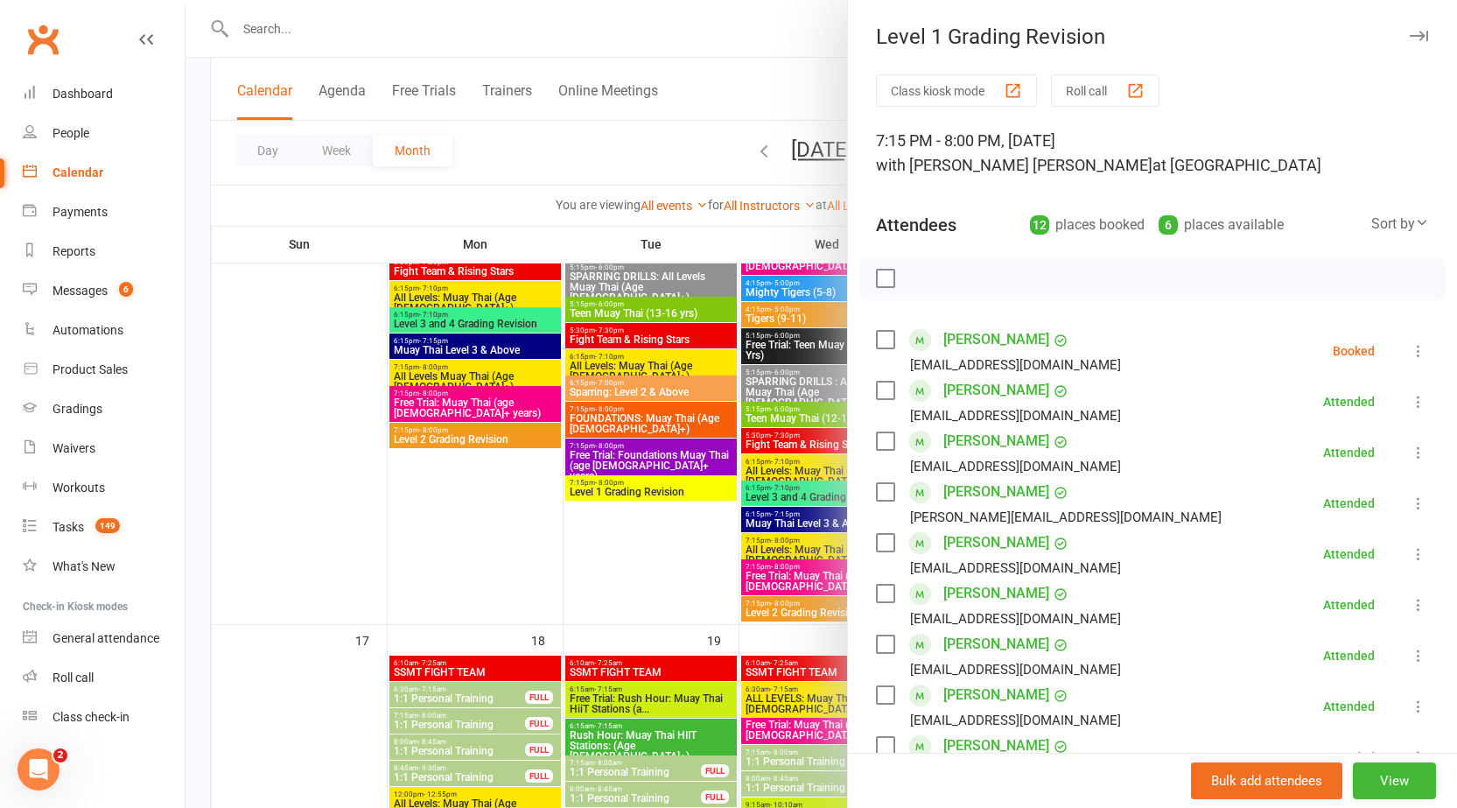
click at [1408, 30] on button "button" at bounding box center [1418, 35] width 21 height 21
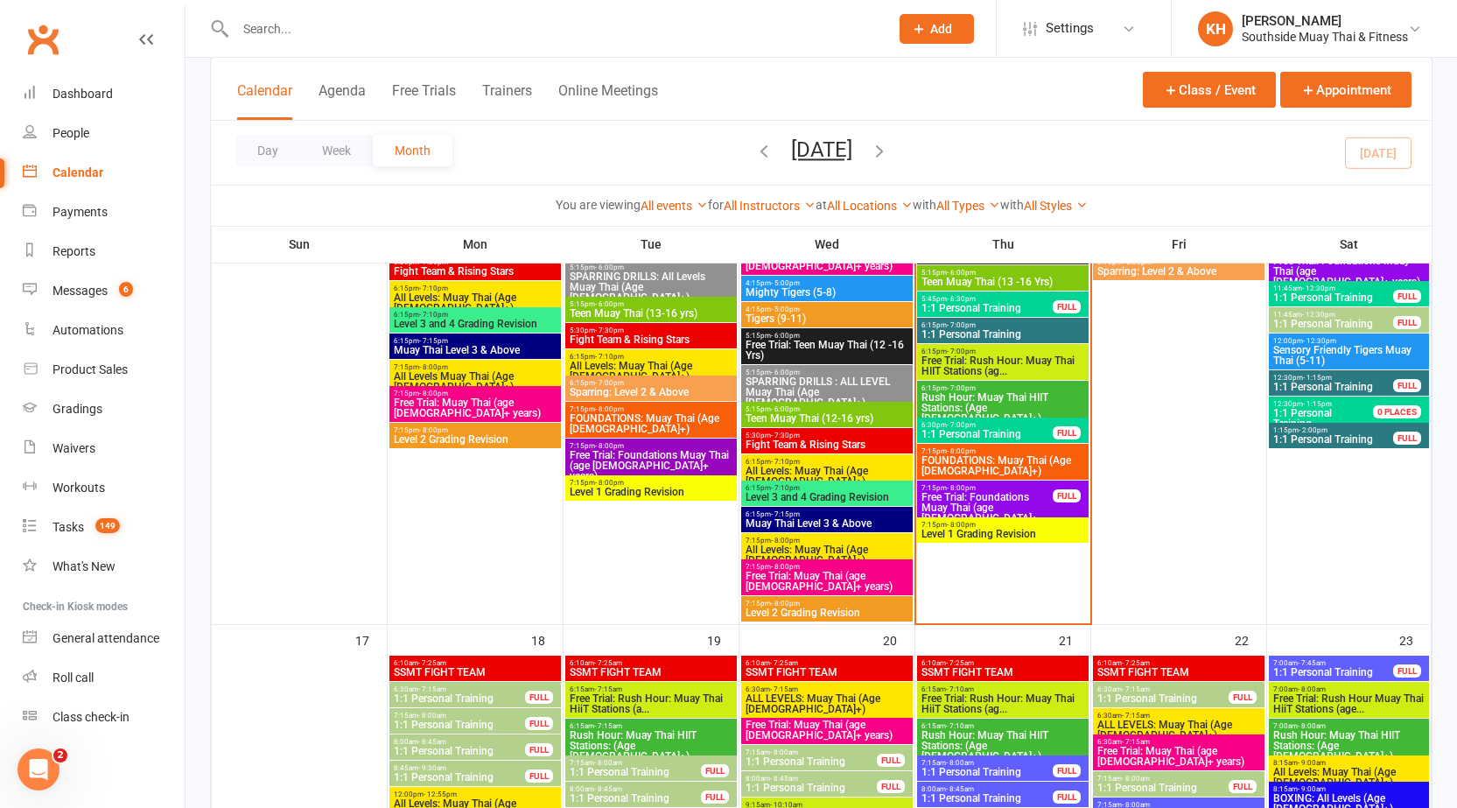
click at [456, 27] on input "text" at bounding box center [553, 29] width 647 height 25
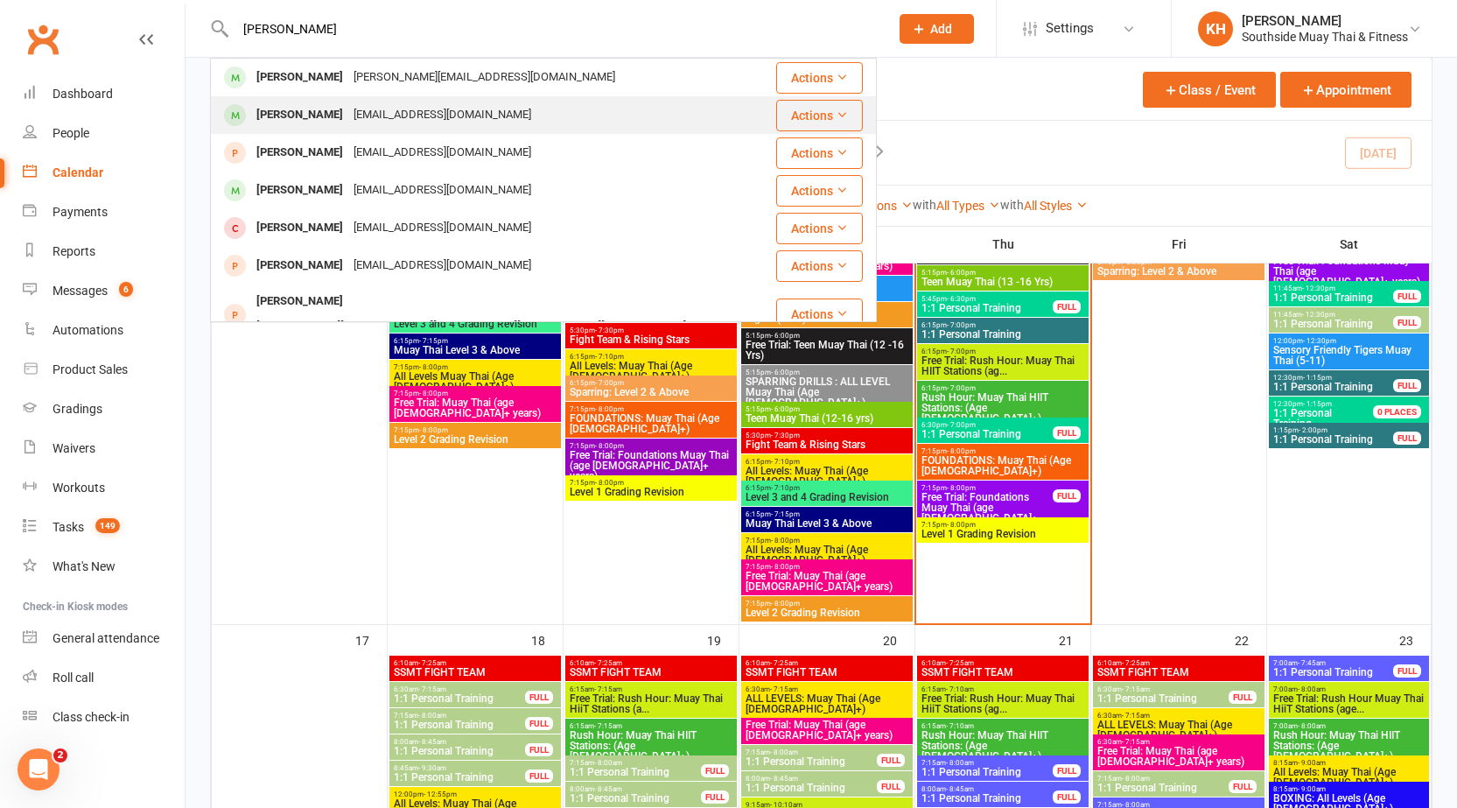
type input "[PERSON_NAME]"
click at [263, 112] on div "[PERSON_NAME]" at bounding box center [299, 114] width 97 height 25
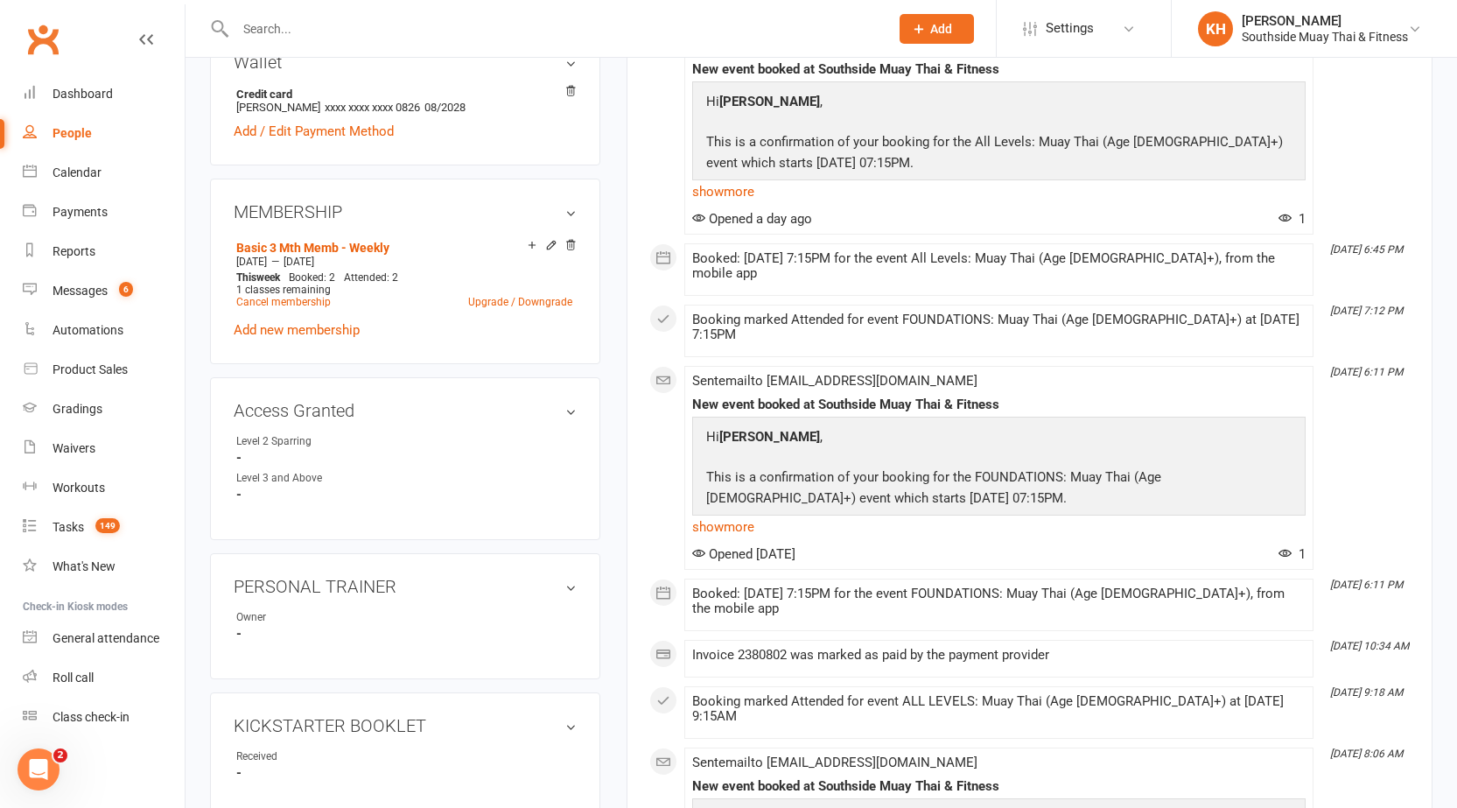
scroll to position [613, 0]
click at [550, 240] on icon at bounding box center [551, 243] width 12 height 12
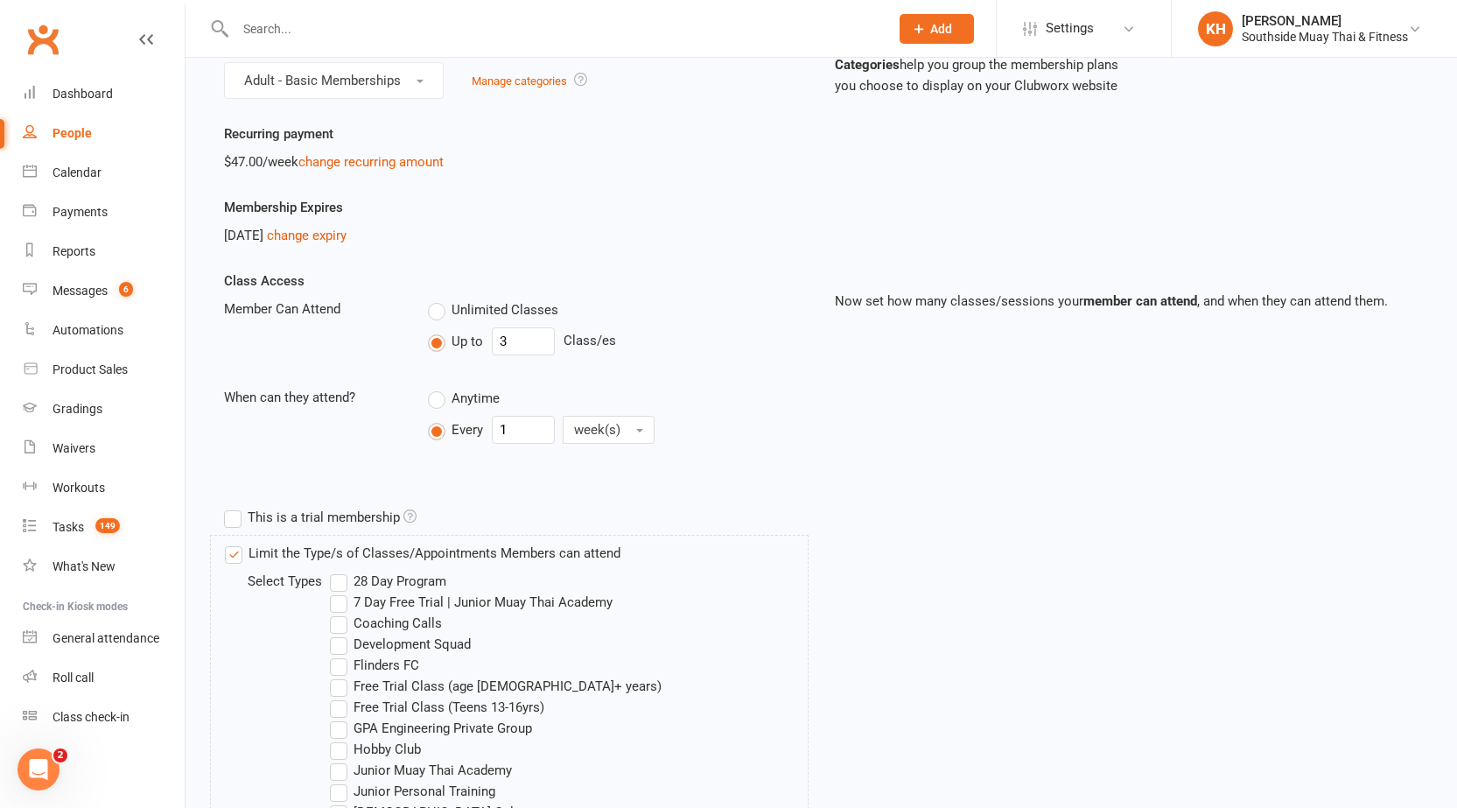
scroll to position [438, 0]
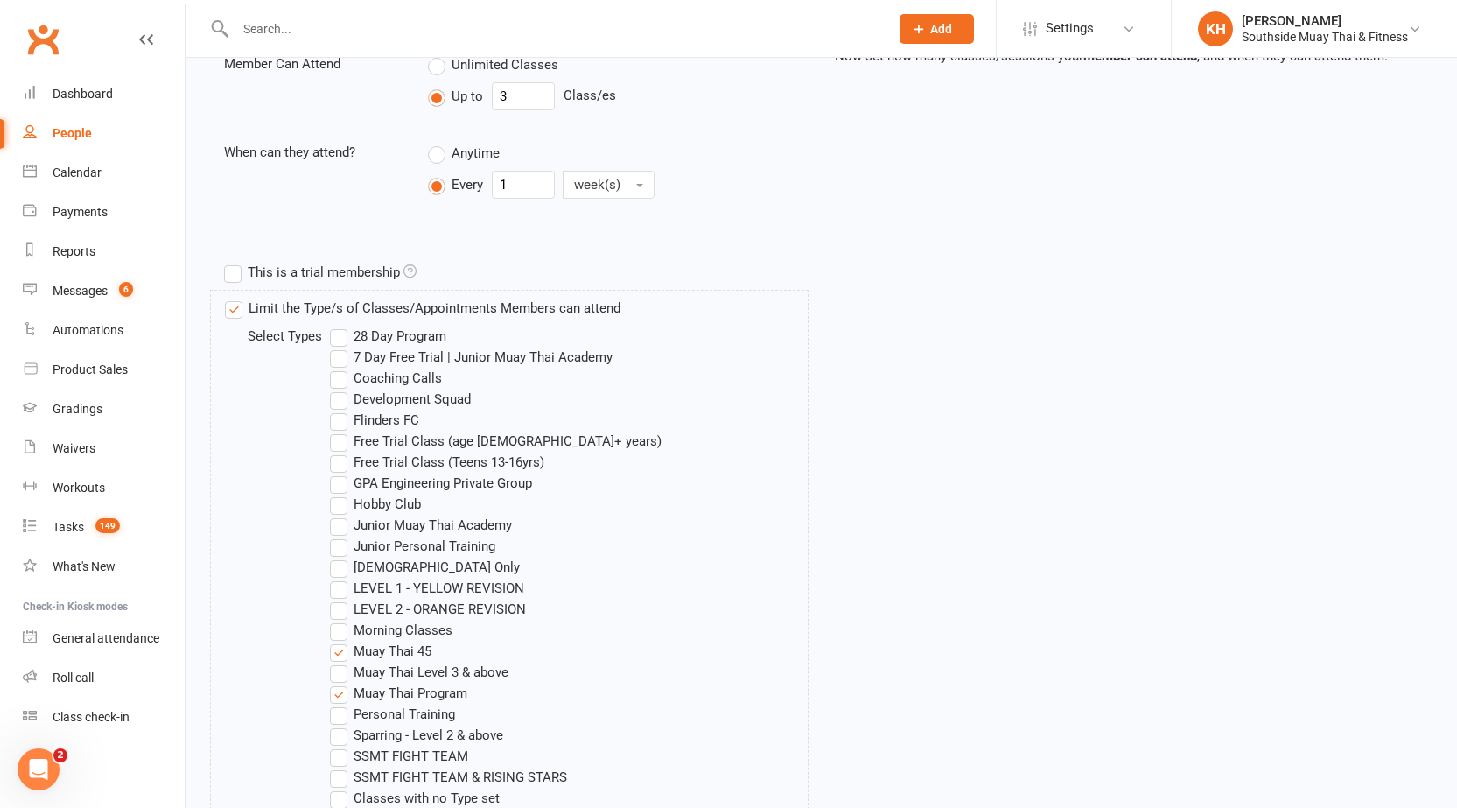
click at [346, 579] on label "LEVEL 1 - YELLOW REVISION" at bounding box center [427, 588] width 194 height 21
click at [341, 578] on input "LEVEL 1 - YELLOW REVISION" at bounding box center [335, 578] width 11 height 0
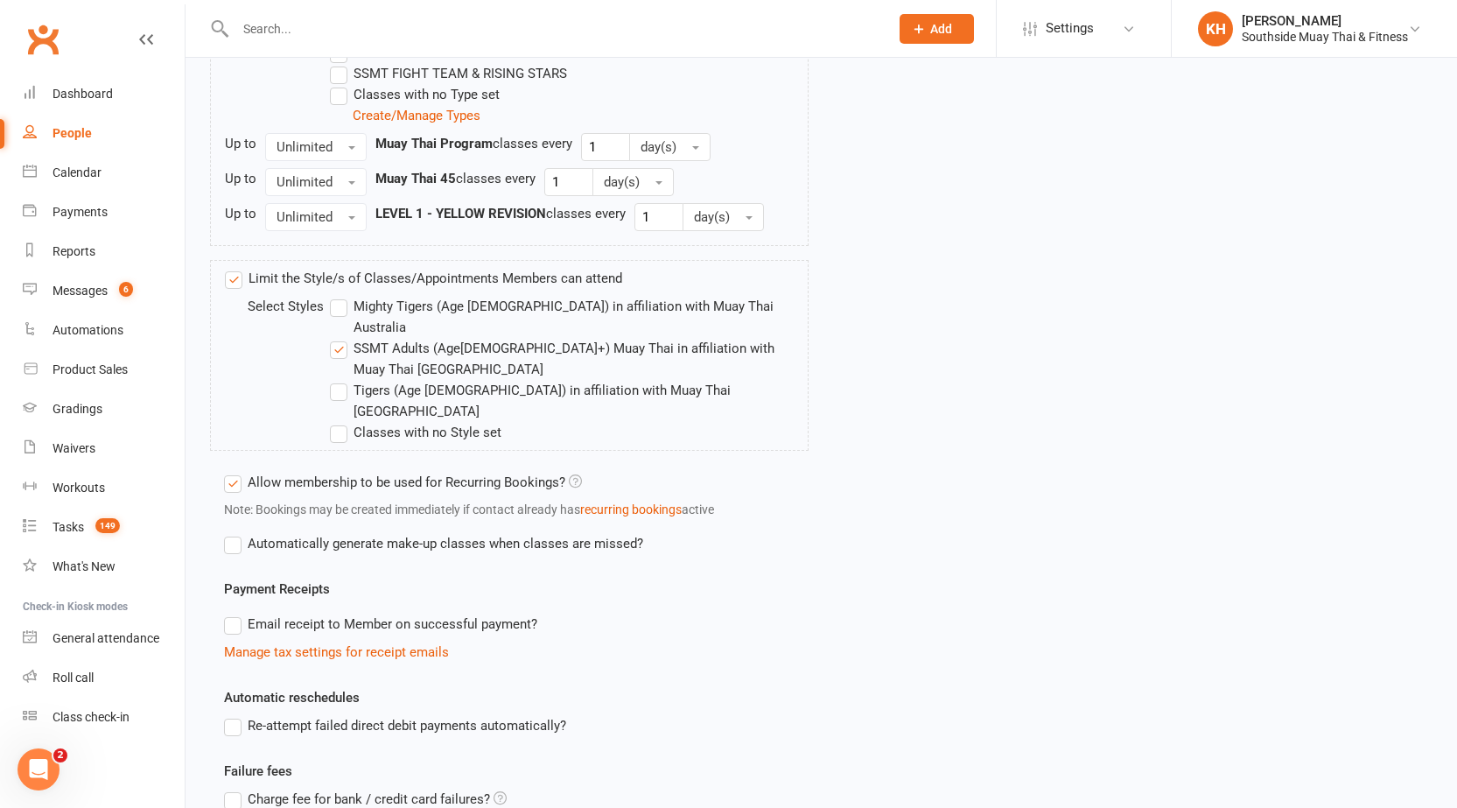
scroll to position [1254, 0]
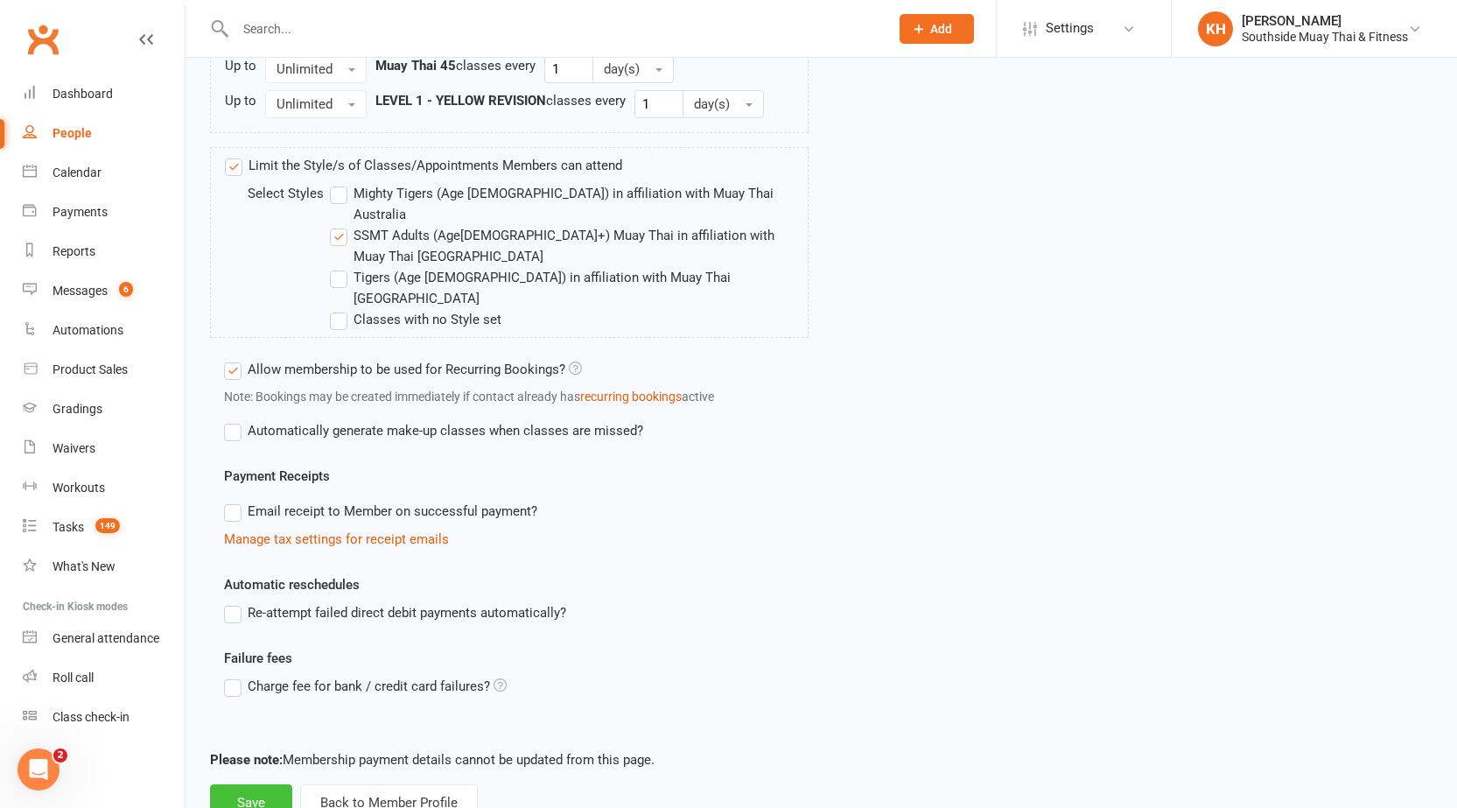
click at [267, 784] on button "Save" at bounding box center [251, 802] width 82 height 37
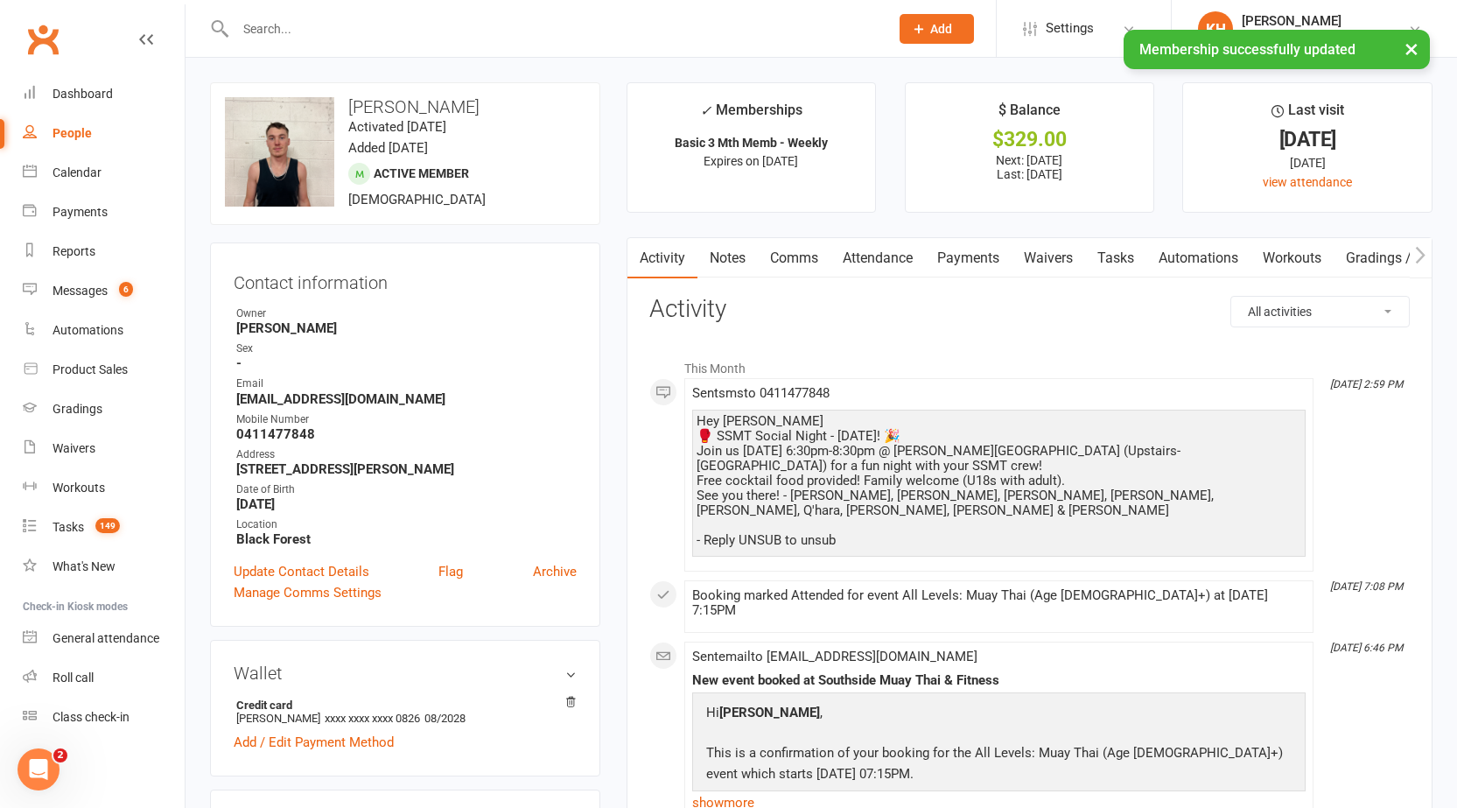
click at [861, 242] on link "Attendance" at bounding box center [877, 258] width 95 height 40
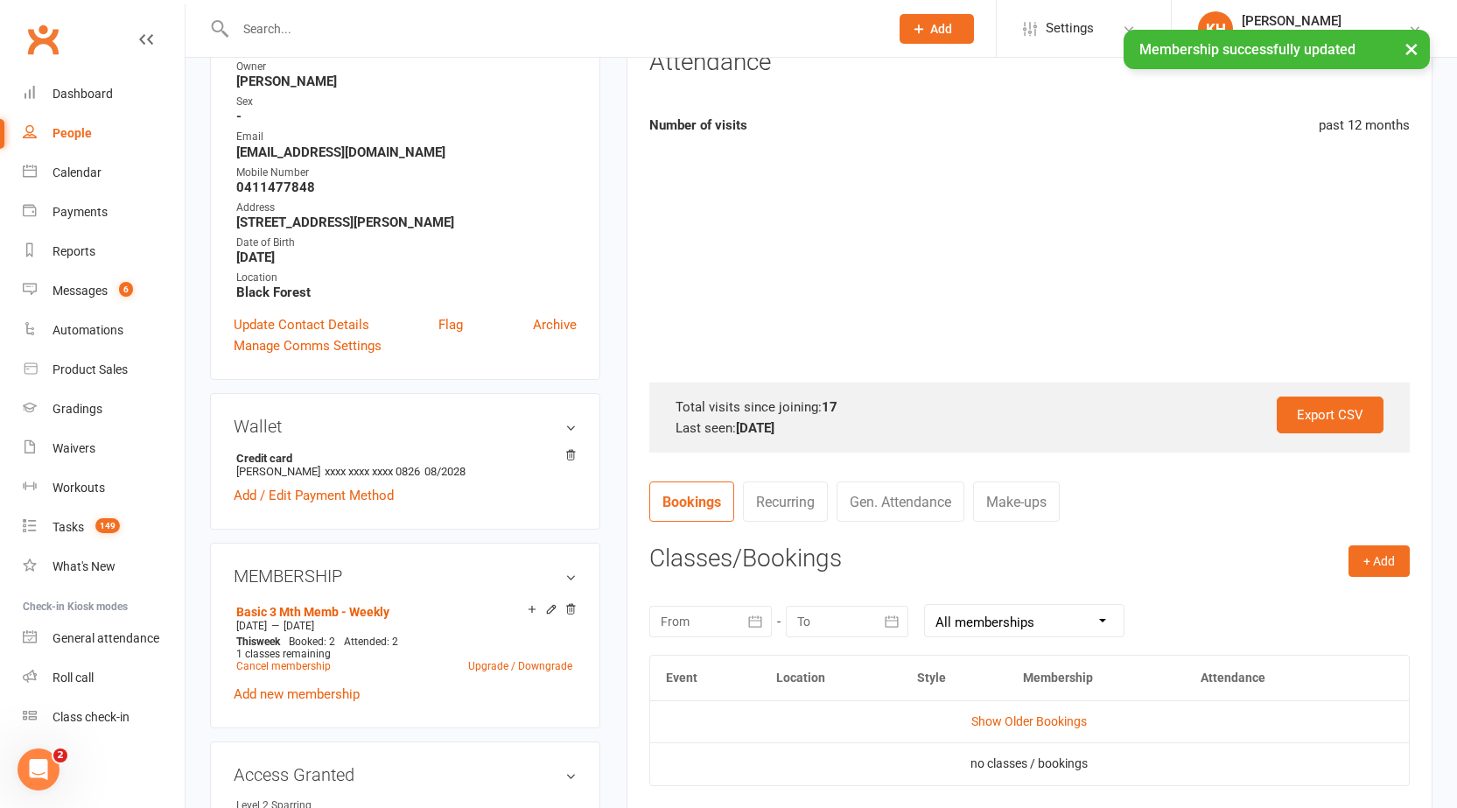
scroll to position [525, 0]
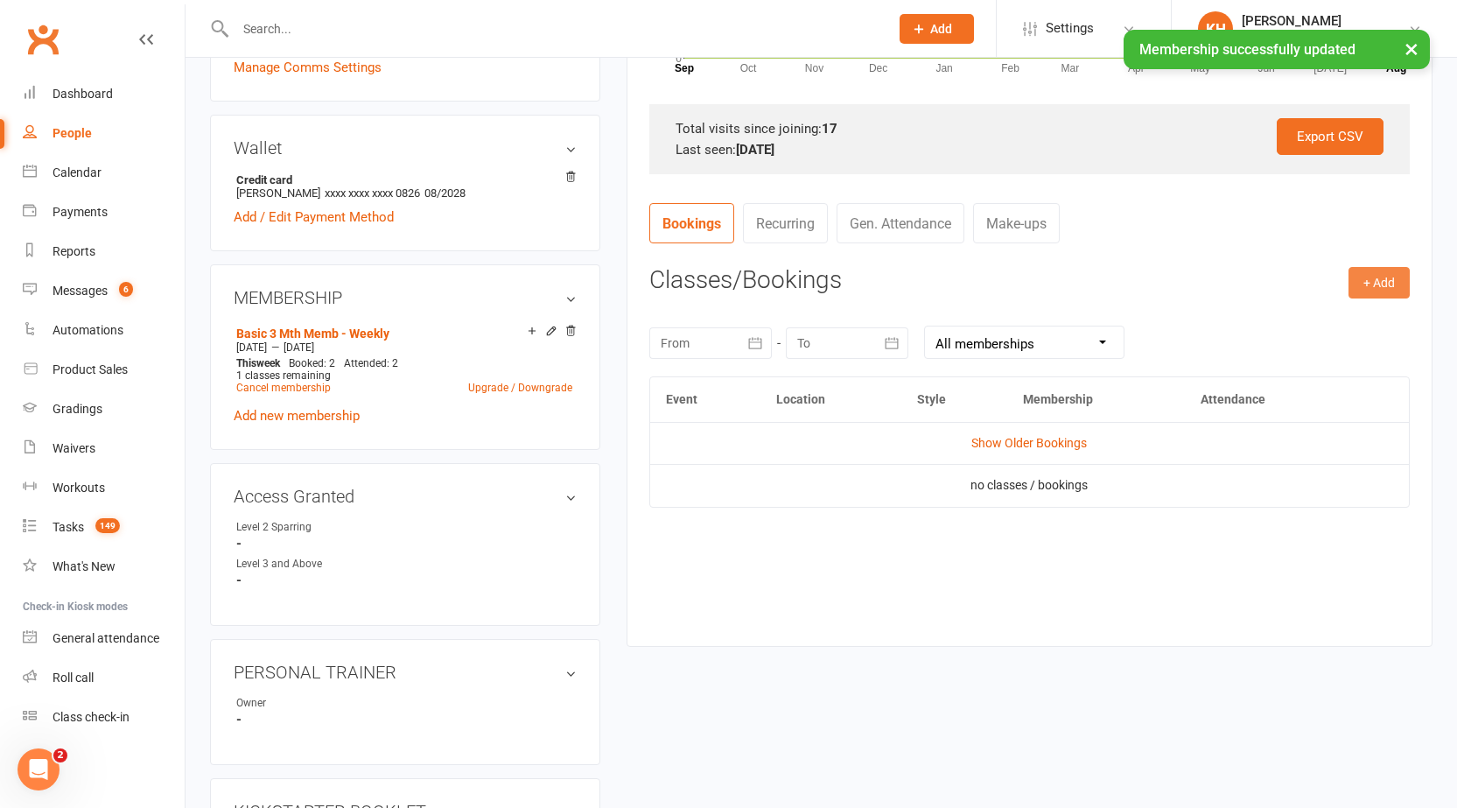
click at [1383, 269] on button "+ Add" at bounding box center [1378, 283] width 61 height 32
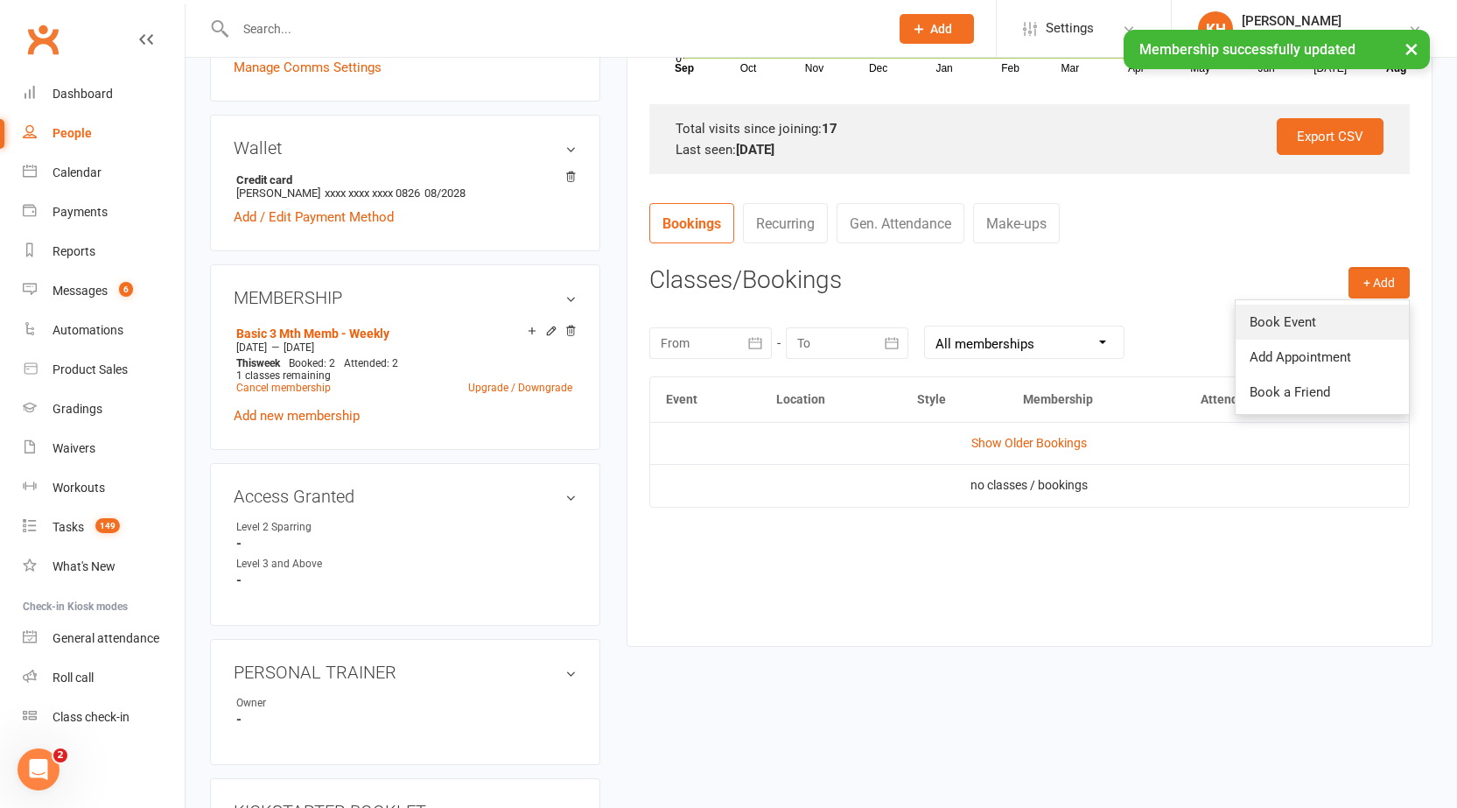
click at [1311, 323] on link "Book Event" at bounding box center [1322, 322] width 173 height 35
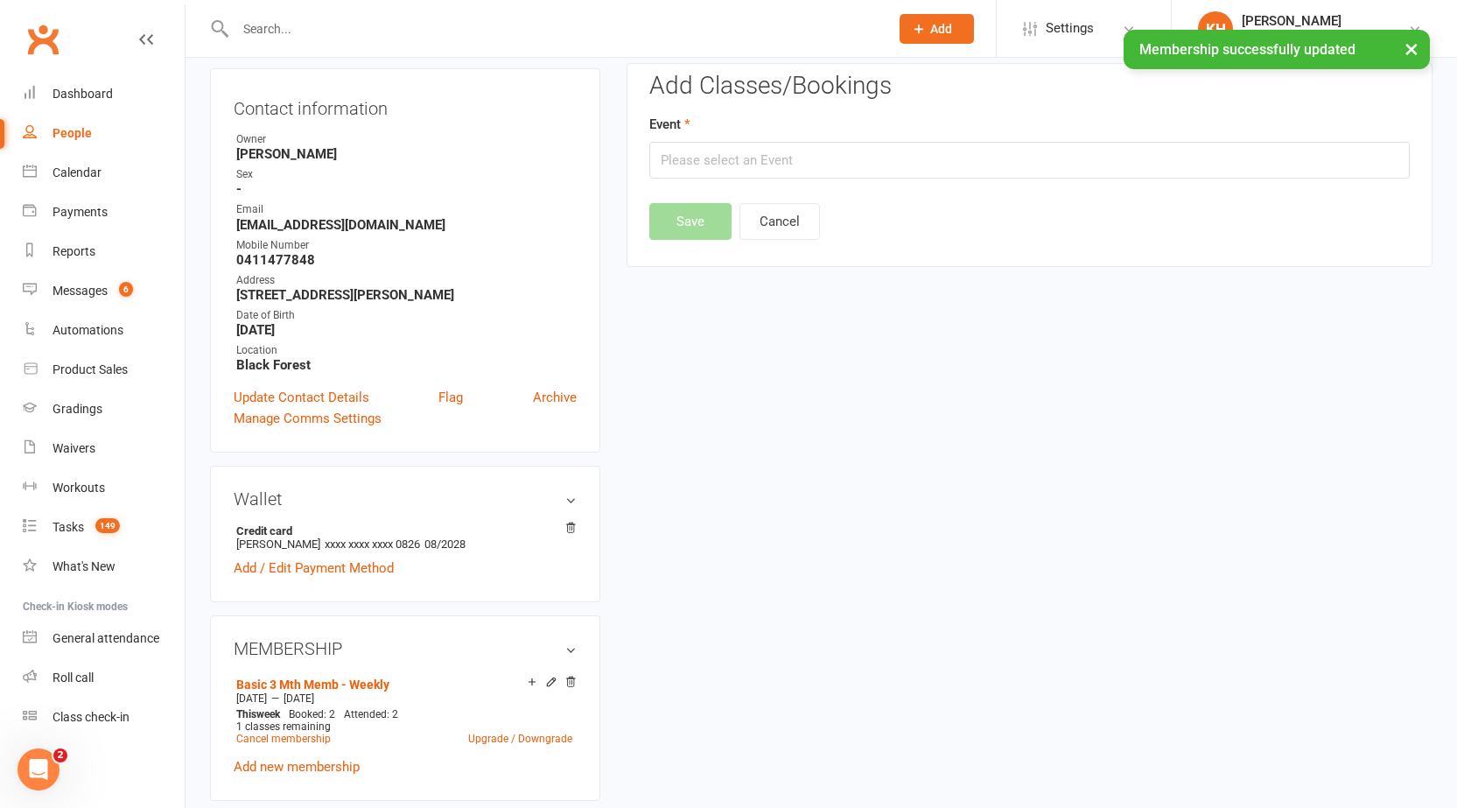
scroll to position [150, 0]
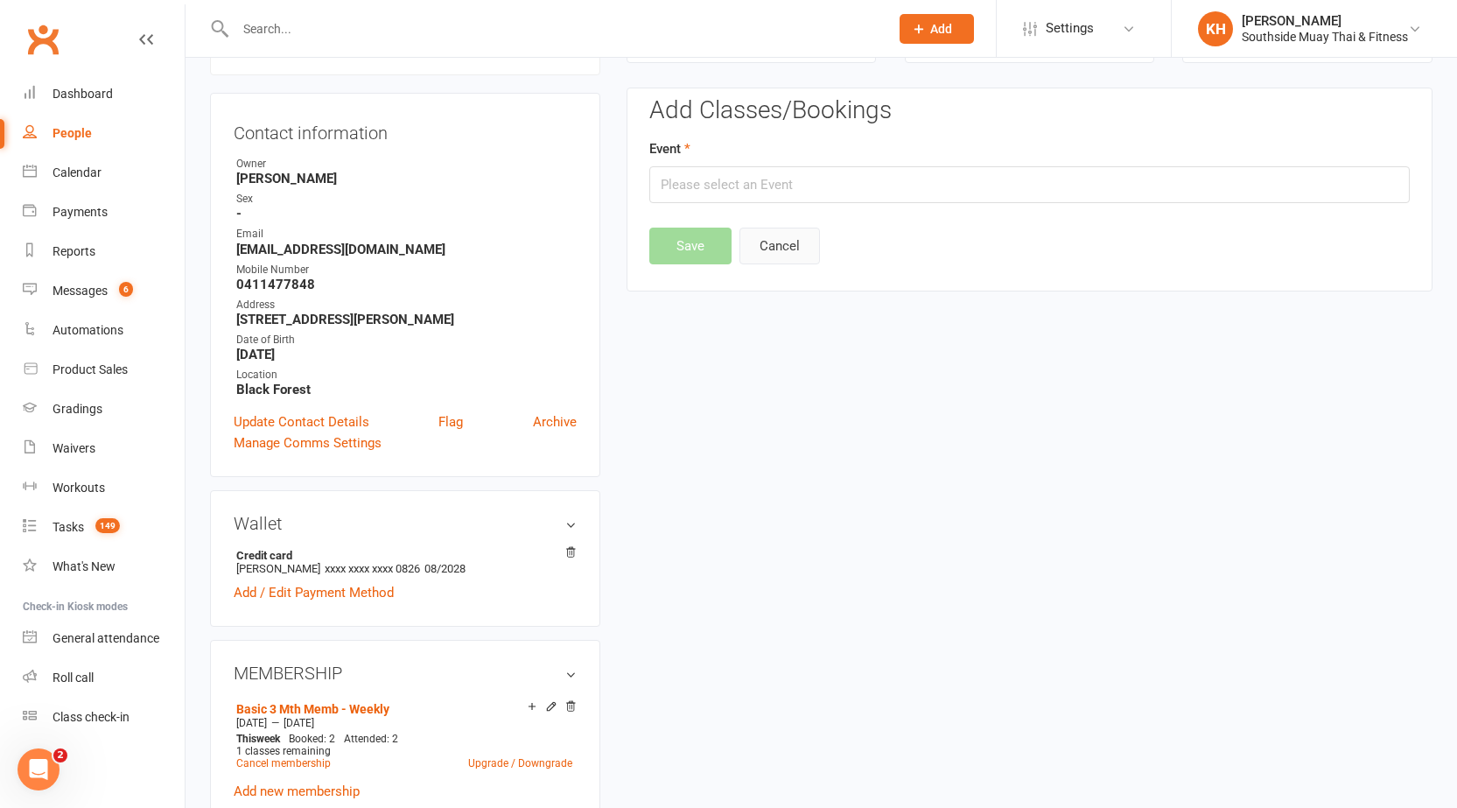
click at [798, 239] on button "Cancel" at bounding box center [779, 246] width 81 height 37
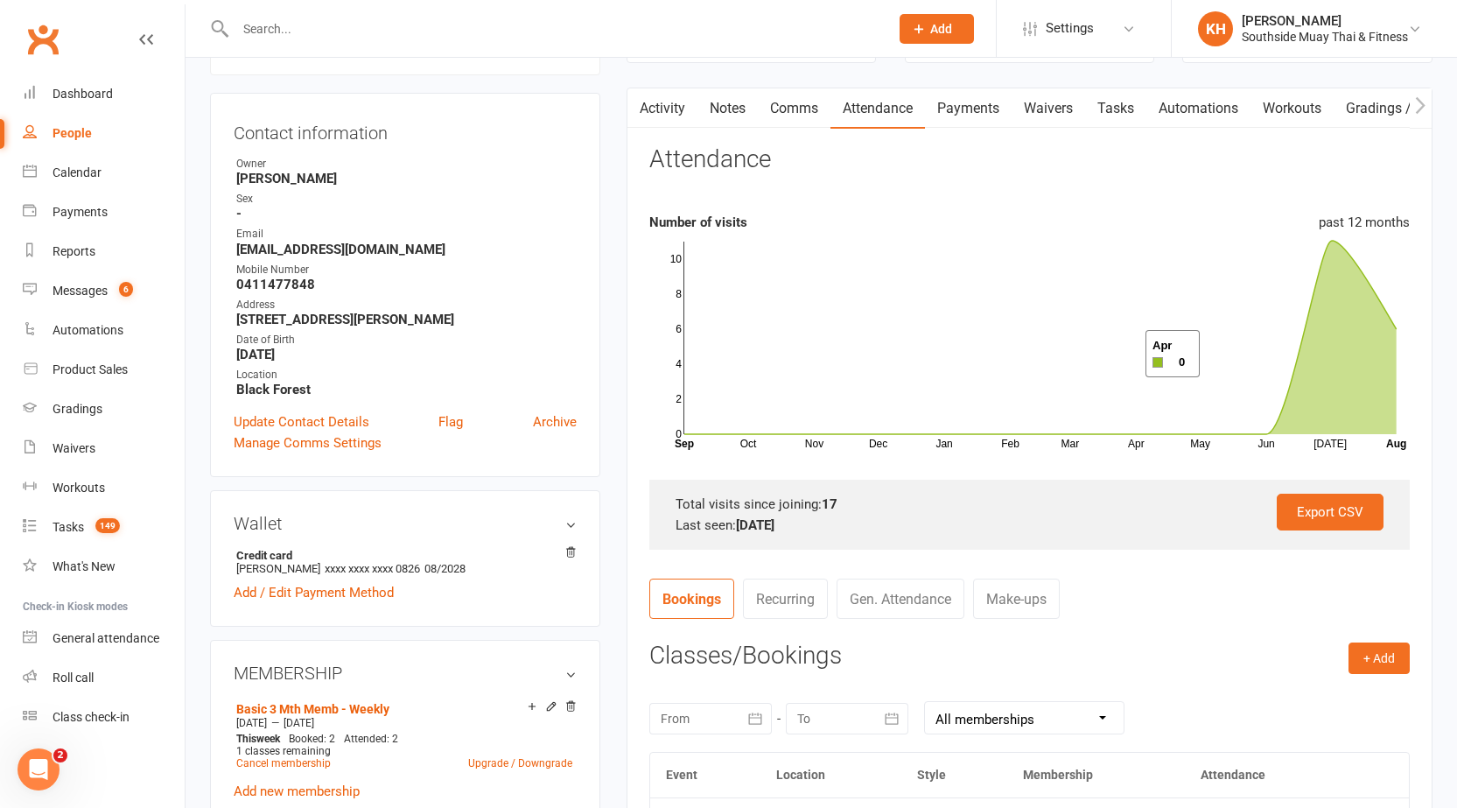
click at [669, 112] on link "Activity" at bounding box center [662, 108] width 70 height 40
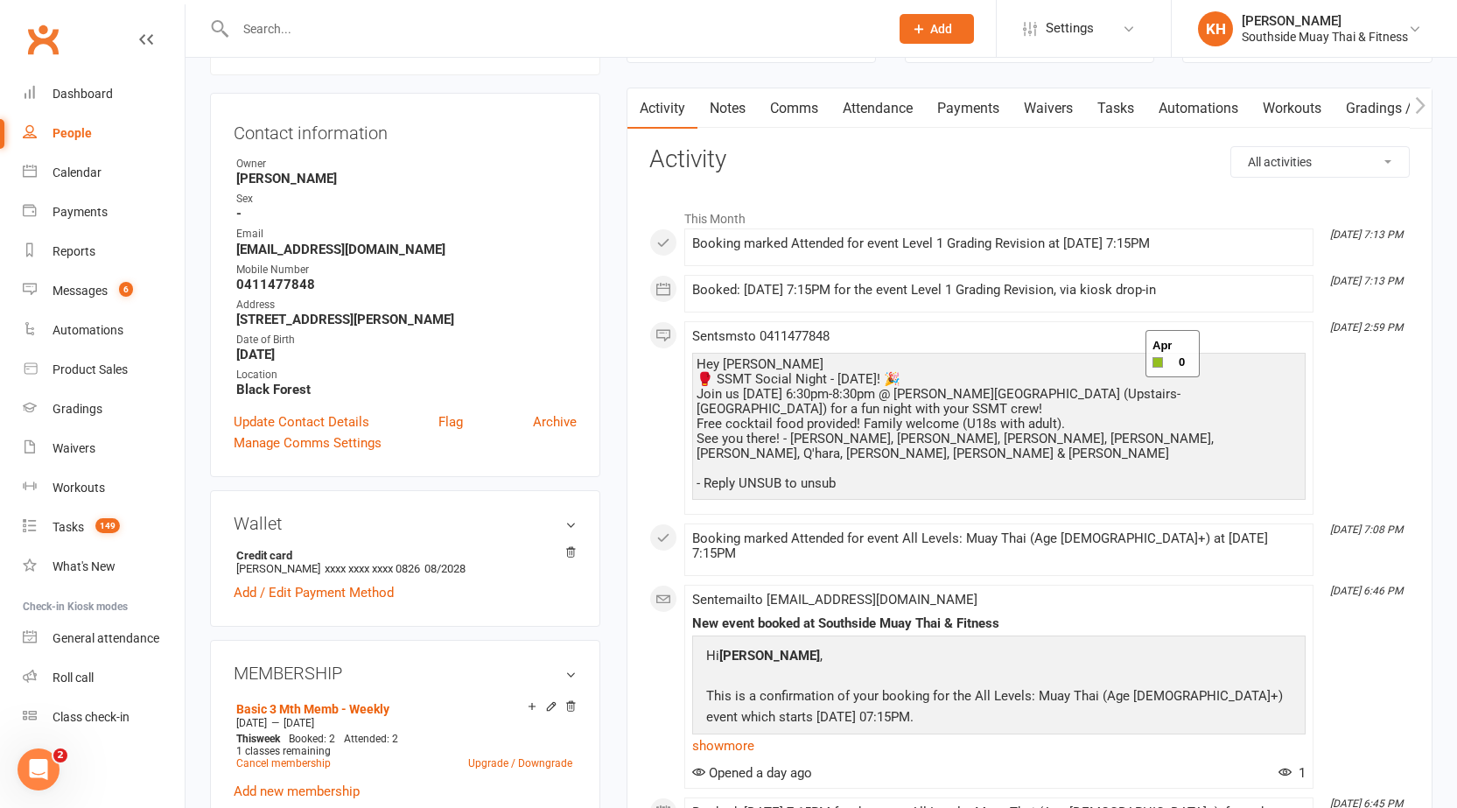
click at [879, 112] on link "Attendance" at bounding box center [877, 108] width 95 height 40
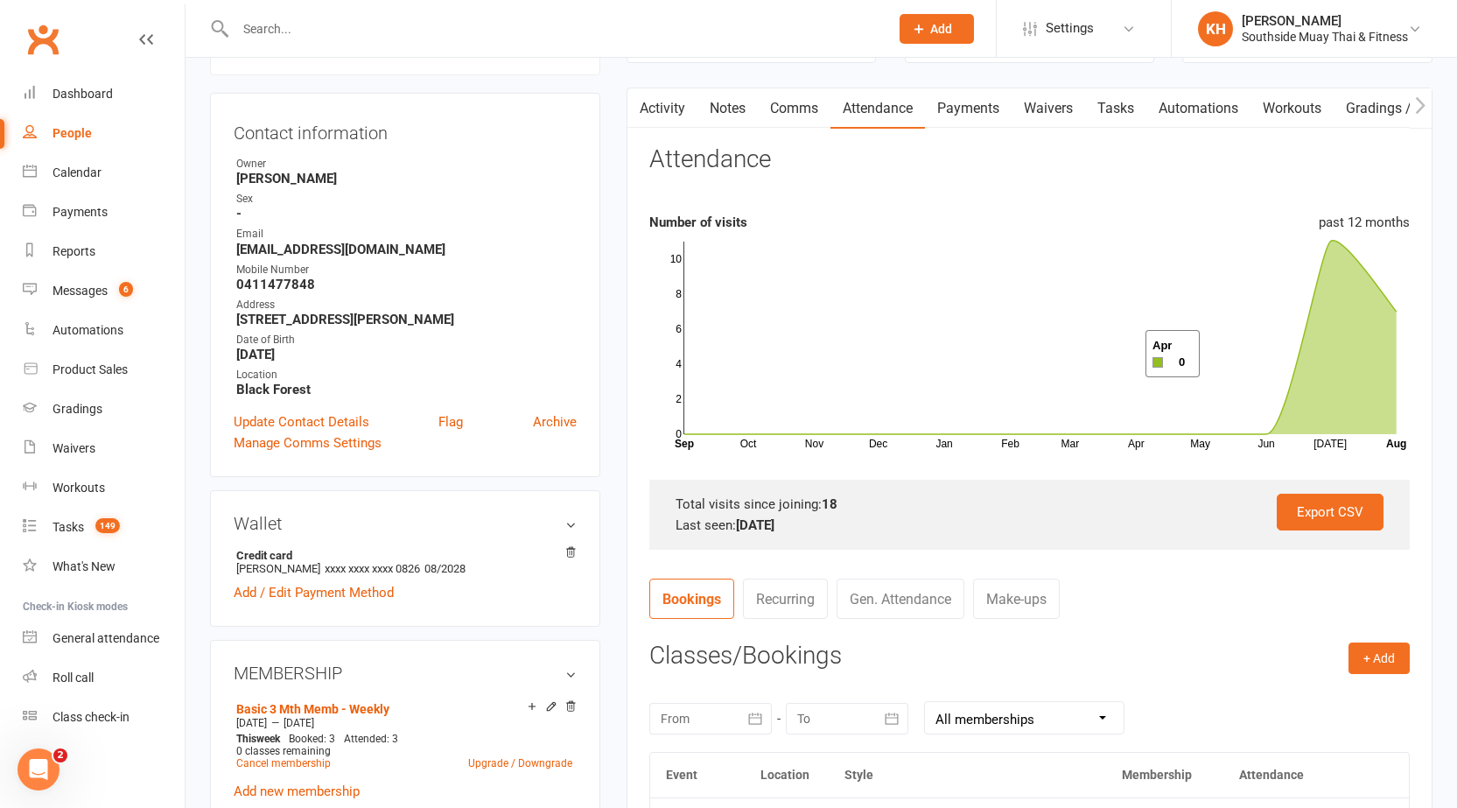
click at [860, 109] on link "Attendance" at bounding box center [877, 108] width 95 height 40
click at [683, 102] on link "Activity" at bounding box center [662, 108] width 70 height 40
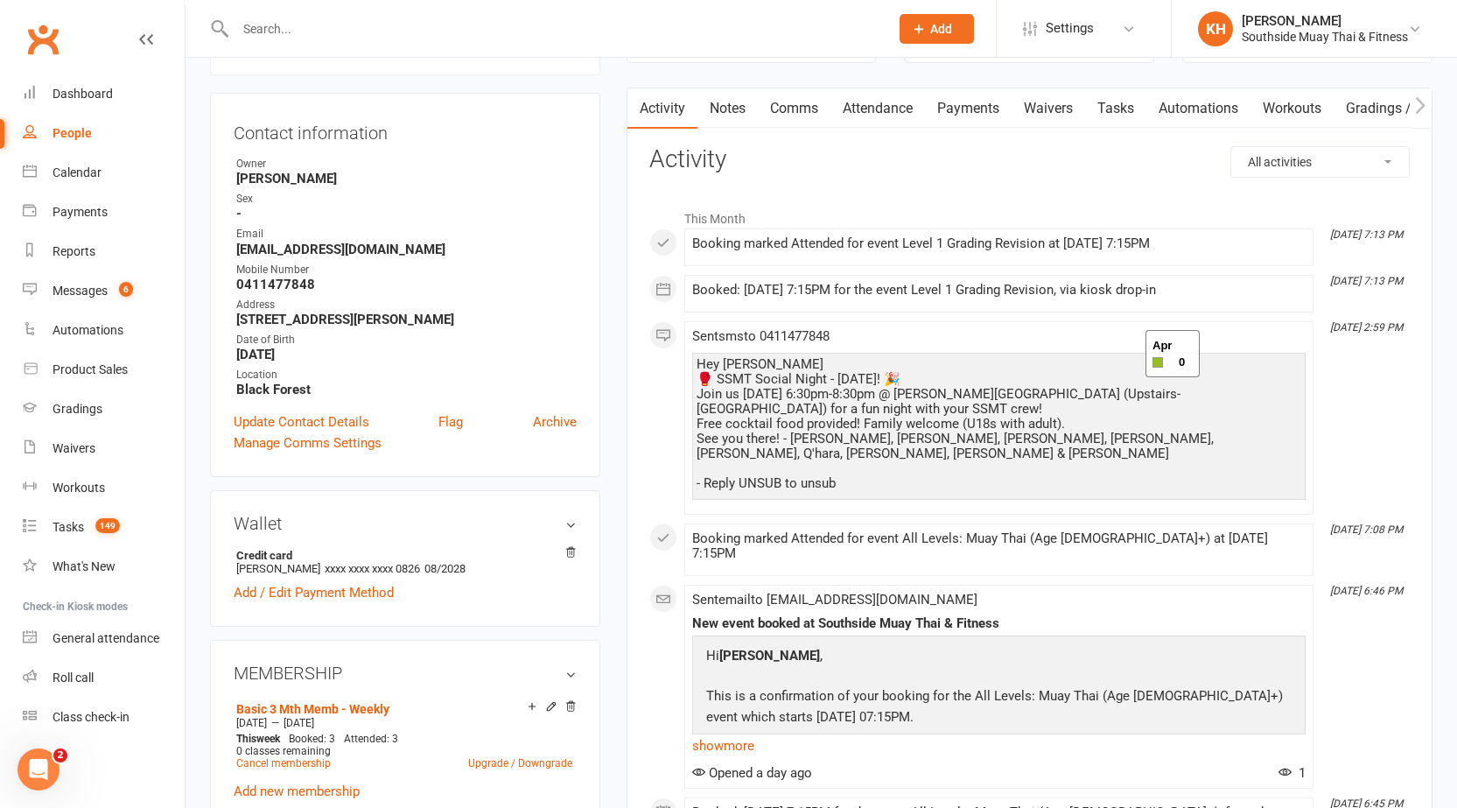
click at [838, 105] on link "Attendance" at bounding box center [877, 108] width 95 height 40
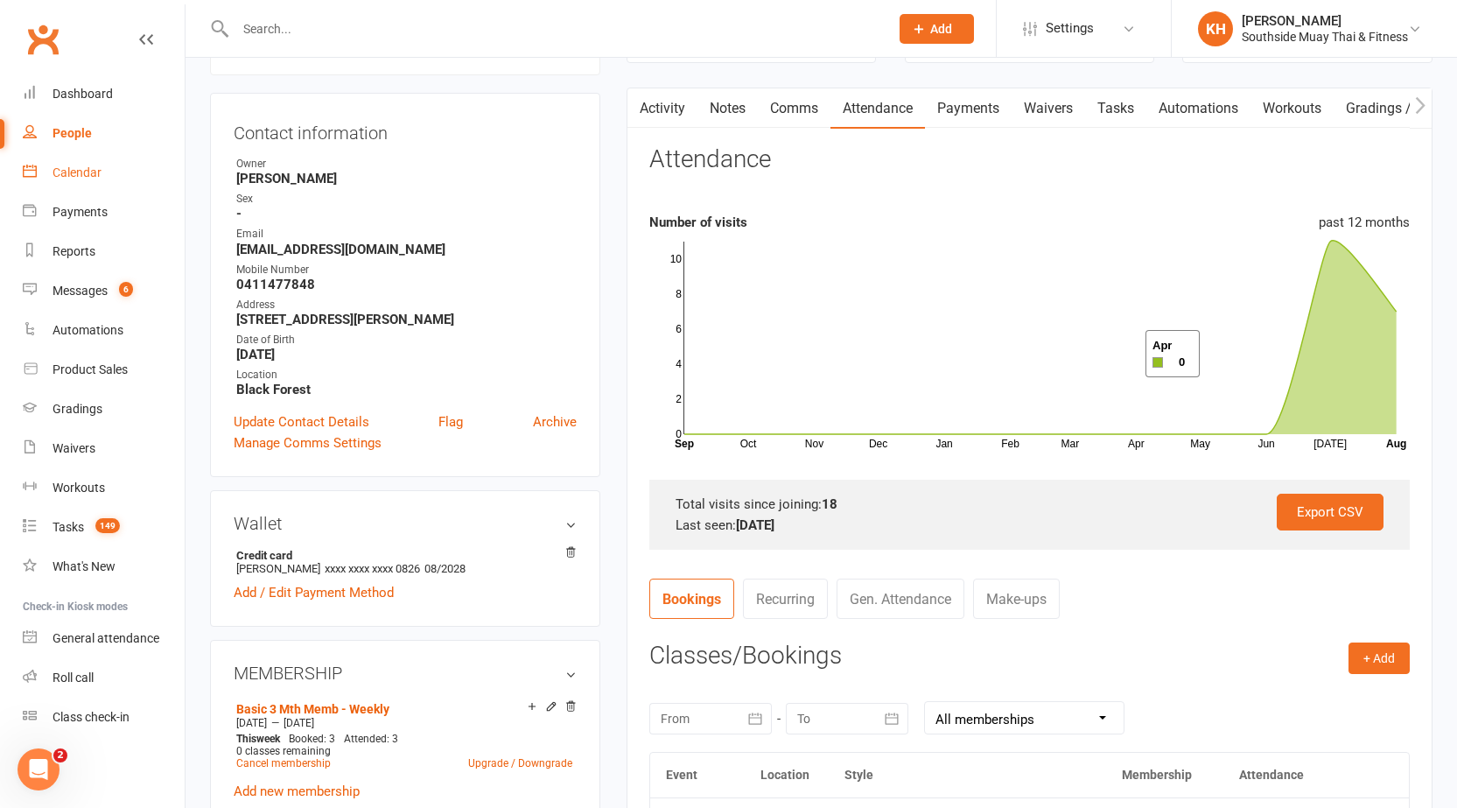
click at [78, 170] on div "Calendar" at bounding box center [77, 172] width 49 height 14
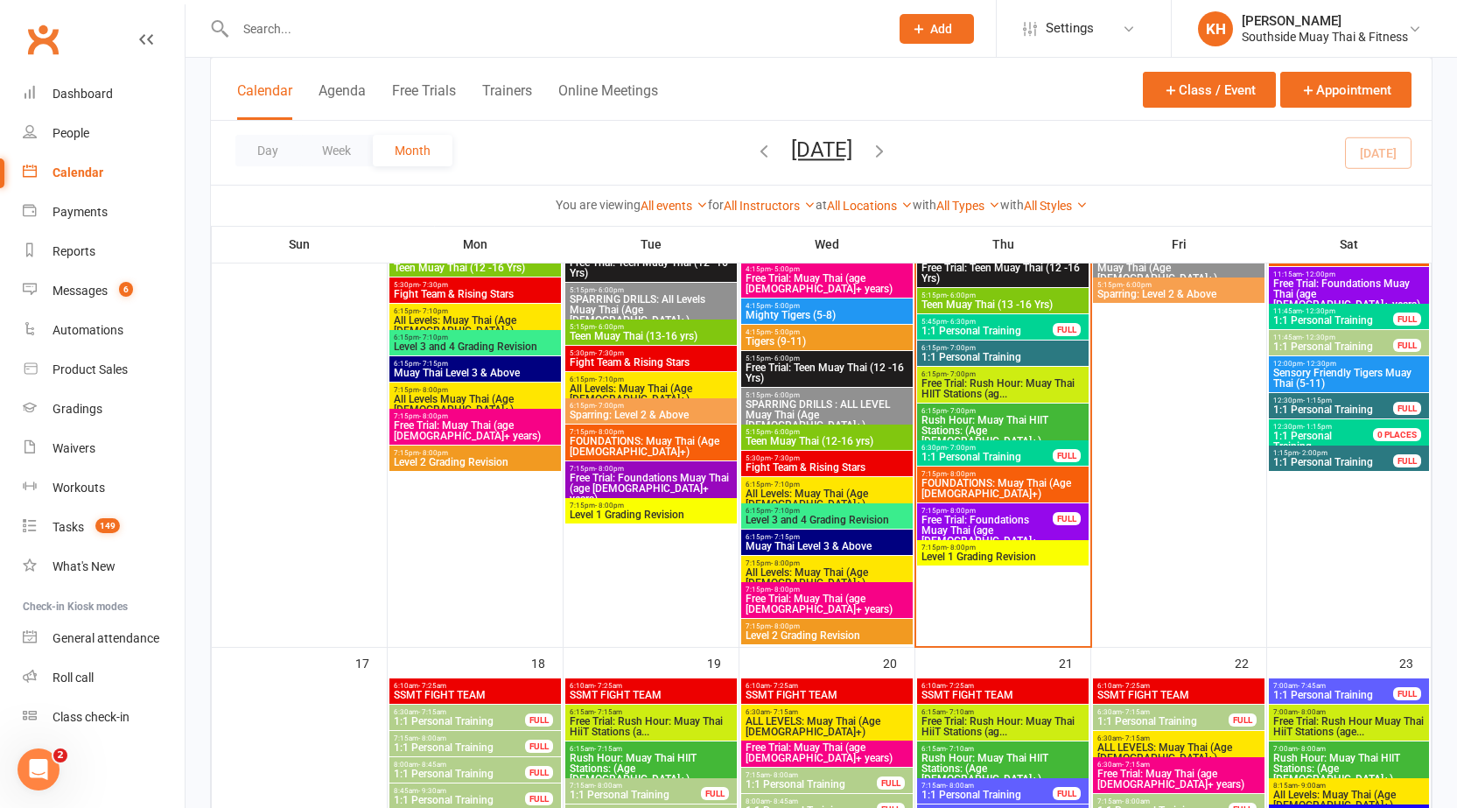
scroll to position [2498, 0]
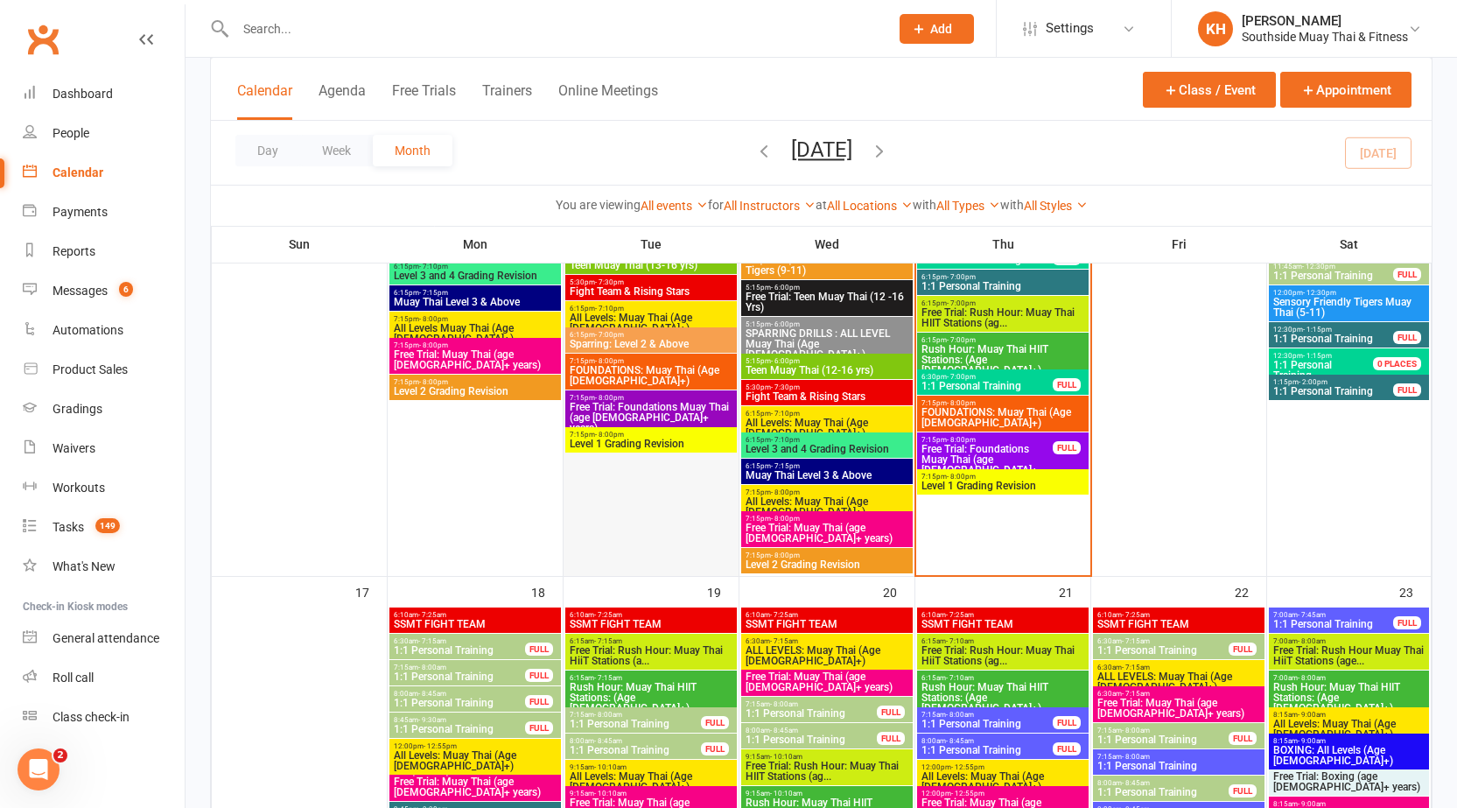
click at [672, 512] on div at bounding box center [651, 133] width 172 height 882
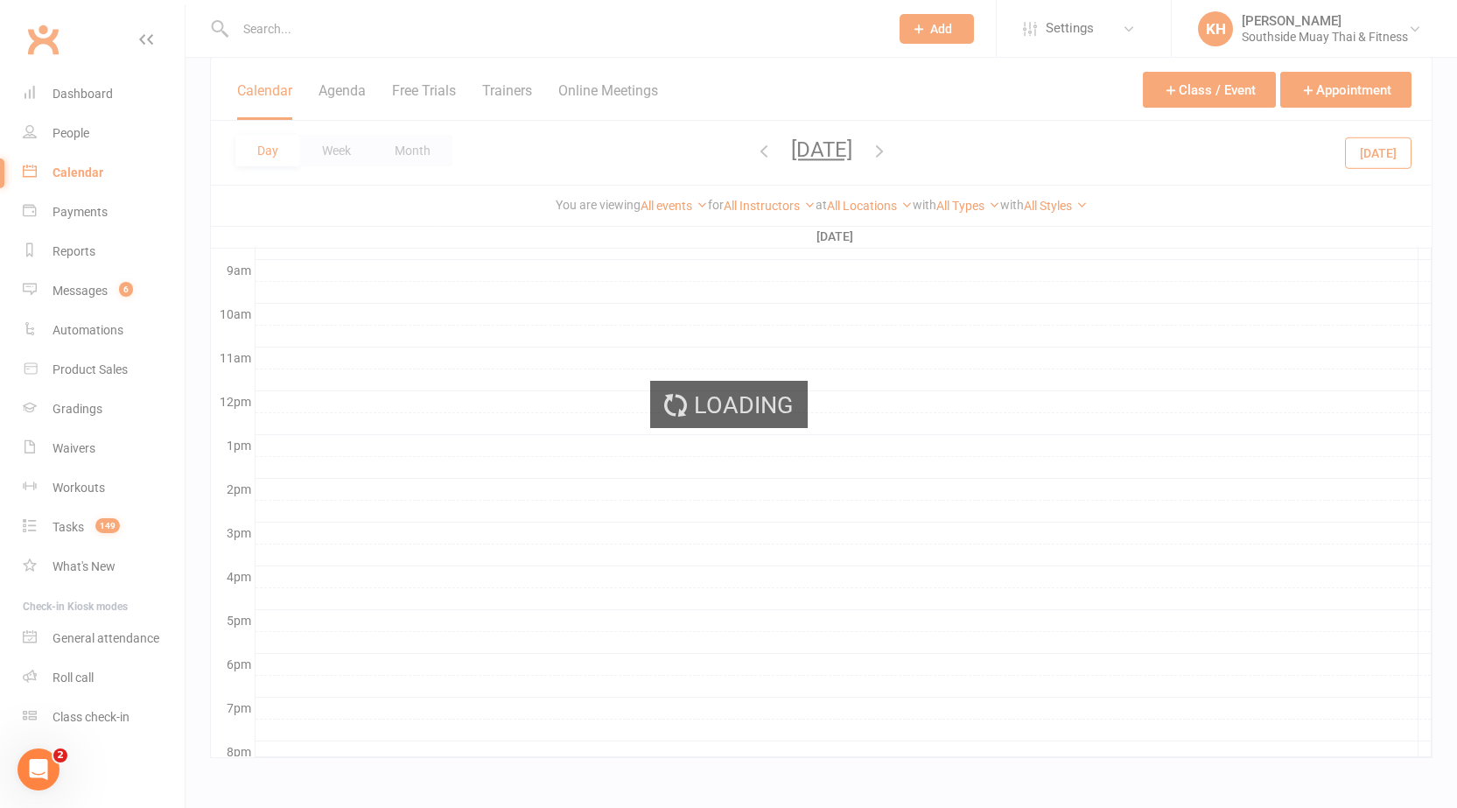
scroll to position [0, 0]
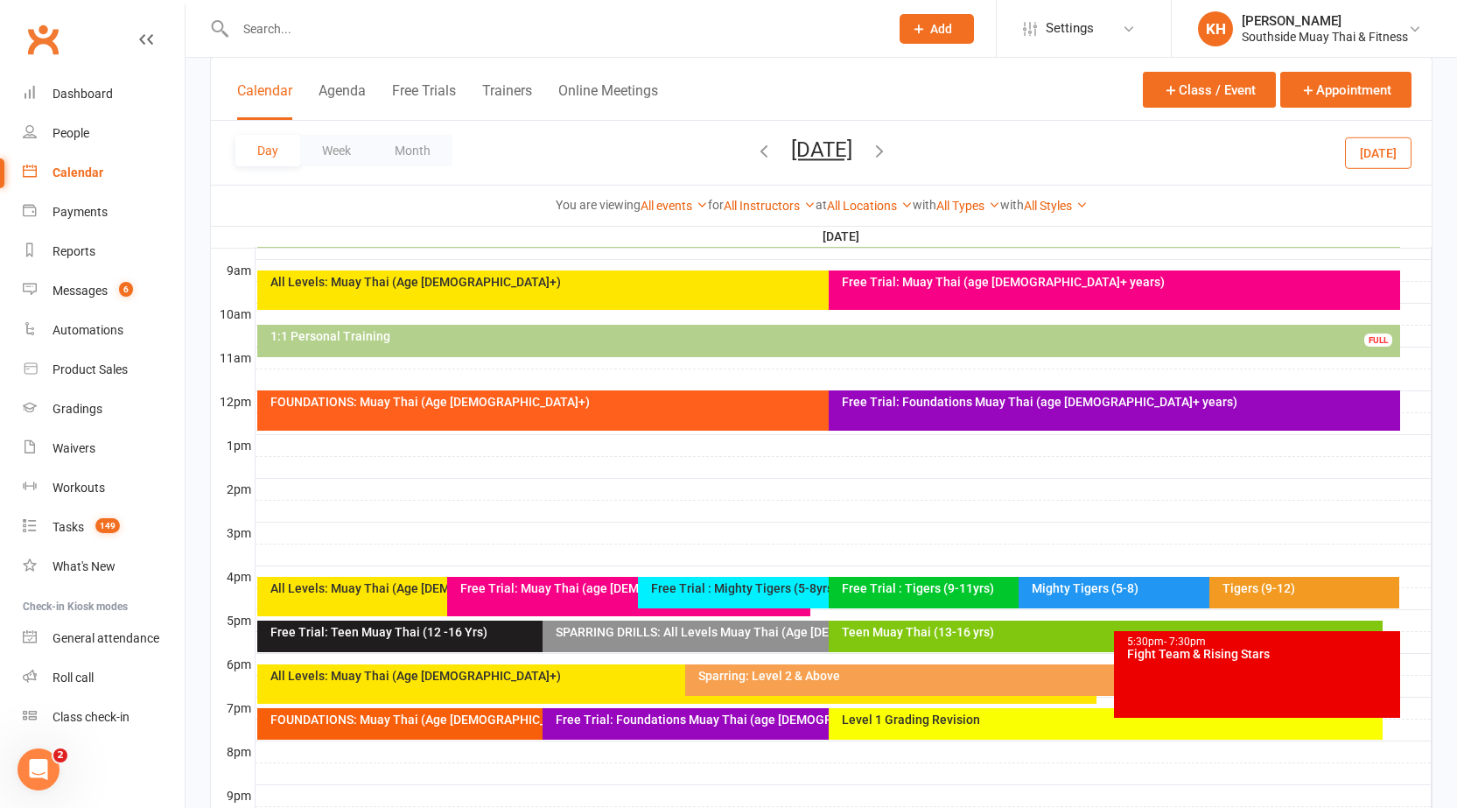
click at [924, 718] on div "Level 1 Grading Revision" at bounding box center [1110, 719] width 538 height 12
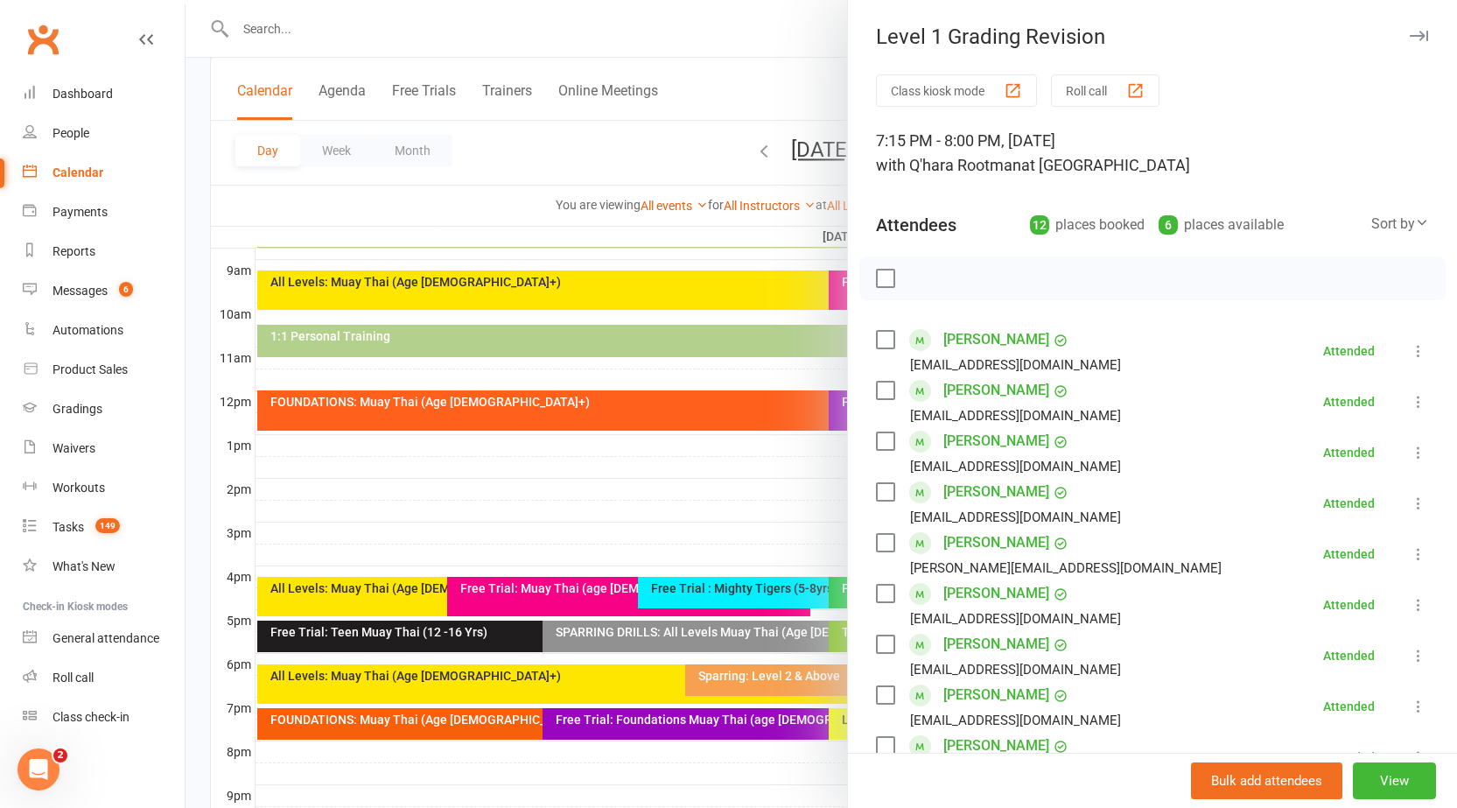
click at [1410, 38] on icon "button" at bounding box center [1419, 36] width 18 height 11
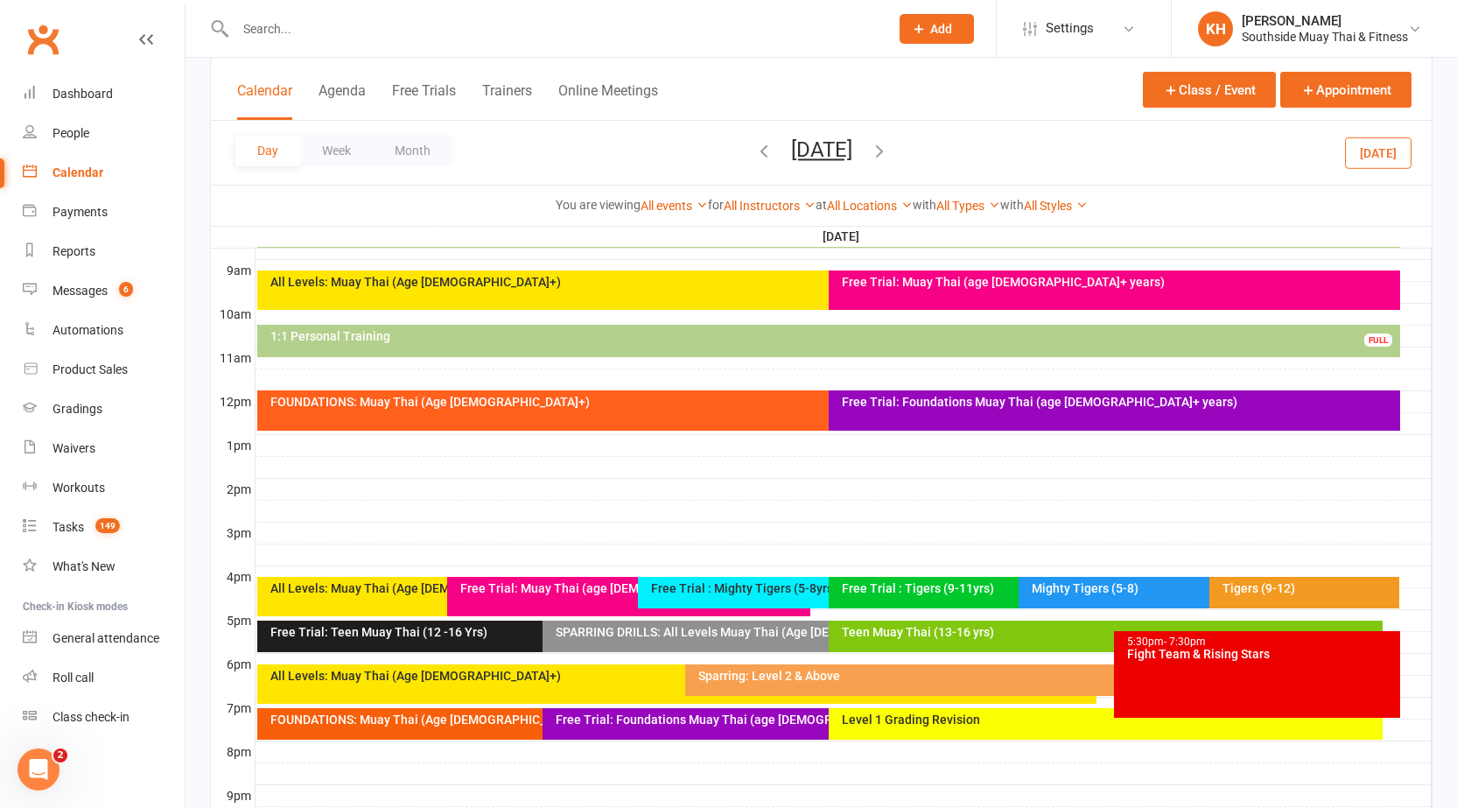
click at [660, 719] on div "Free Trial: Foundations Muay Thai (age [DEMOGRAPHIC_DATA]+ years)" at bounding box center [824, 719] width 538 height 12
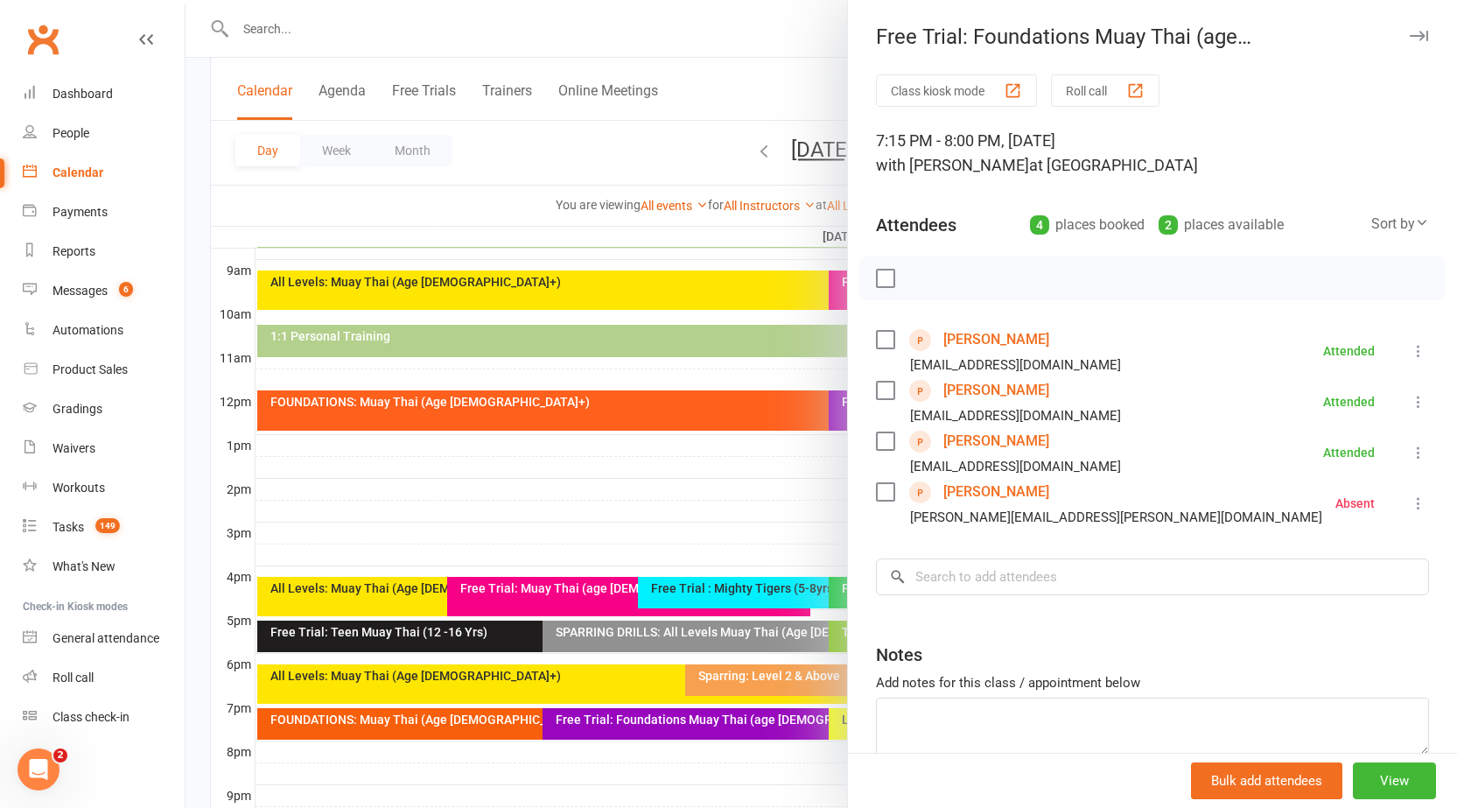
click at [1408, 41] on button "button" at bounding box center [1418, 35] width 21 height 21
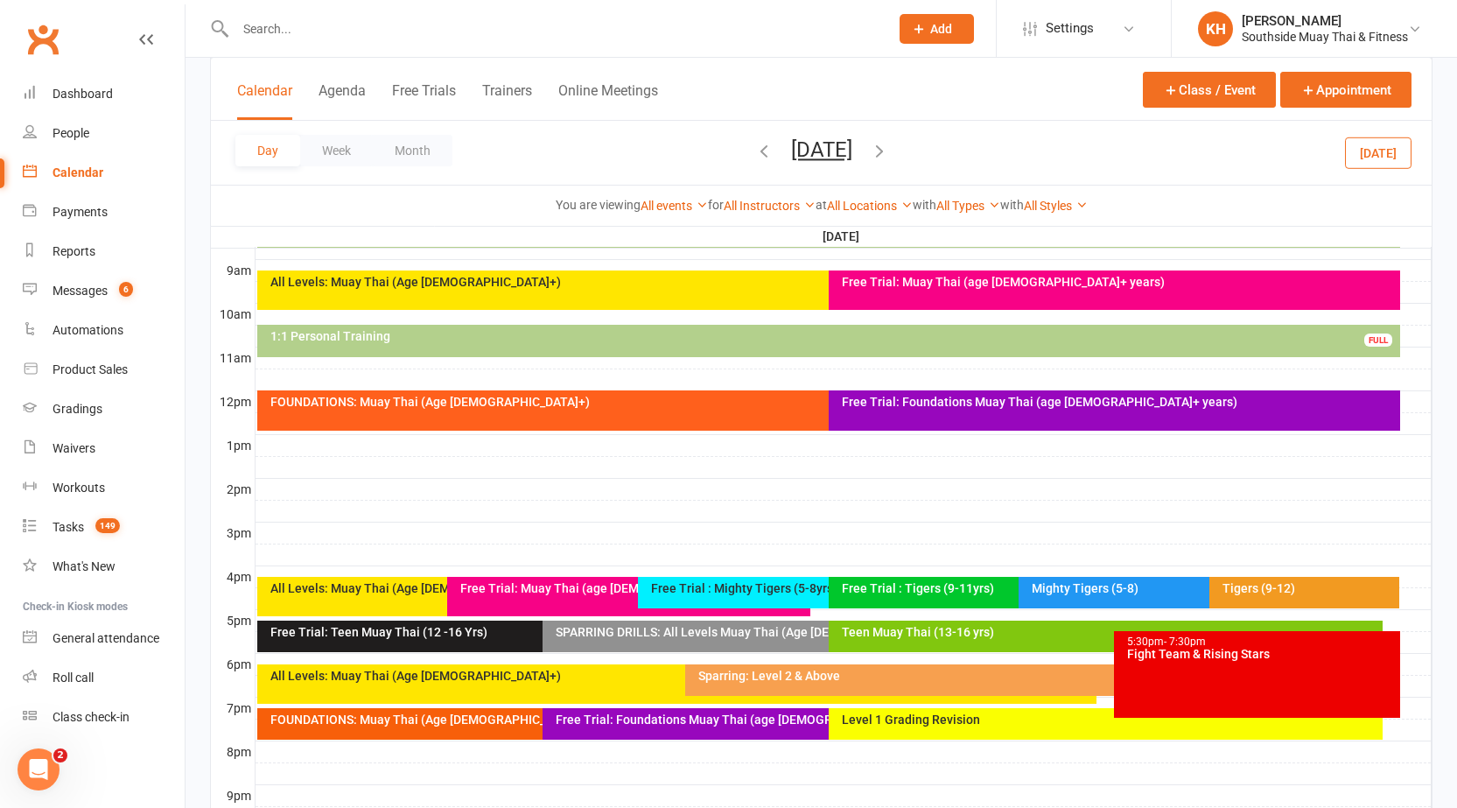
click at [1360, 156] on button "[DATE]" at bounding box center [1378, 153] width 67 height 32
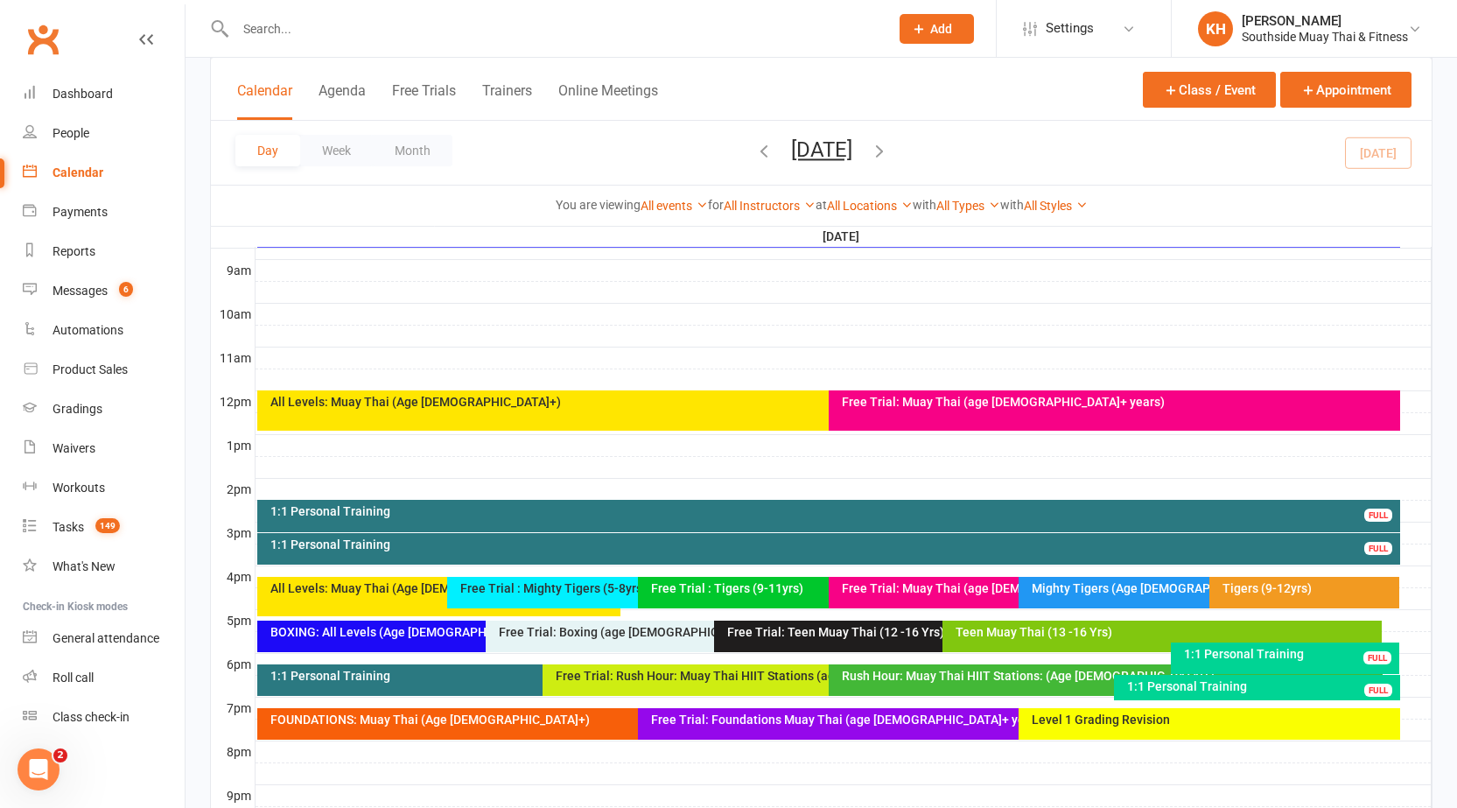
click at [777, 724] on div "Free Trial: Foundations Muay Thai (age [DEMOGRAPHIC_DATA]+ years)" at bounding box center [1014, 719] width 729 height 12
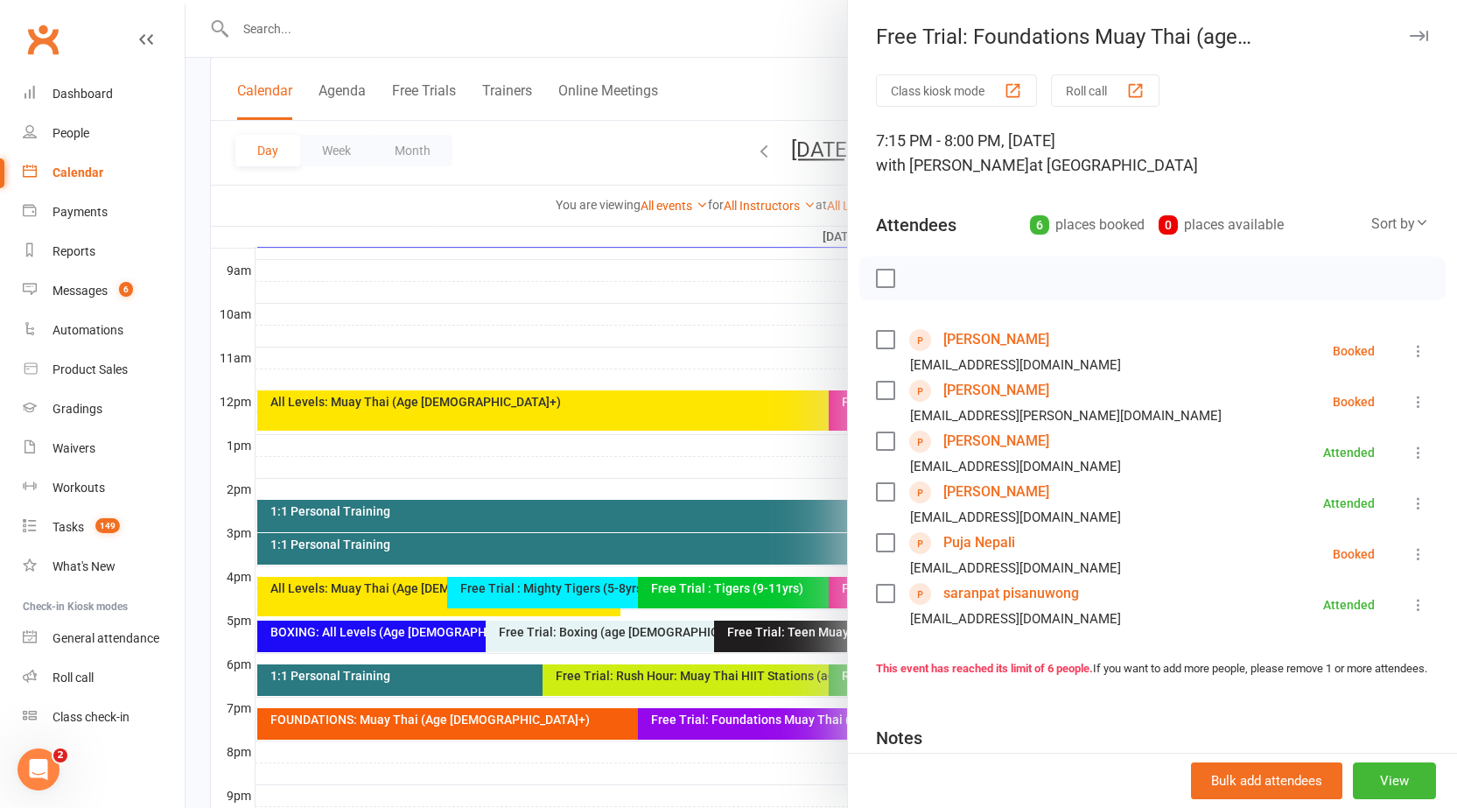
click at [971, 333] on link "[PERSON_NAME]" at bounding box center [996, 340] width 106 height 28
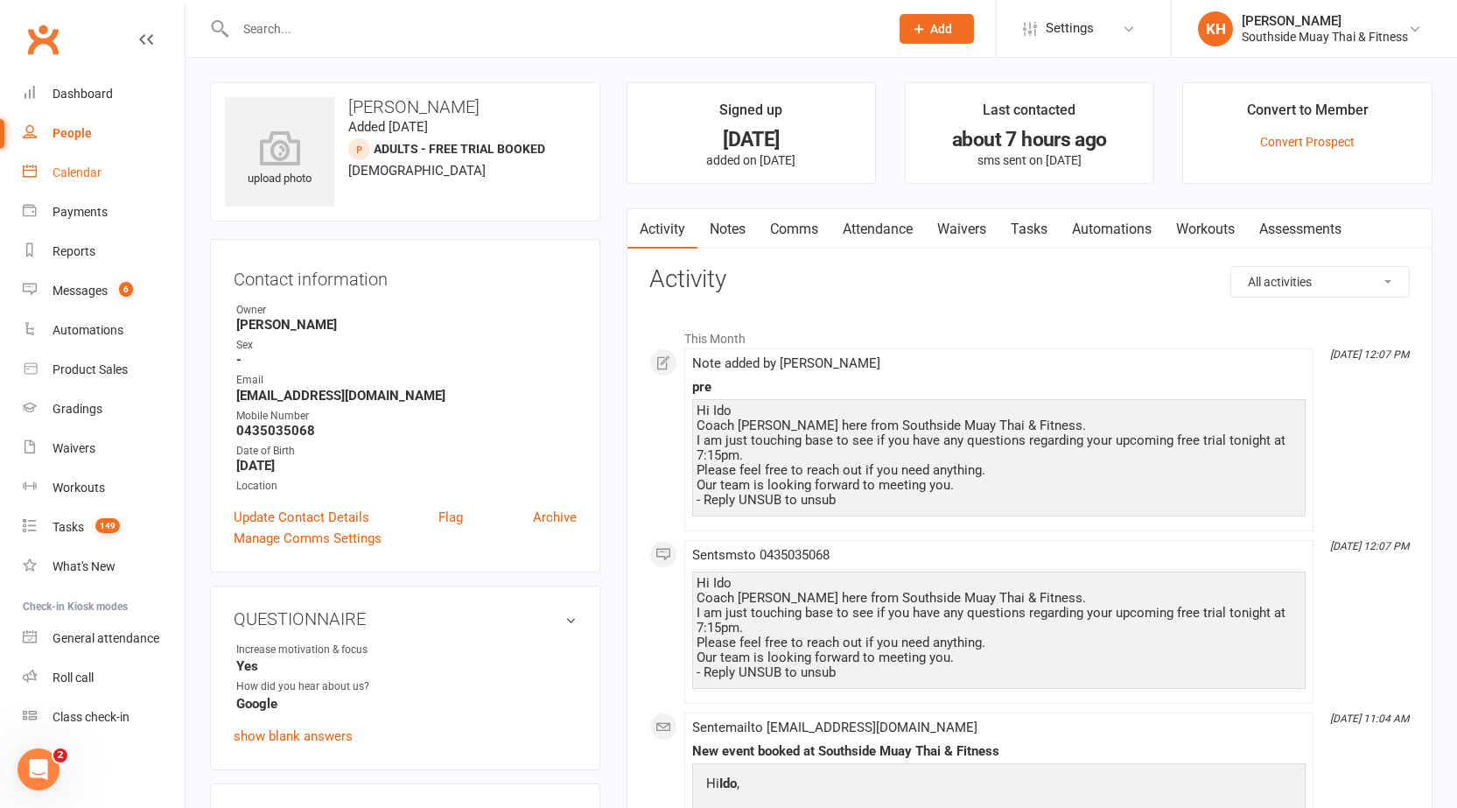
click at [53, 181] on link "Calendar" at bounding box center [104, 172] width 162 height 39
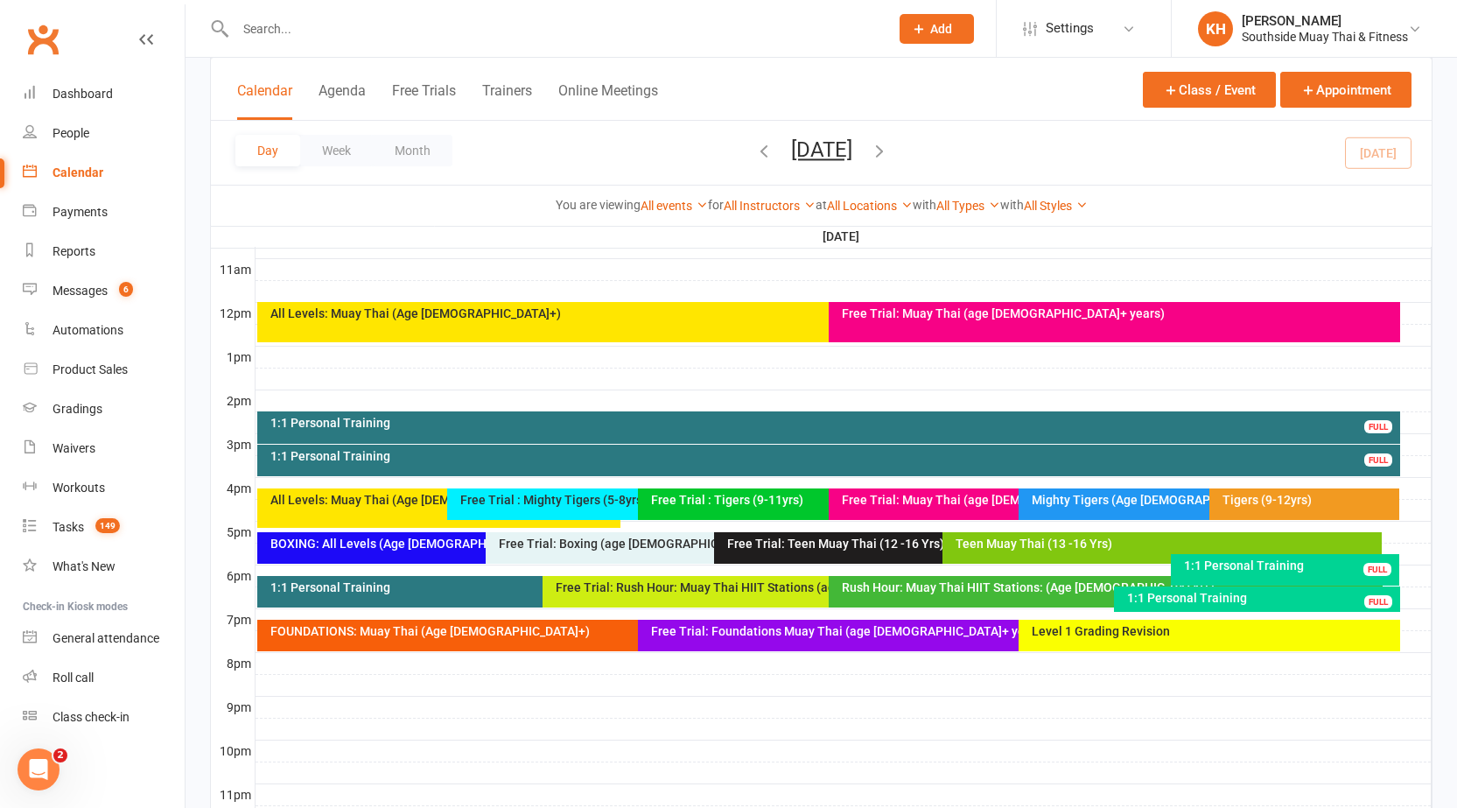
scroll to position [648, 0]
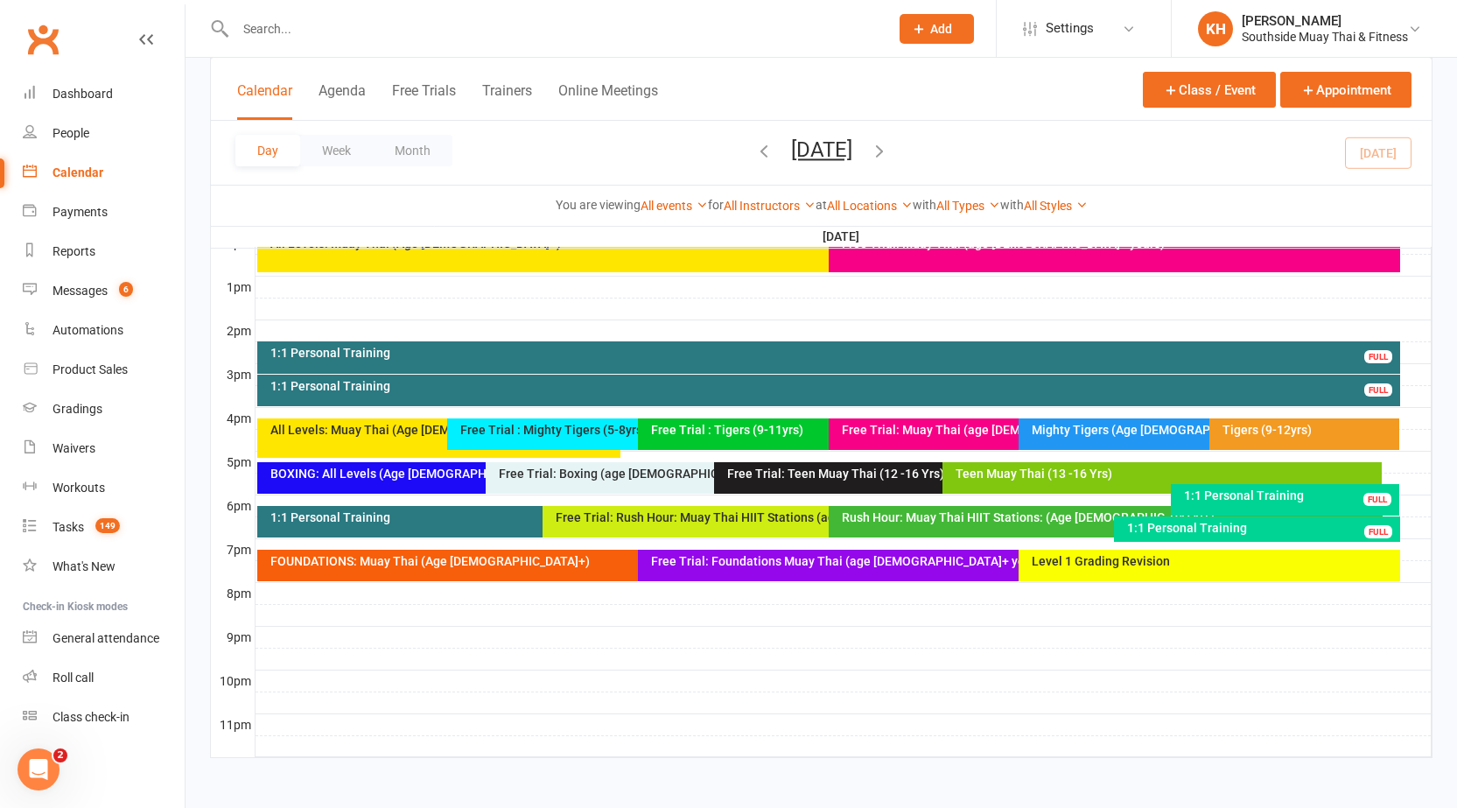
click at [594, 558] on div "FOUNDATIONS: Muay Thai (Age [DEMOGRAPHIC_DATA]+)" at bounding box center [634, 561] width 729 height 12
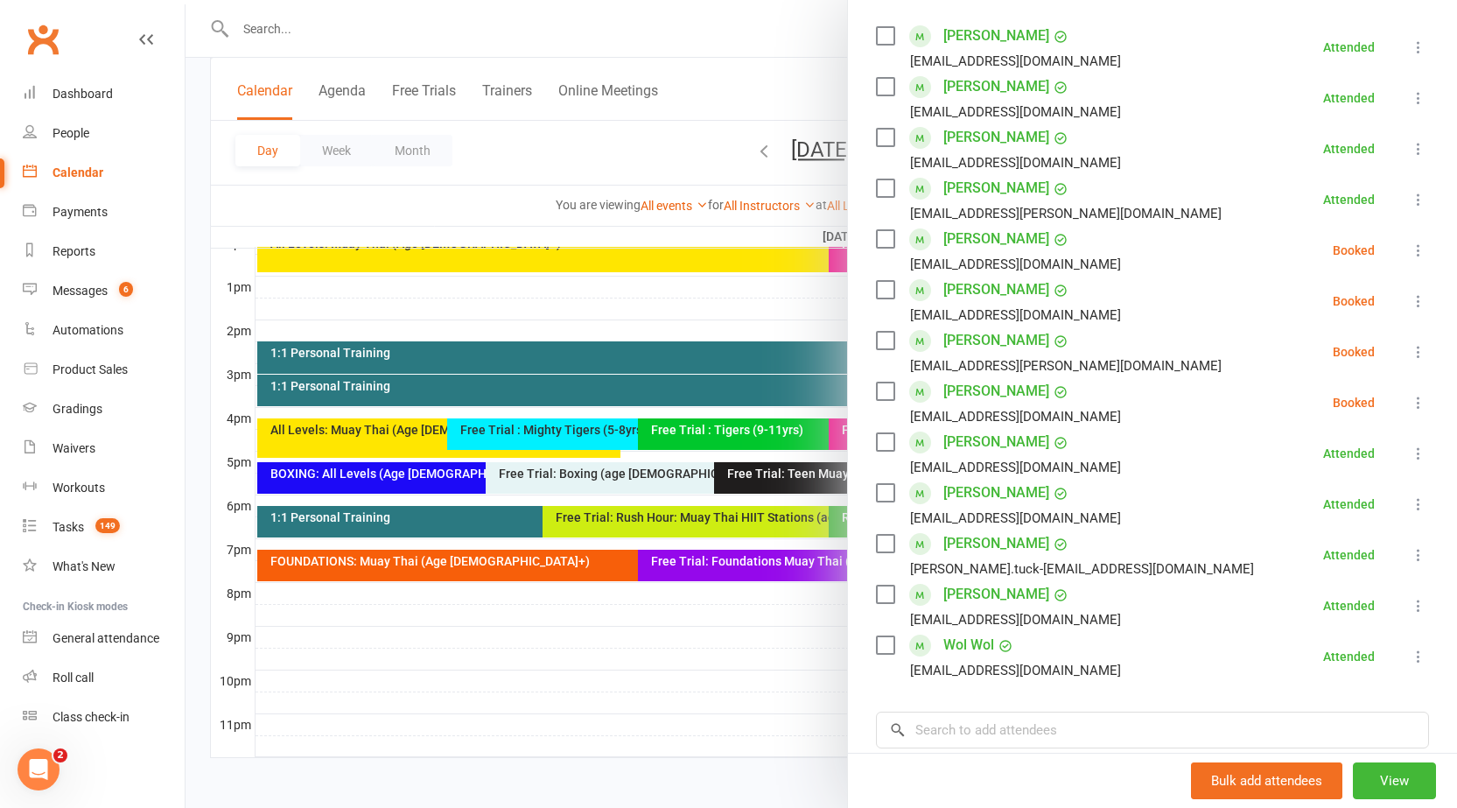
scroll to position [438, 0]
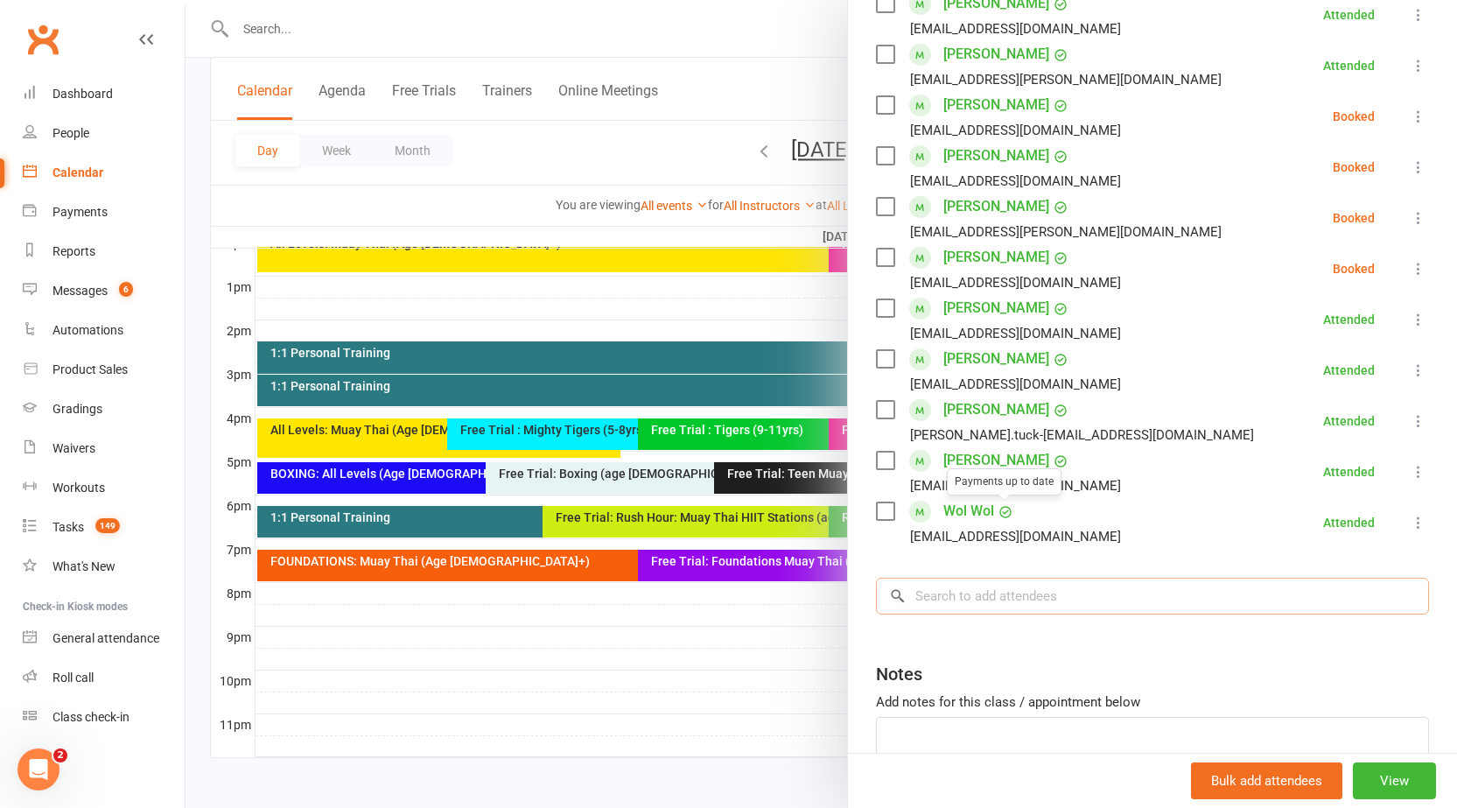
click at [988, 589] on input "search" at bounding box center [1152, 596] width 553 height 37
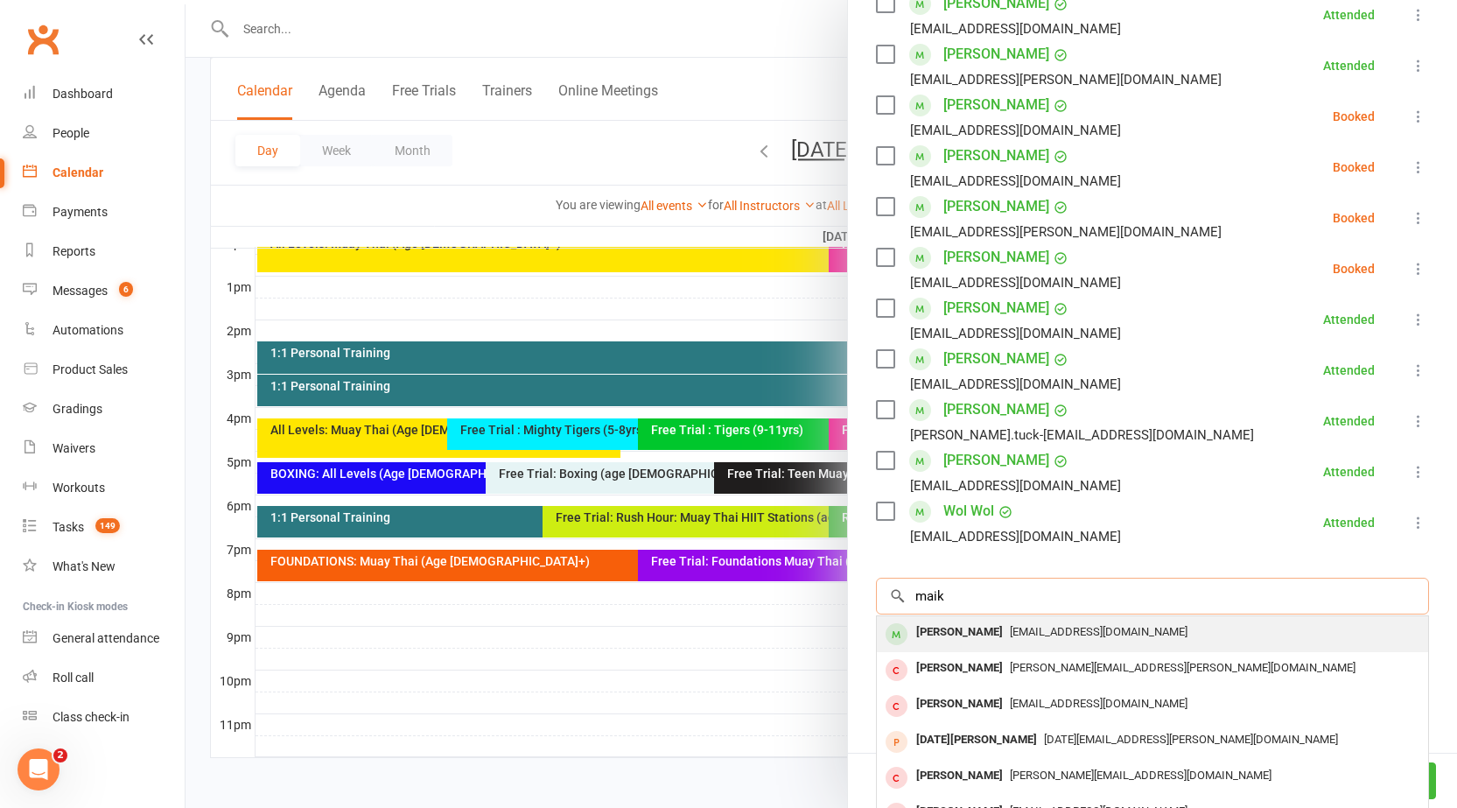
type input "maik"
click at [953, 626] on div "[PERSON_NAME]" at bounding box center [959, 632] width 101 height 25
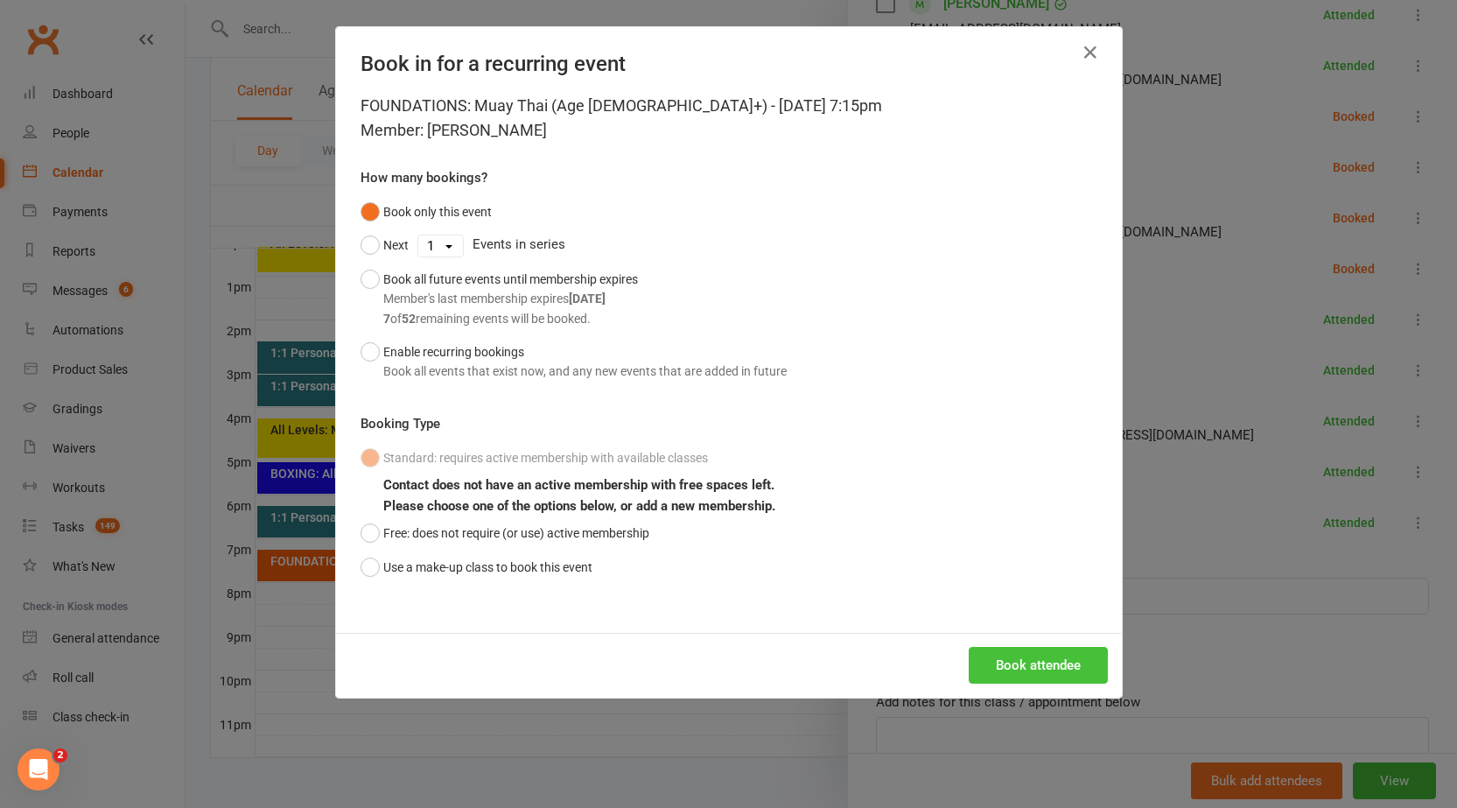
click at [998, 665] on button "Book attendee" at bounding box center [1038, 665] width 139 height 37
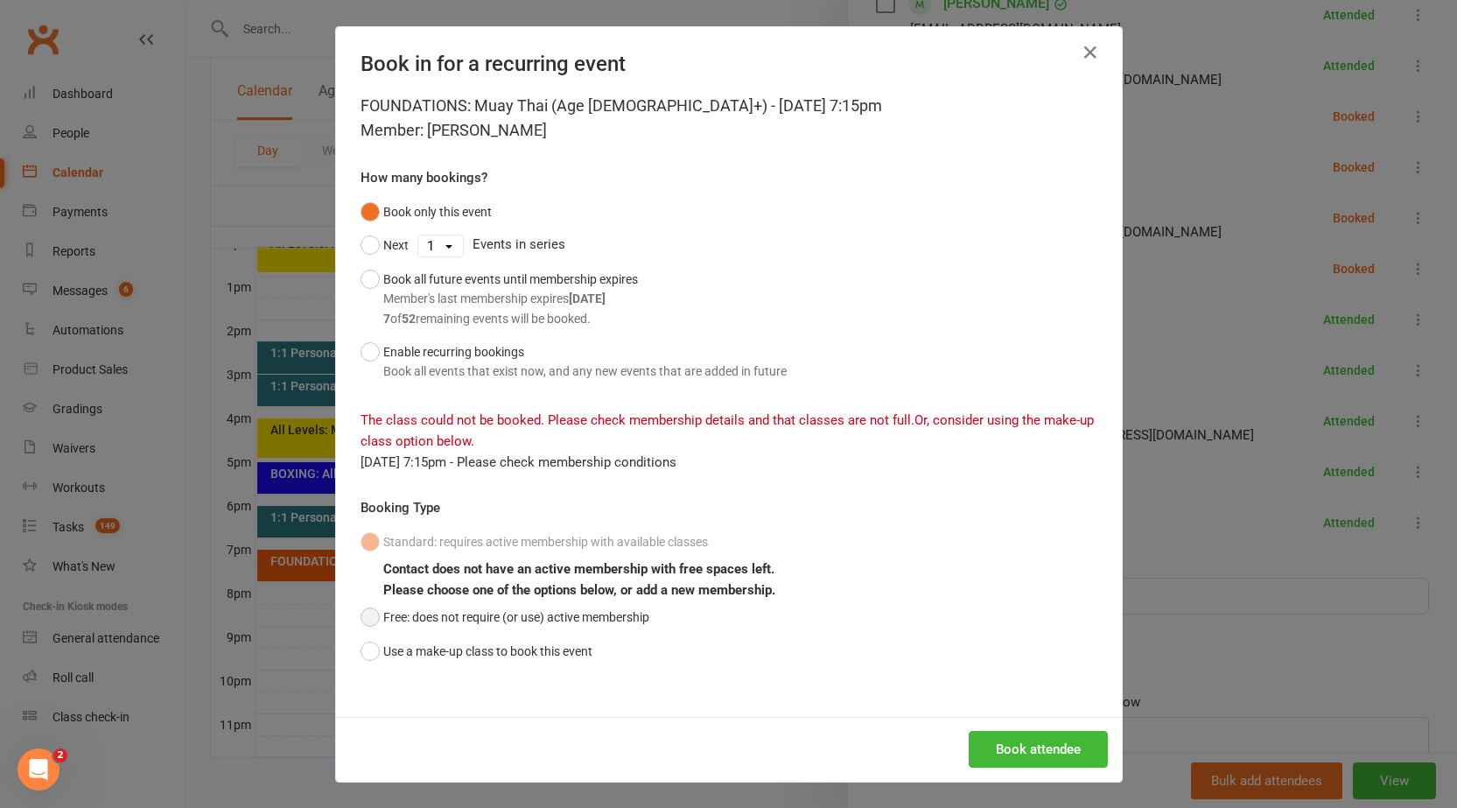
click at [364, 620] on button "Free: does not require (or use) active membership" at bounding box center [505, 616] width 289 height 33
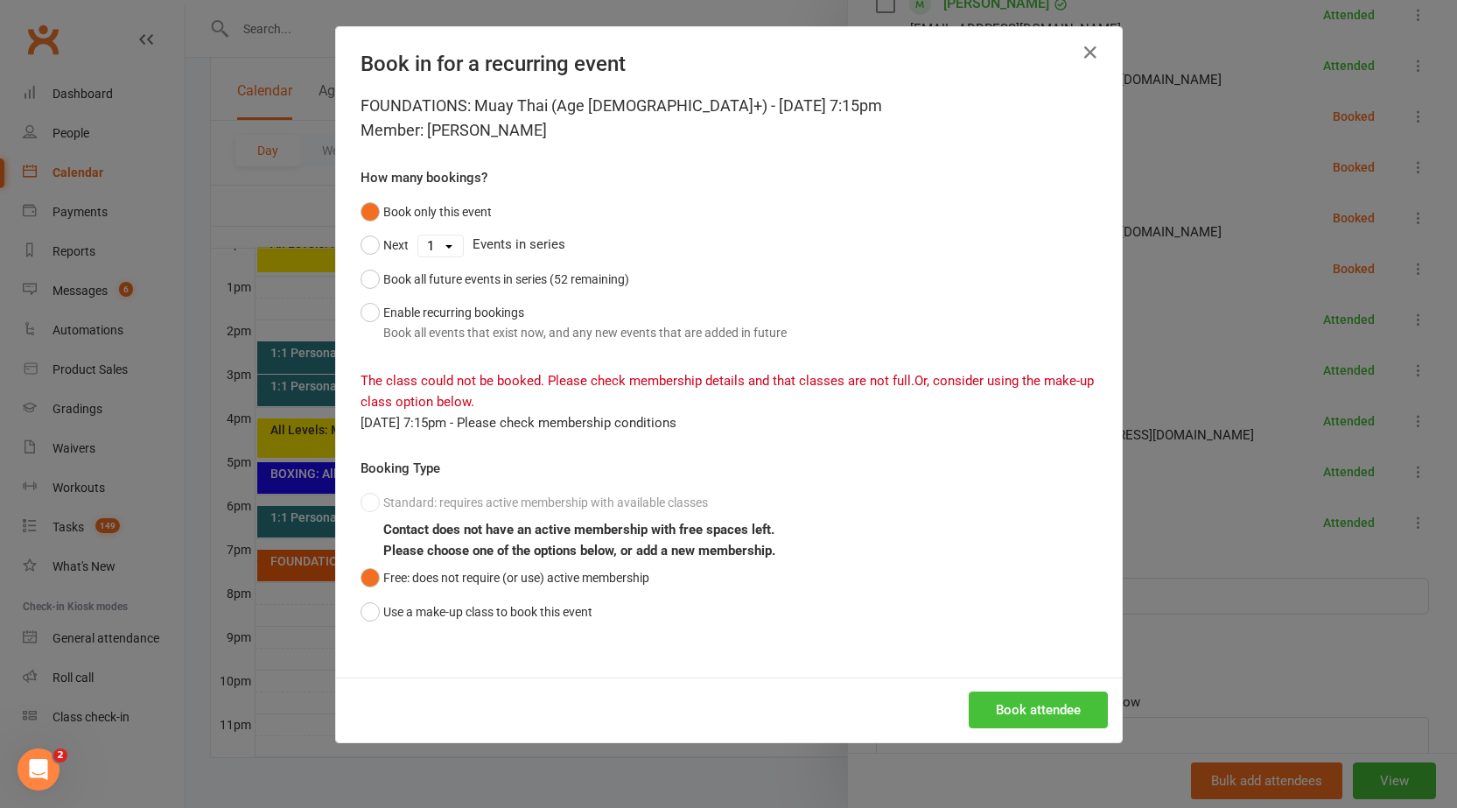
click at [1005, 713] on button "Book attendee" at bounding box center [1038, 709] width 139 height 37
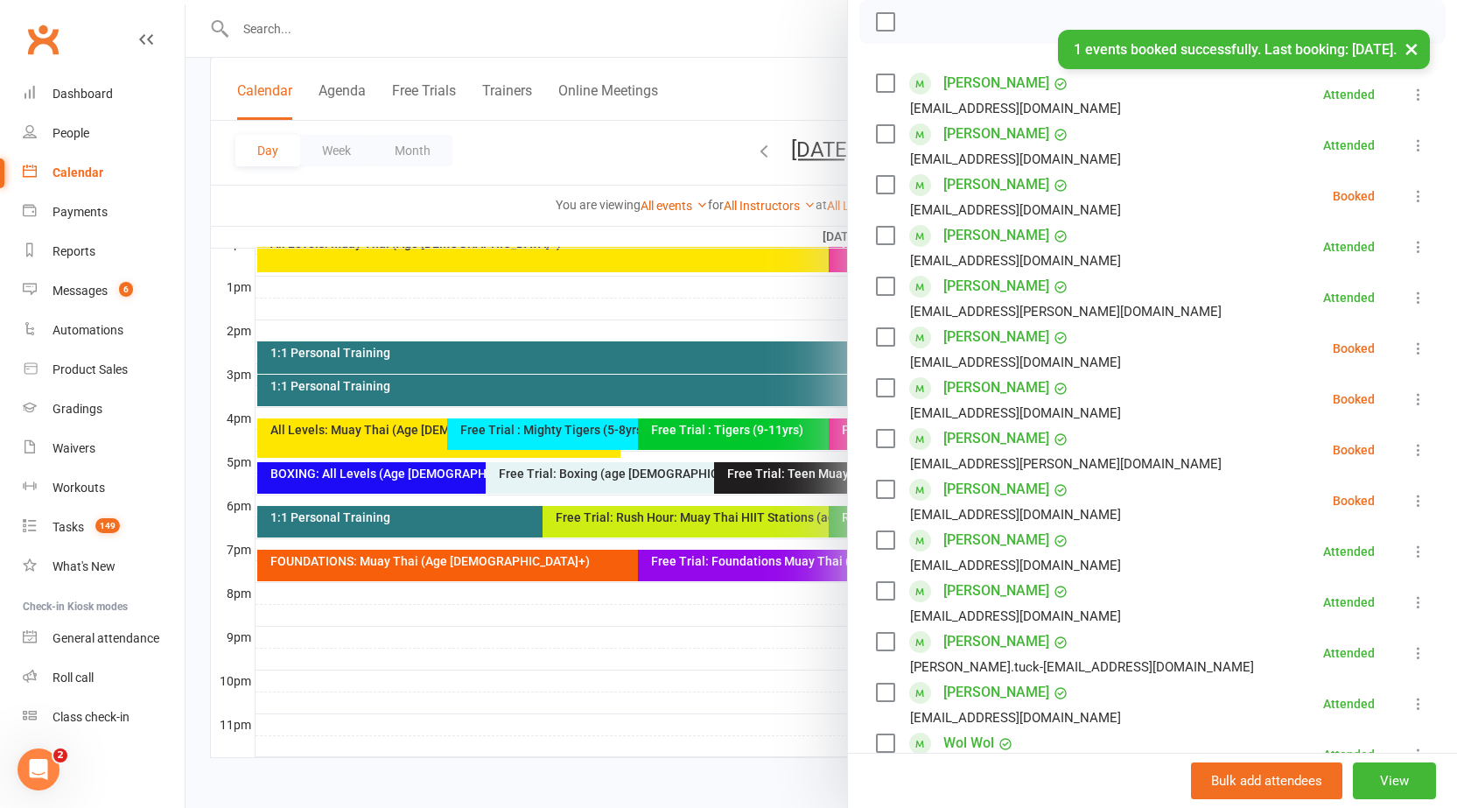
scroll to position [226, 0]
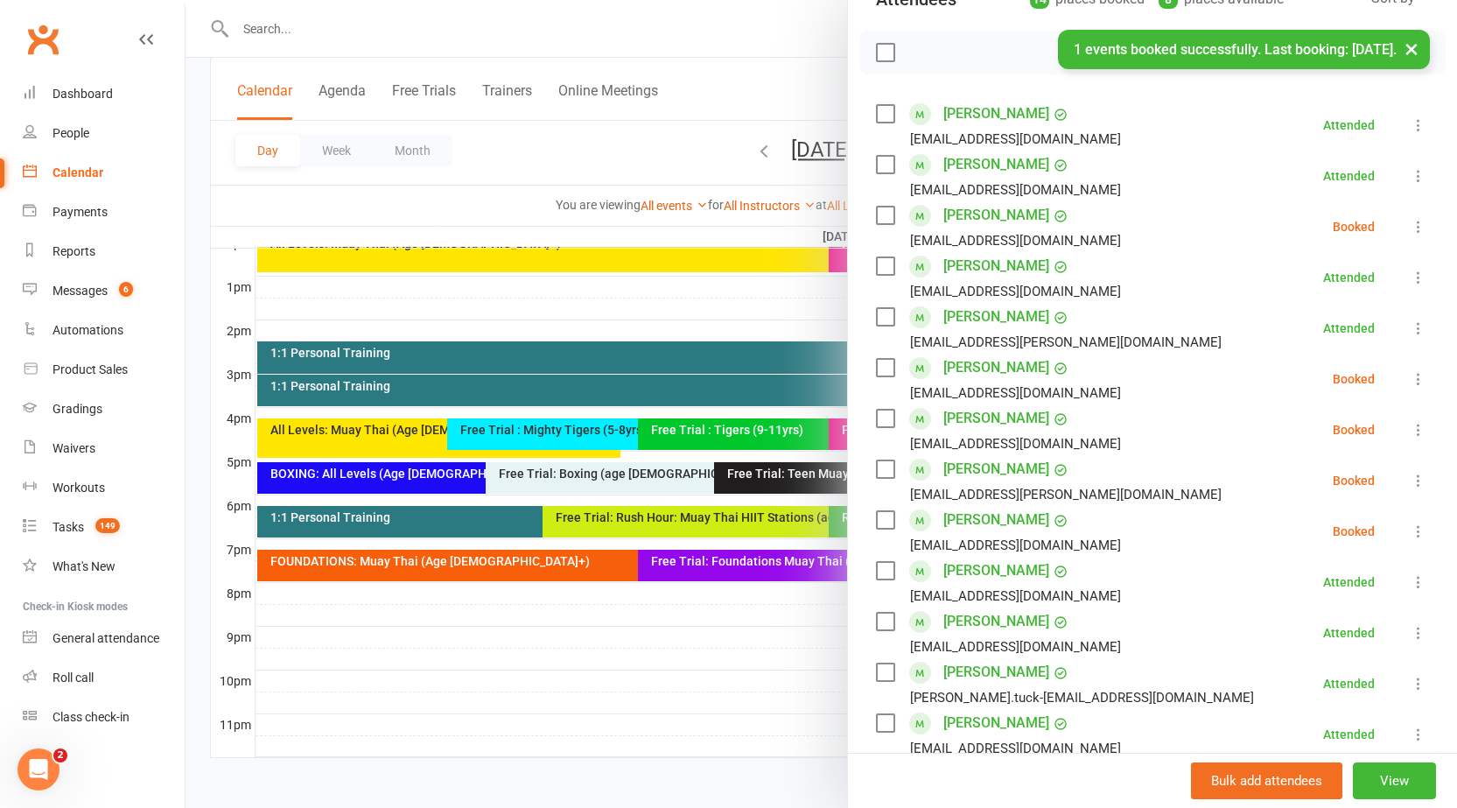
click at [1410, 224] on icon at bounding box center [1419, 227] width 18 height 18
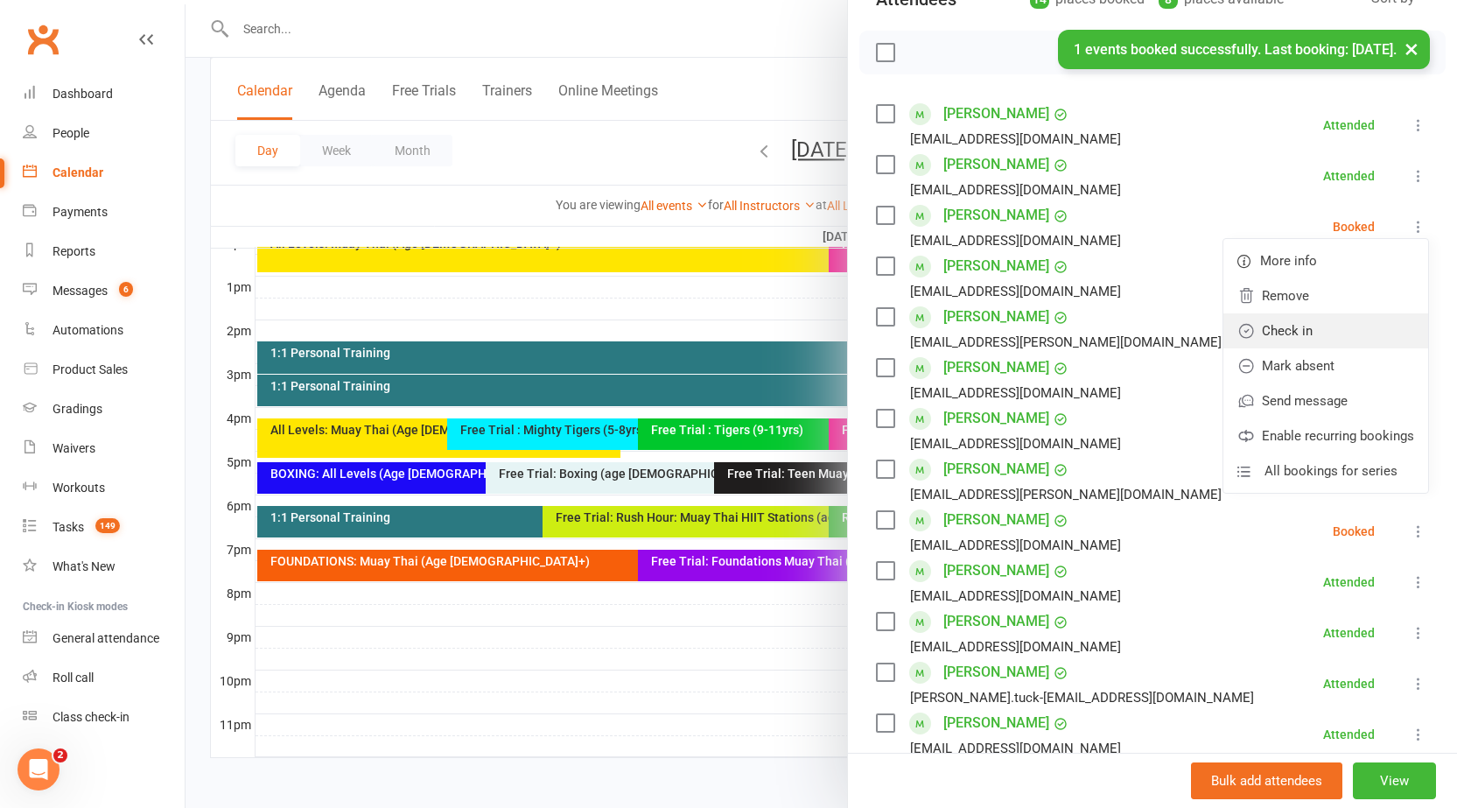
click at [1254, 344] on link "Check in" at bounding box center [1325, 330] width 205 height 35
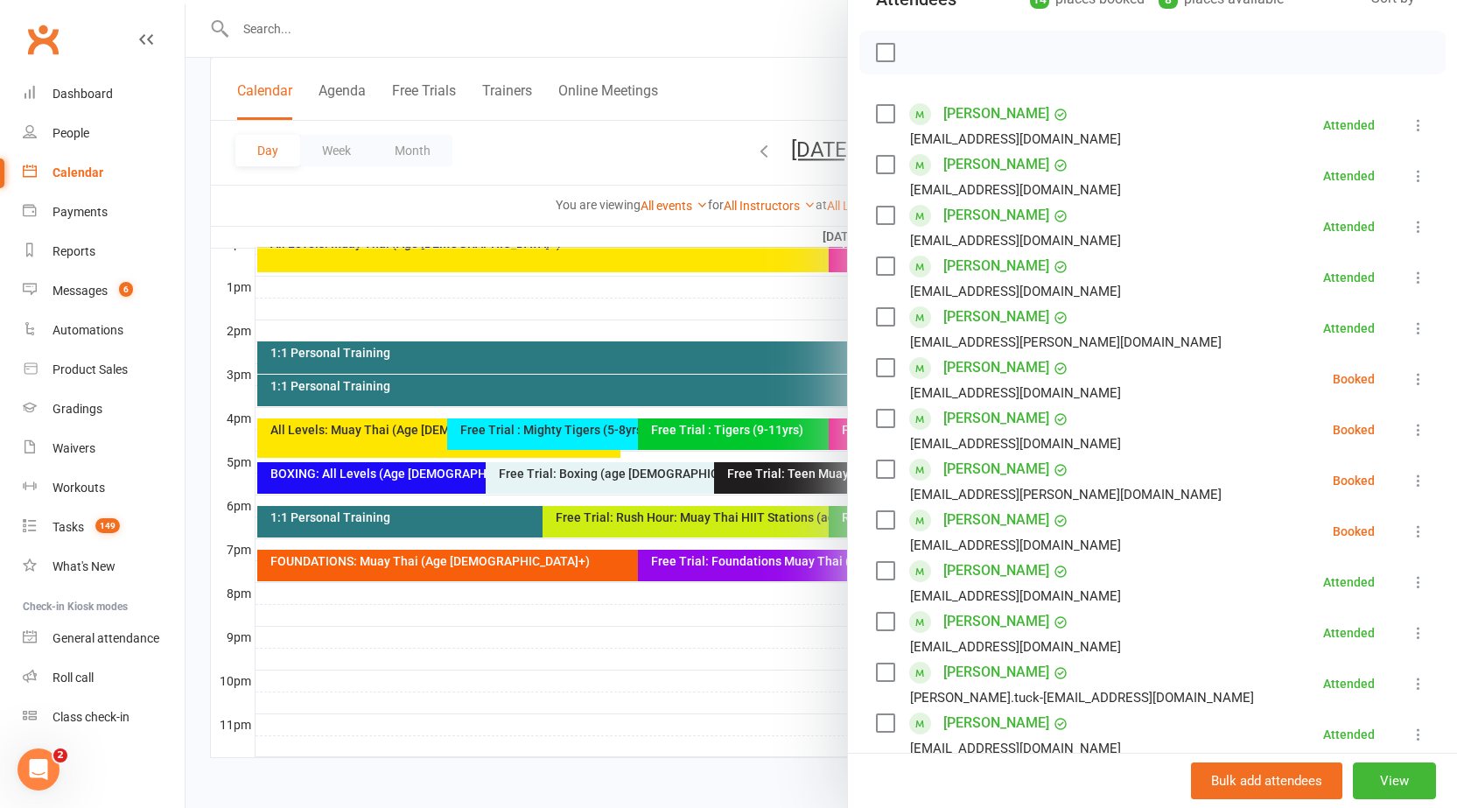
scroll to position [313, 0]
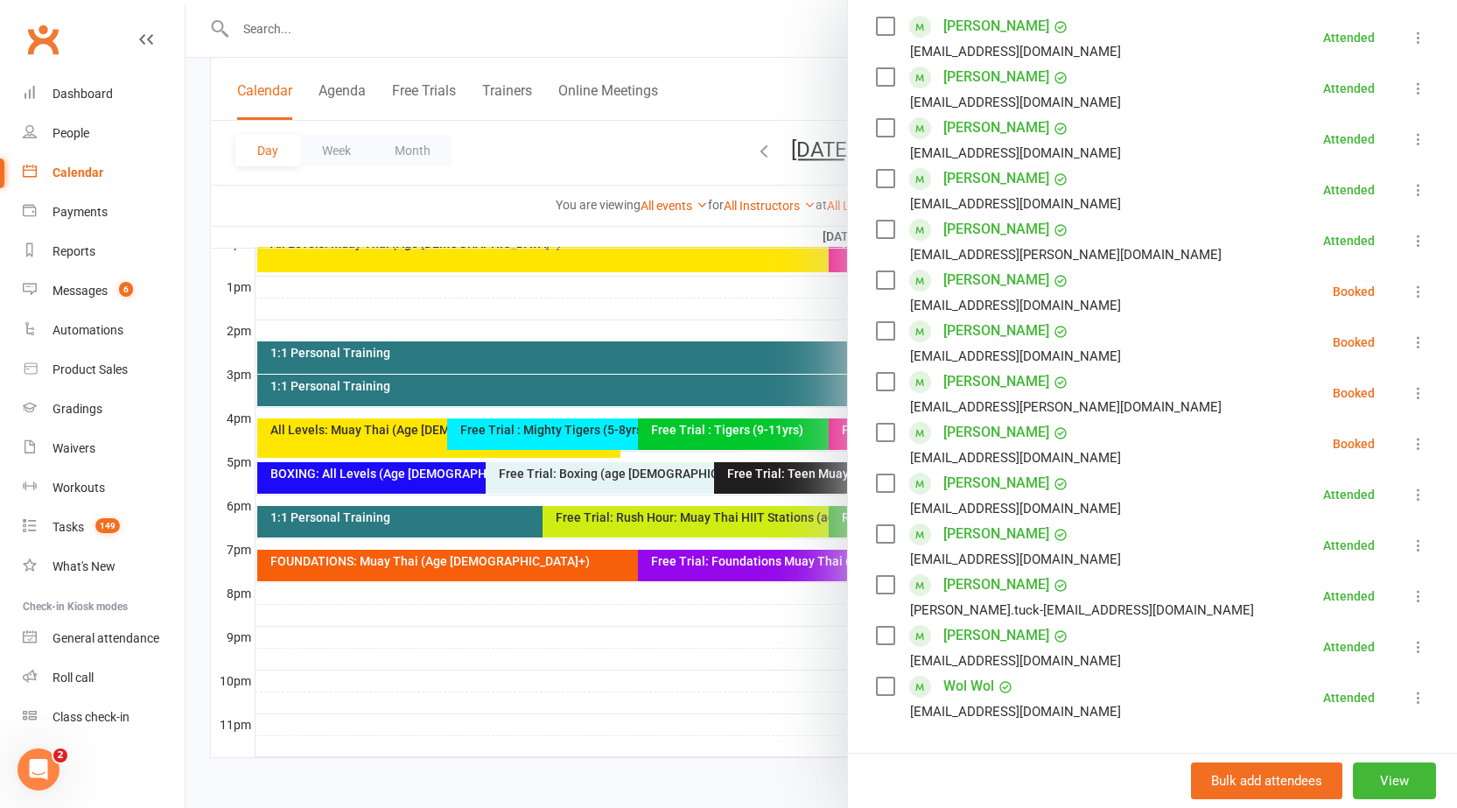
click at [1410, 286] on icon at bounding box center [1419, 292] width 18 height 18
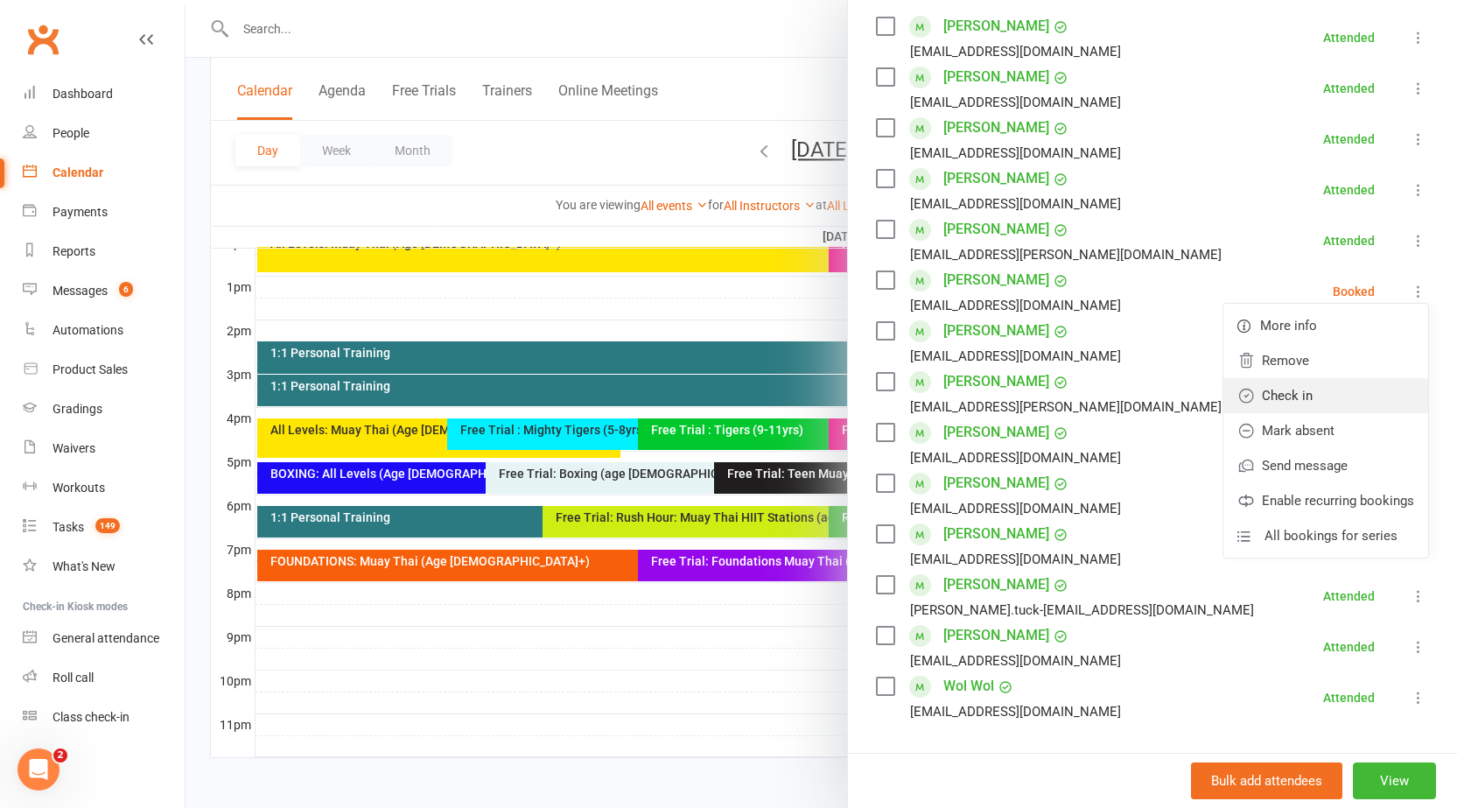
click at [1284, 387] on link "Check in" at bounding box center [1325, 395] width 205 height 35
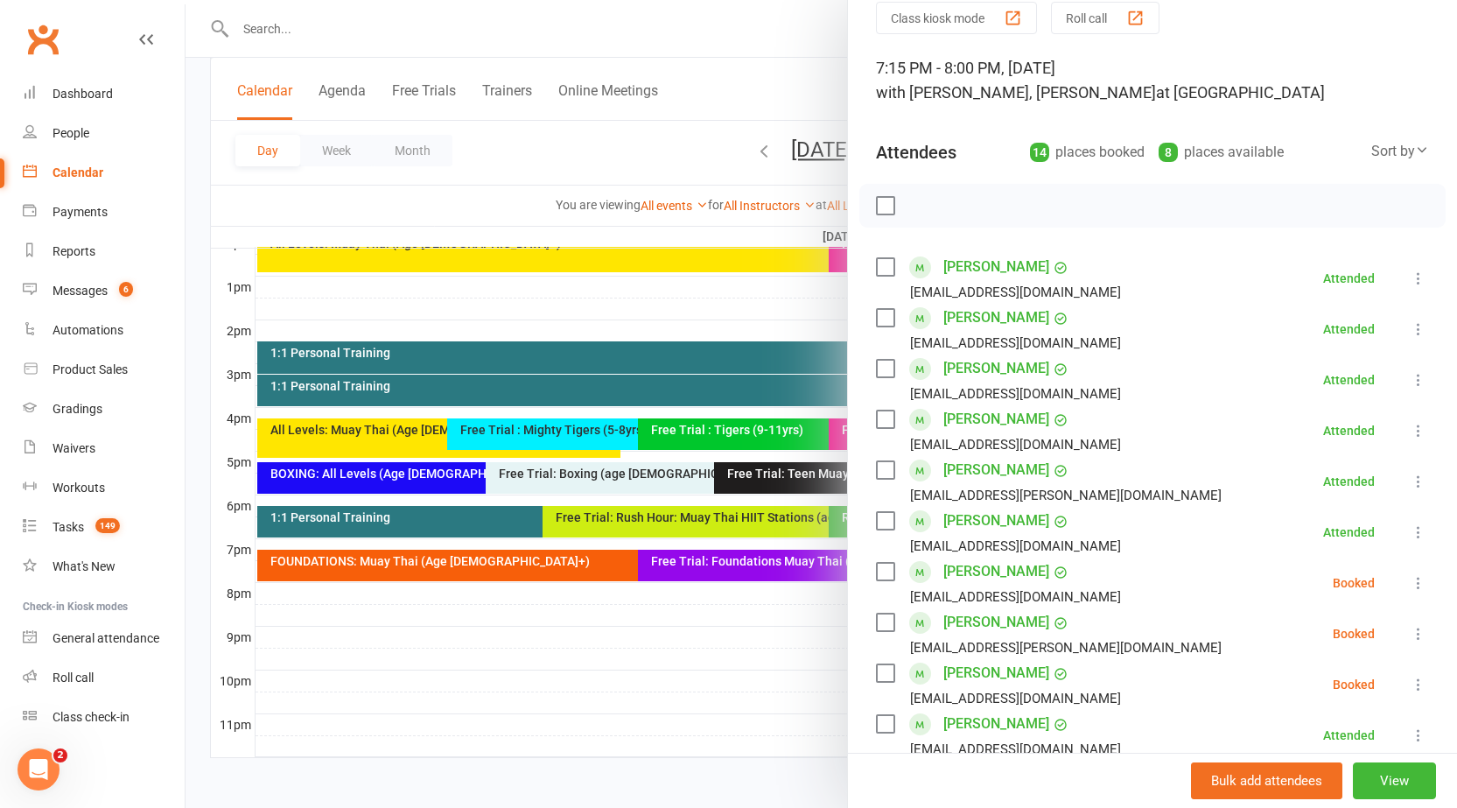
scroll to position [0, 0]
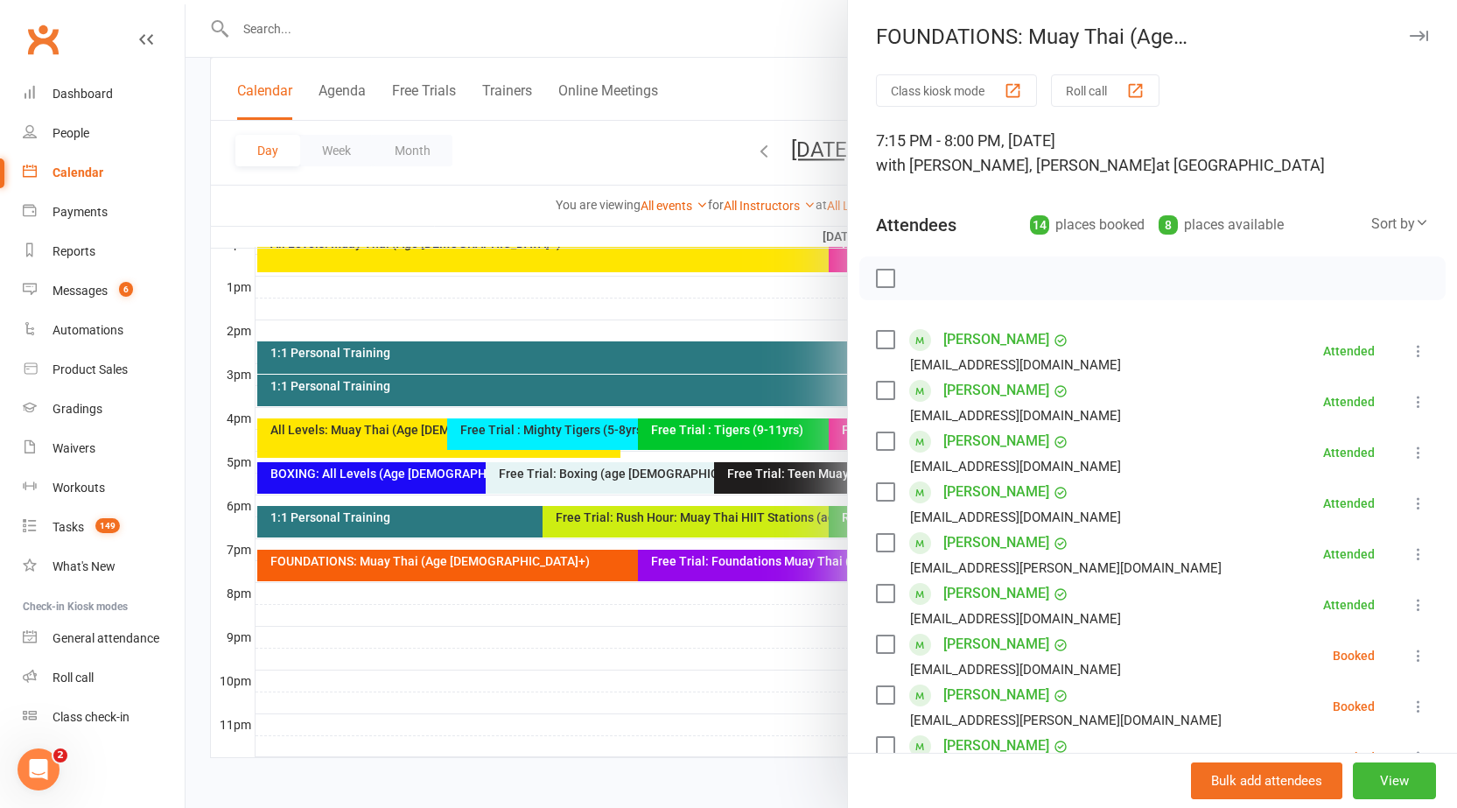
click at [1410, 36] on icon "button" at bounding box center [1419, 36] width 18 height 11
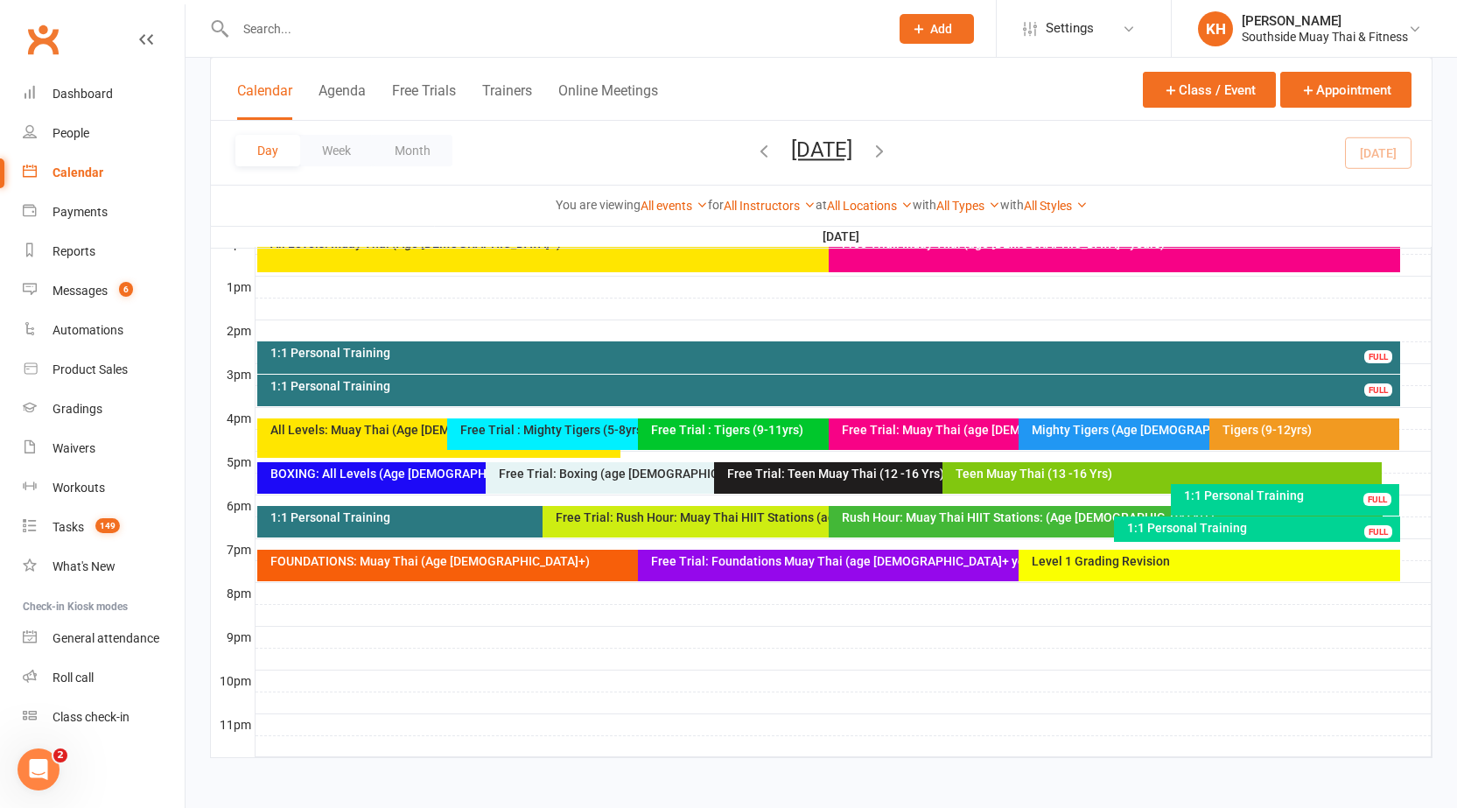
click at [1049, 570] on div "Level 1 Grading Revision" at bounding box center [1209, 566] width 381 height 32
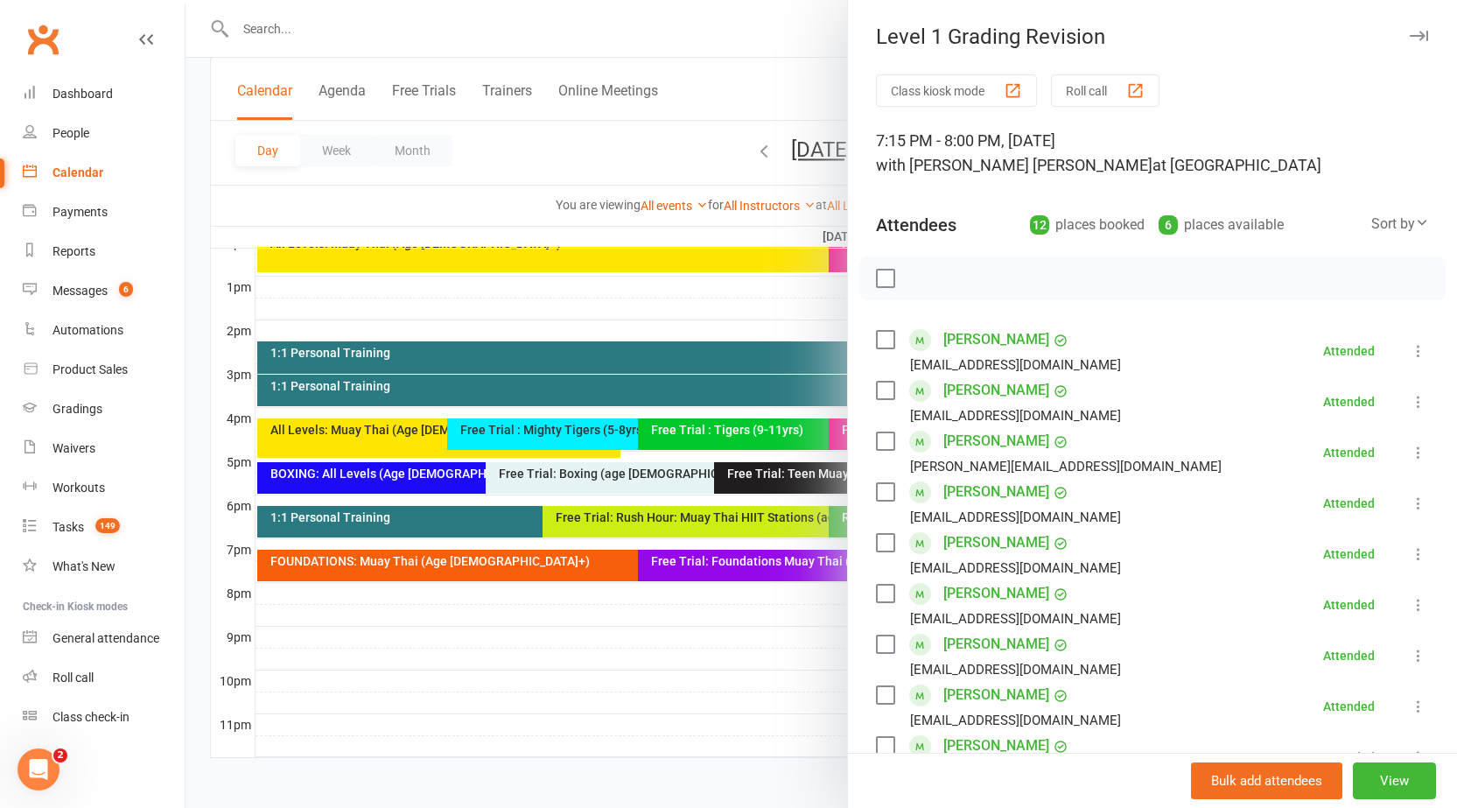
click at [1408, 29] on button "button" at bounding box center [1418, 35] width 21 height 21
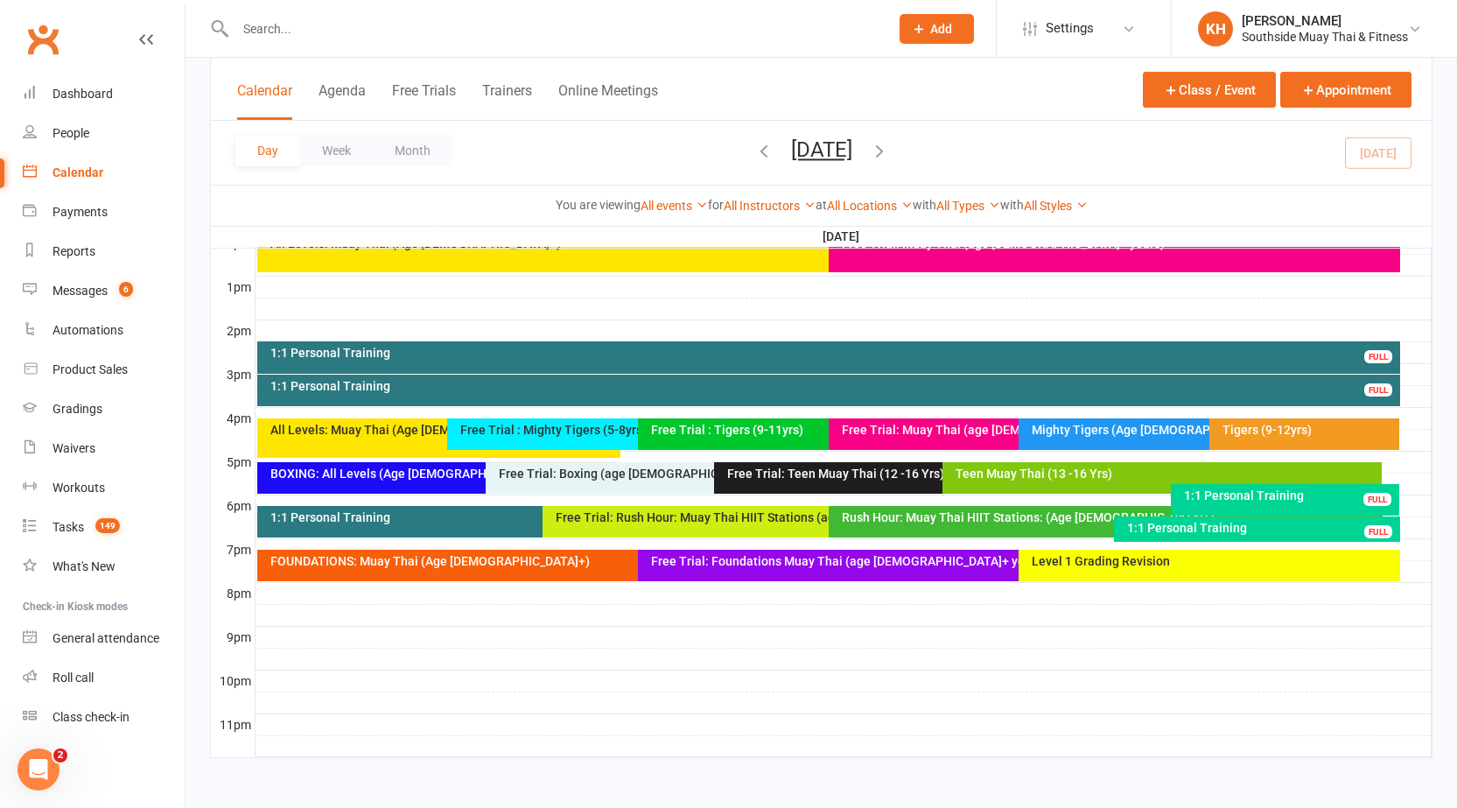
click at [472, 564] on div "FOUNDATIONS: Muay Thai (Age [DEMOGRAPHIC_DATA]+)" at bounding box center [634, 561] width 729 height 12
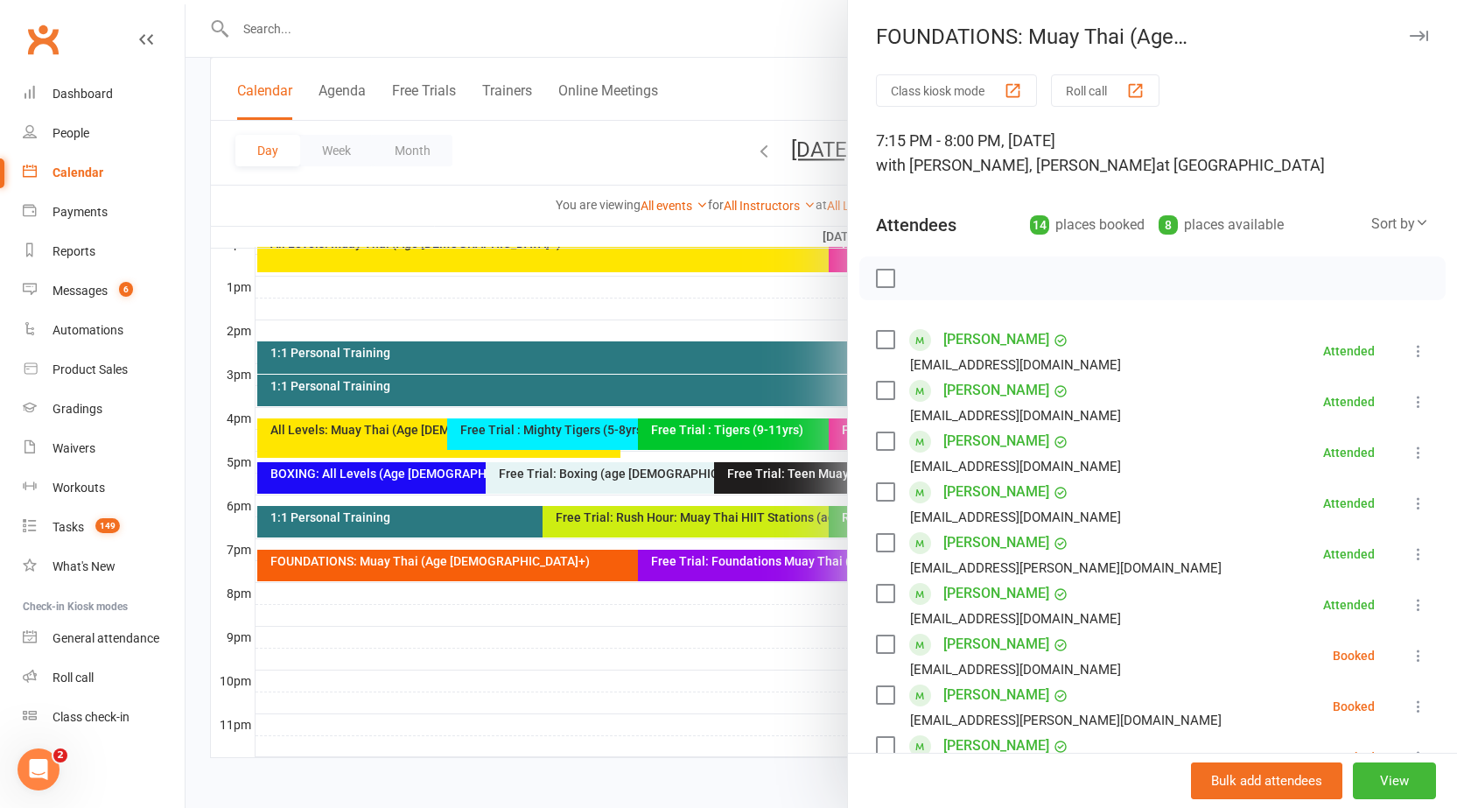
drag, startPoint x: 1390, startPoint y: 35, endPoint x: 1345, endPoint y: 147, distance: 120.6
click at [1410, 35] on icon "button" at bounding box center [1419, 36] width 18 height 11
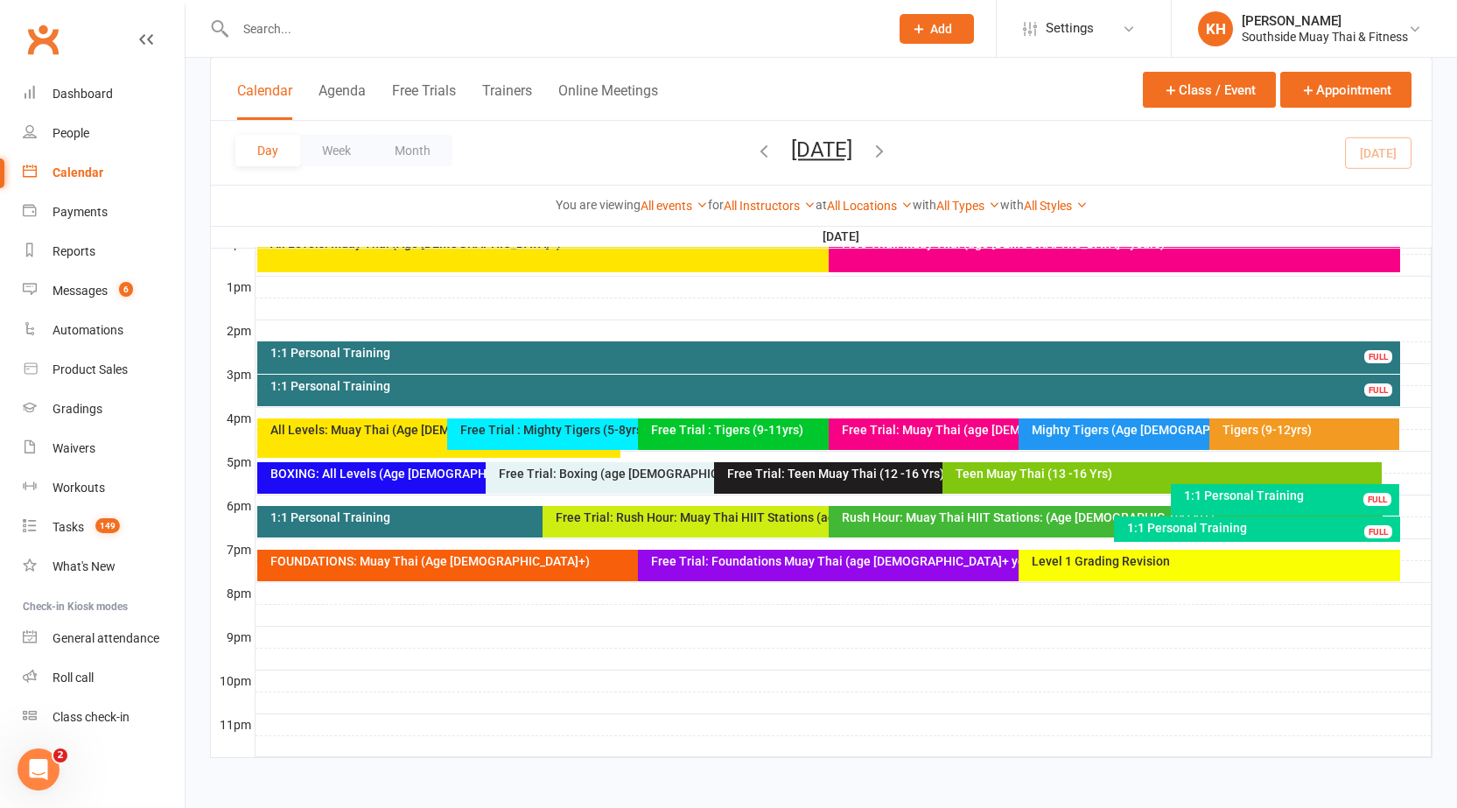
click at [837, 552] on div "Free Trial: Foundations Muay Thai (age [DEMOGRAPHIC_DATA]+ years) FULL" at bounding box center [1010, 566] width 745 height 32
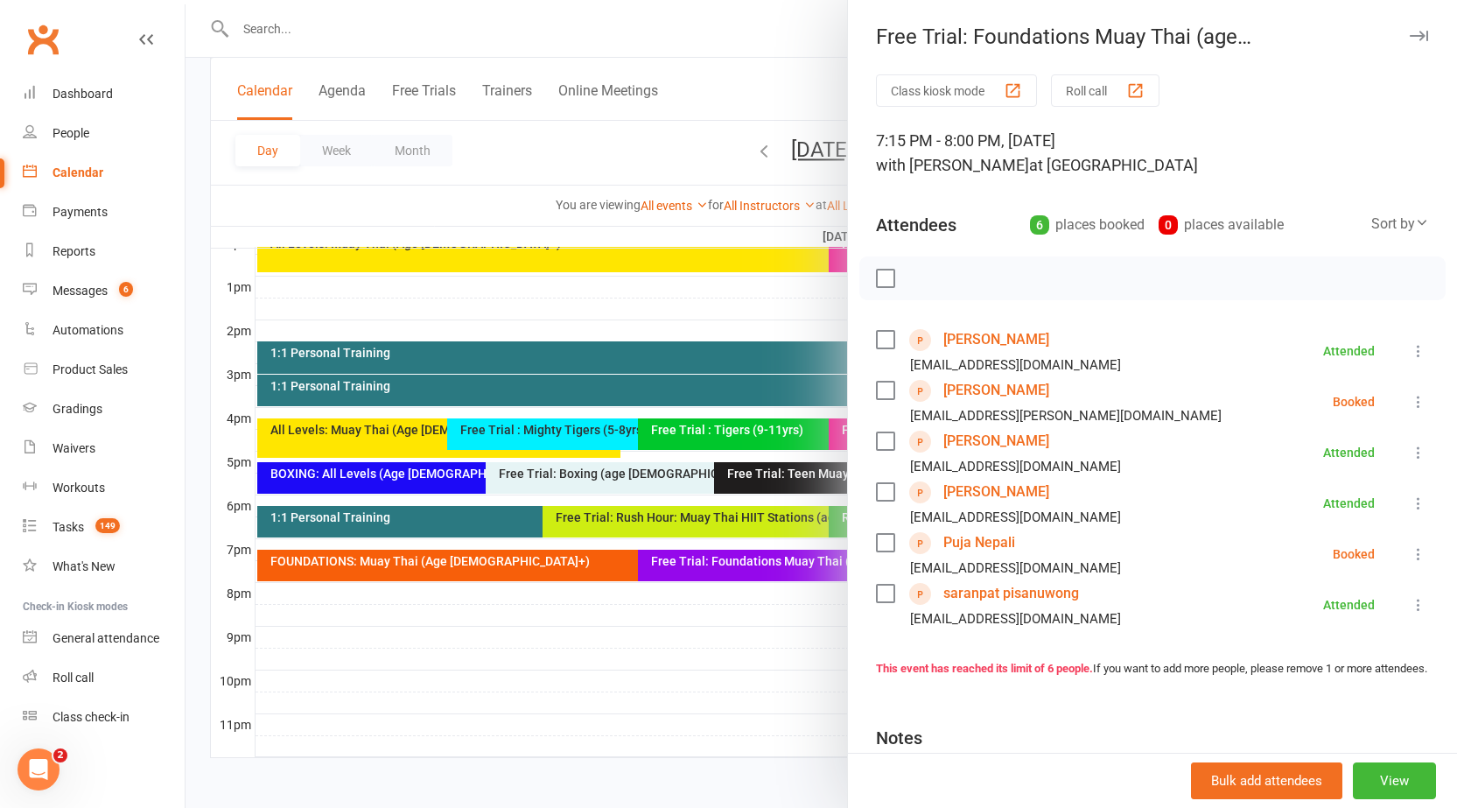
click at [1016, 390] on link "[PERSON_NAME]" at bounding box center [996, 390] width 106 height 28
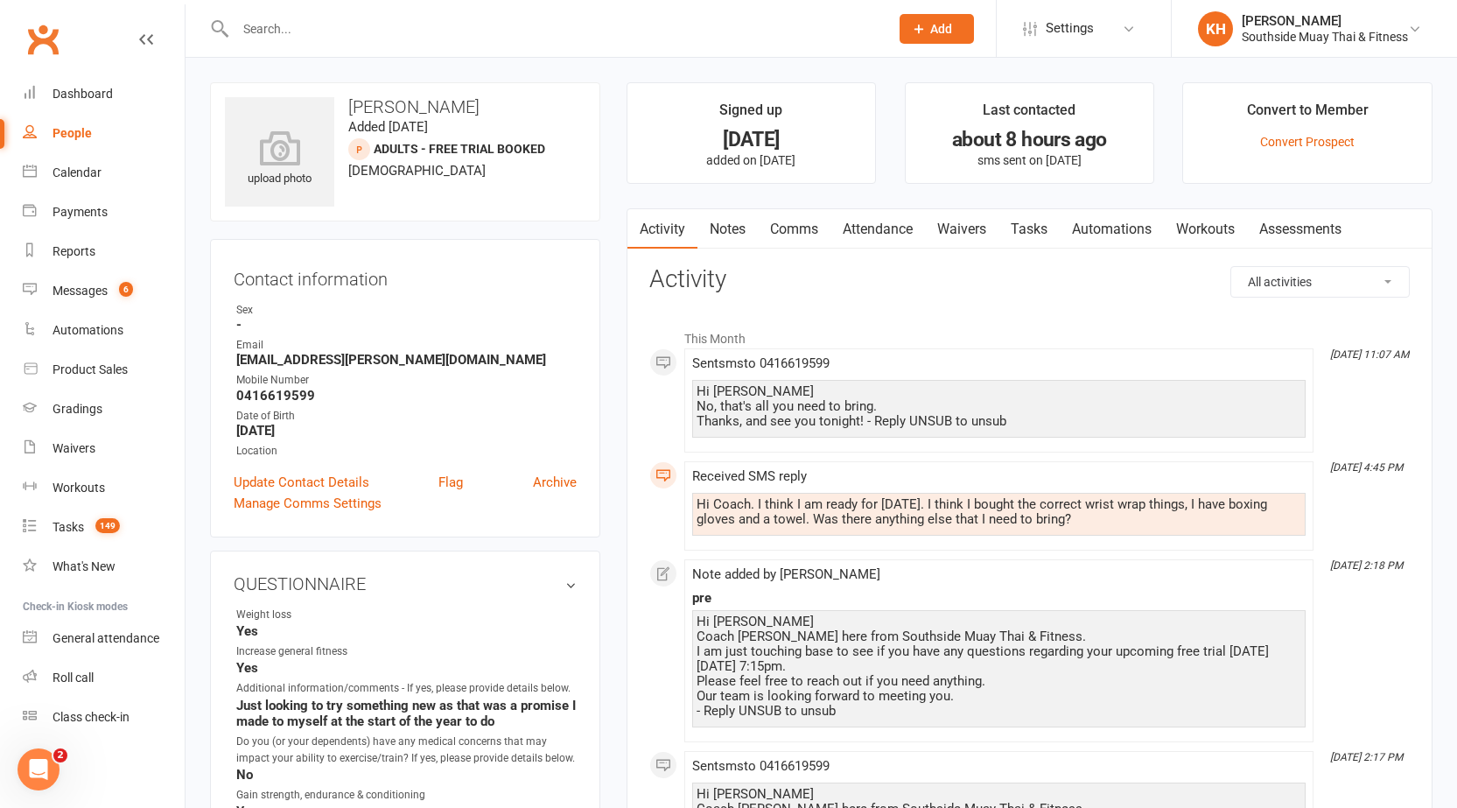
click at [876, 232] on link "Attendance" at bounding box center [877, 229] width 95 height 40
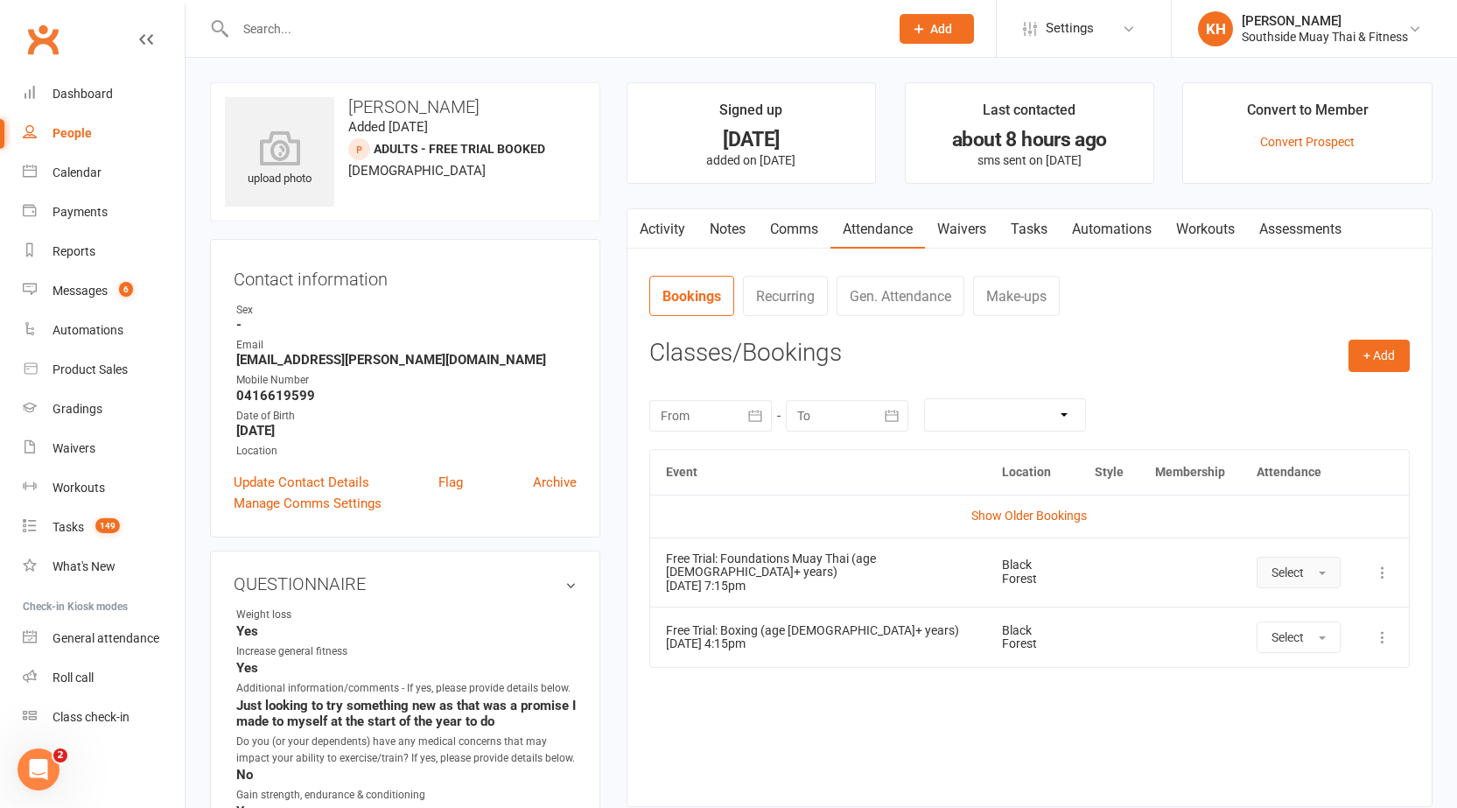
click at [1321, 575] on button "Select" at bounding box center [1299, 573] width 84 height 32
click at [1313, 604] on span "Attended" at bounding box center [1297, 612] width 53 height 16
